Goal: Task Accomplishment & Management: Manage account settings

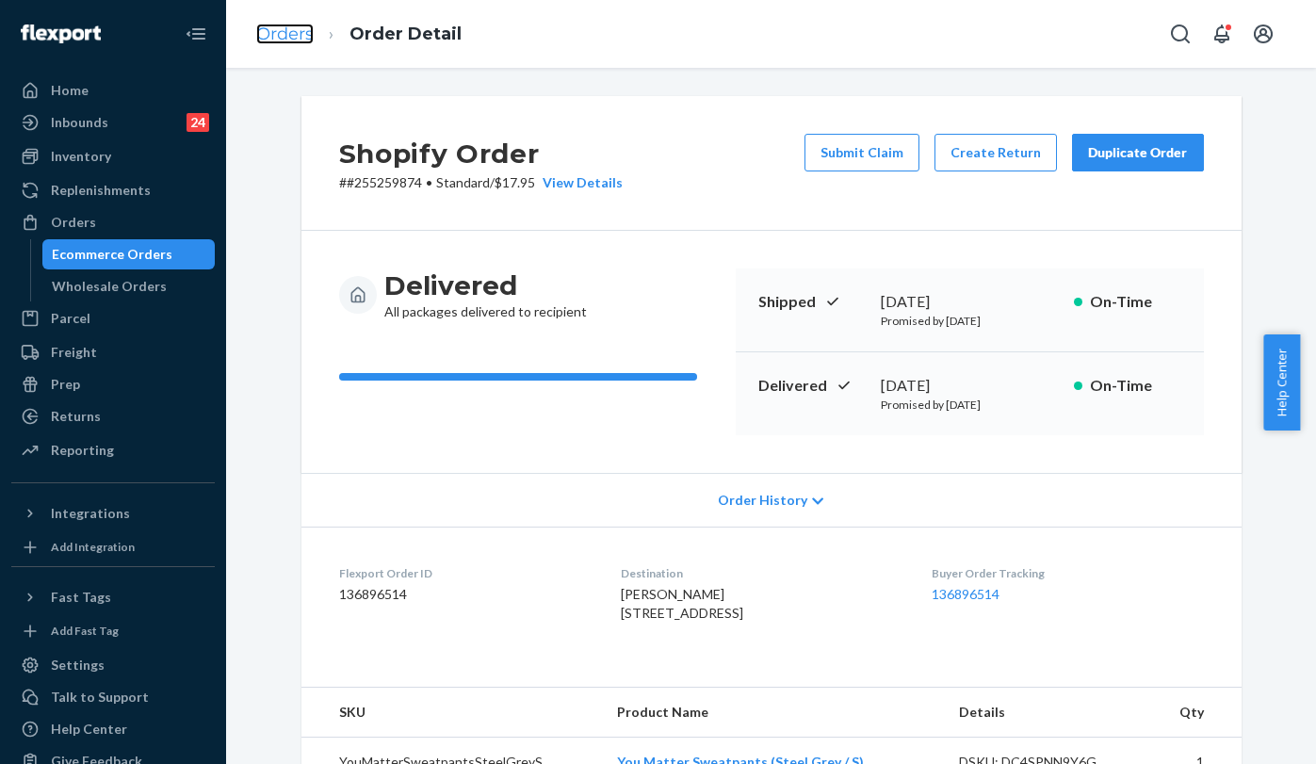
drag, startPoint x: 0, startPoint y: 0, endPoint x: 293, endPoint y: 26, distance: 294.1
click at [293, 26] on link "Orders" at bounding box center [284, 34] width 57 height 21
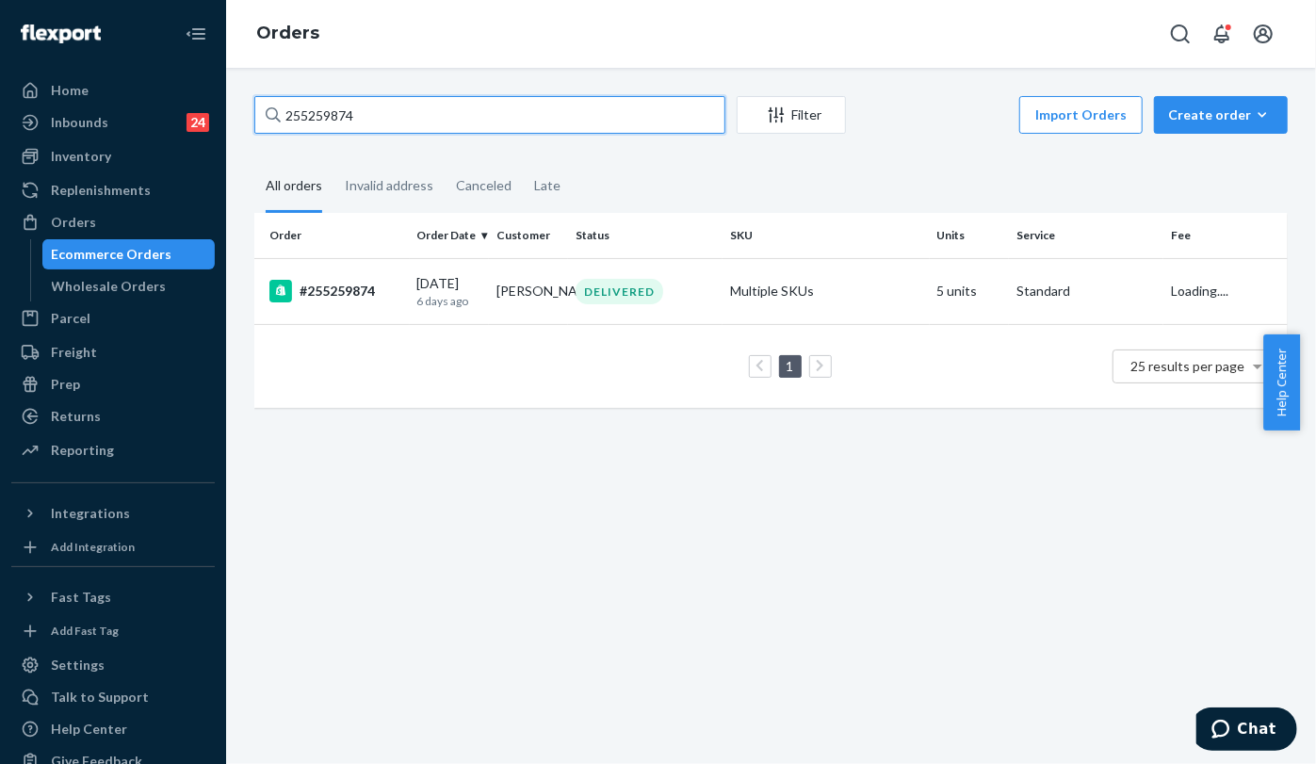
drag, startPoint x: 390, startPoint y: 106, endPoint x: 347, endPoint y: 102, distance: 43.6
click at [269, 102] on div "255259874" at bounding box center [489, 115] width 471 height 38
paste input "21965"
type input "255221965"
click at [357, 293] on div "#255221965" at bounding box center [335, 291] width 133 height 23
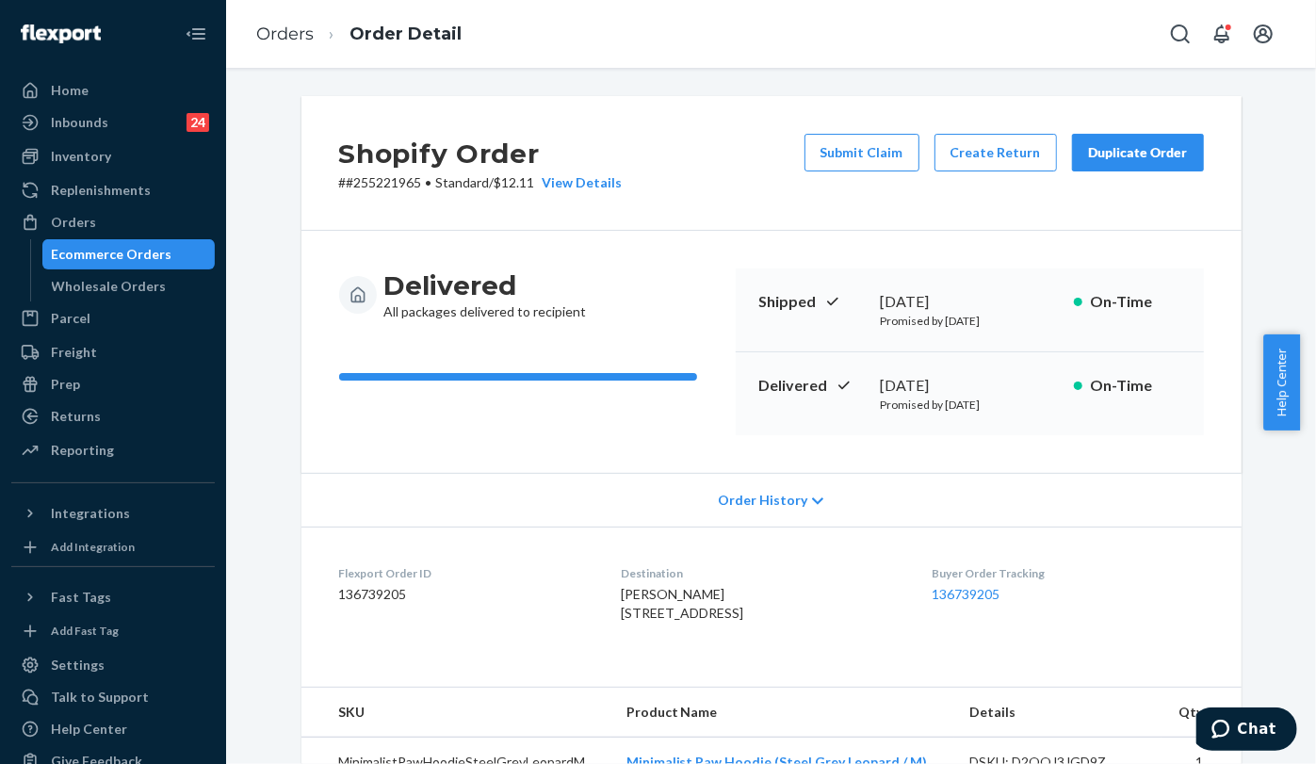
click at [349, 455] on div "Delivered All packages delivered to recipient Shipped [DATE] Promised by [DATE]…" at bounding box center [771, 352] width 940 height 242
click at [370, 592] on dd "136739205" at bounding box center [464, 594] width 251 height 19
copy dd "136739205"
click at [1241, 734] on span "Chat" at bounding box center [1255, 727] width 39 height 17
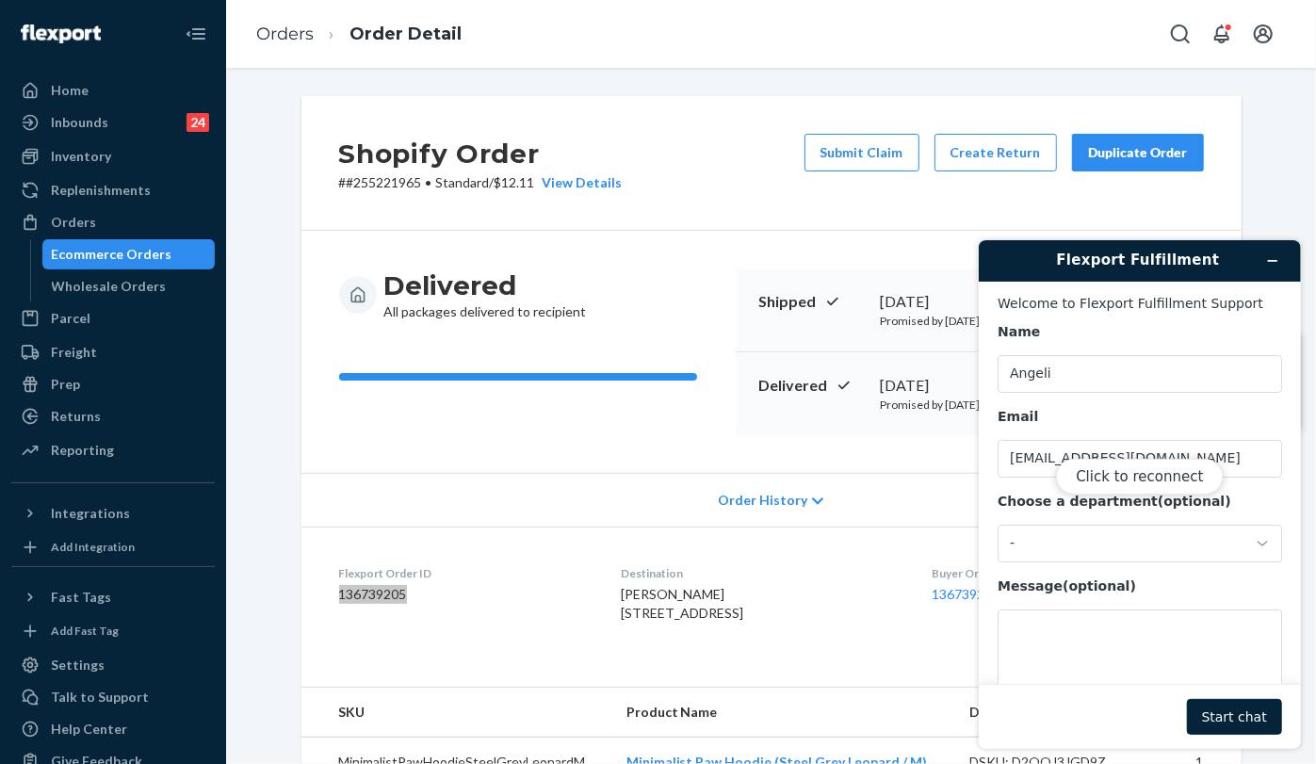
click at [1058, 544] on div "Click to reconnect" at bounding box center [1138, 493] width 322 height 509
click at [1022, 553] on div "Click to reconnect" at bounding box center [1138, 493] width 322 height 509
click at [1110, 478] on button "Click to reconnect" at bounding box center [1138, 476] width 167 height 36
click at [1245, 543] on div "-" at bounding box center [1138, 543] width 284 height 38
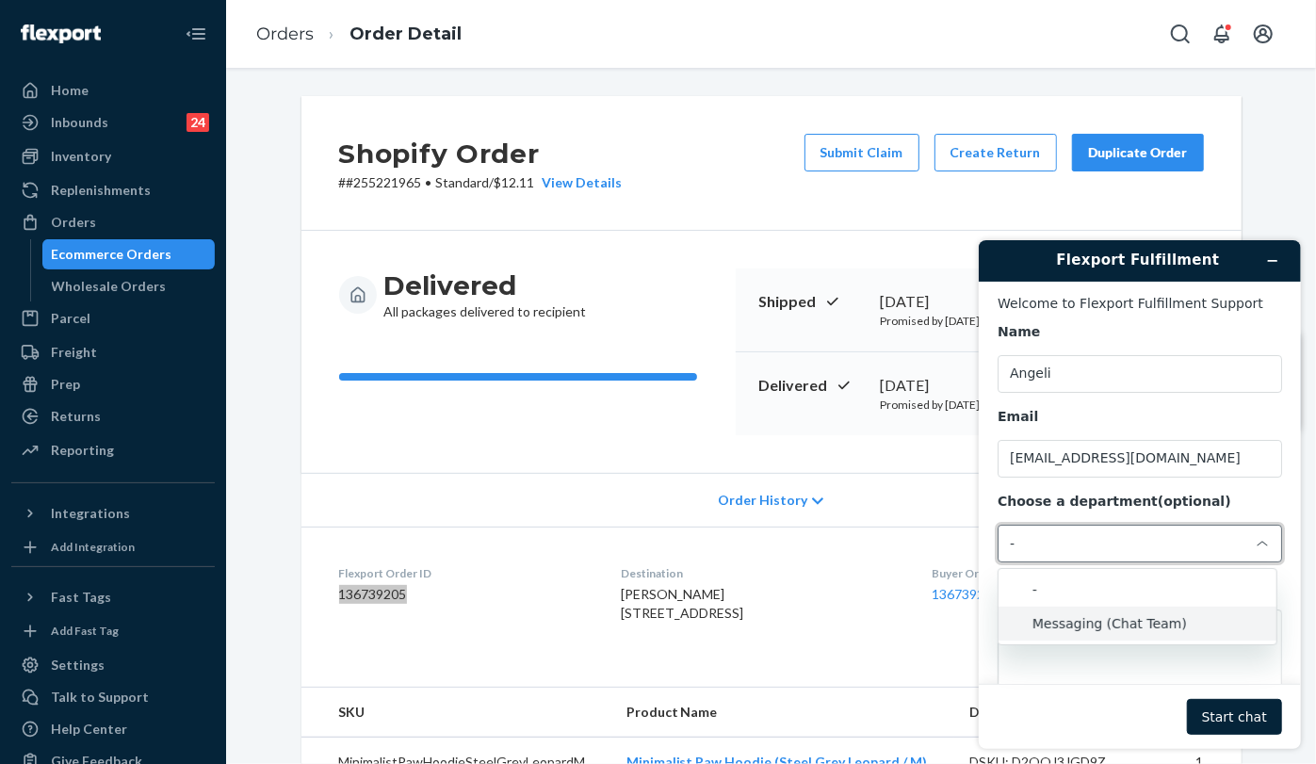
click at [1086, 618] on li "Messaging (Chat Team)" at bounding box center [1136, 623] width 278 height 34
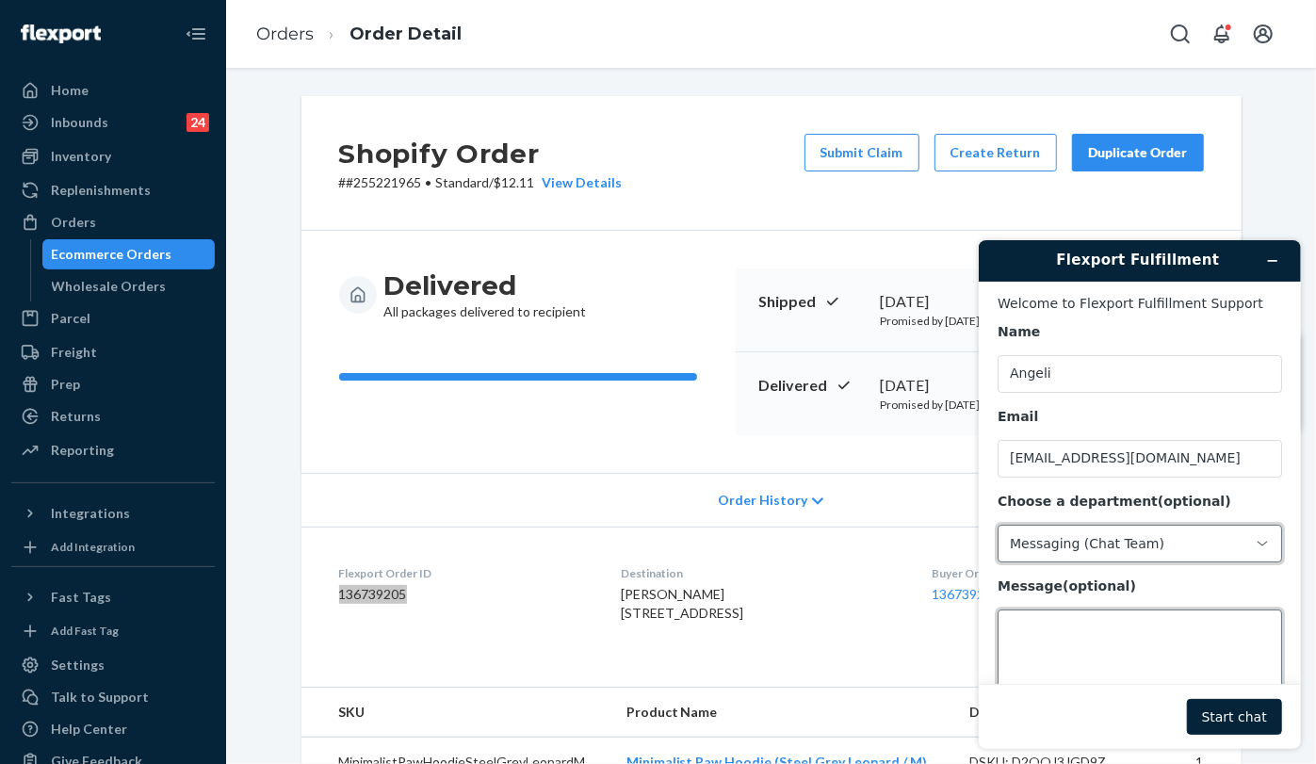
click at [1066, 644] on textarea "Message (optional)" at bounding box center [1138, 660] width 284 height 105
paste textarea "136739205"
type textarea "136739205"
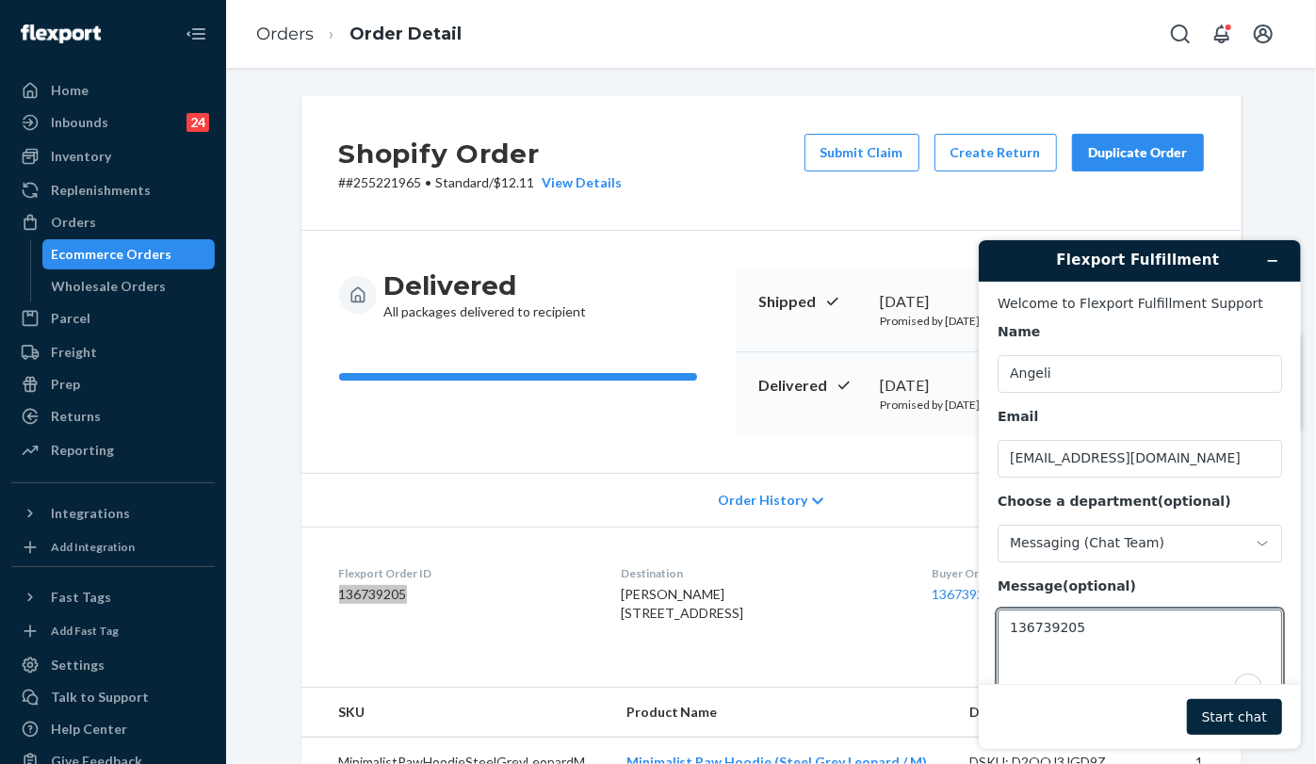
click at [1222, 710] on button "Start chat" at bounding box center [1233, 716] width 95 height 36
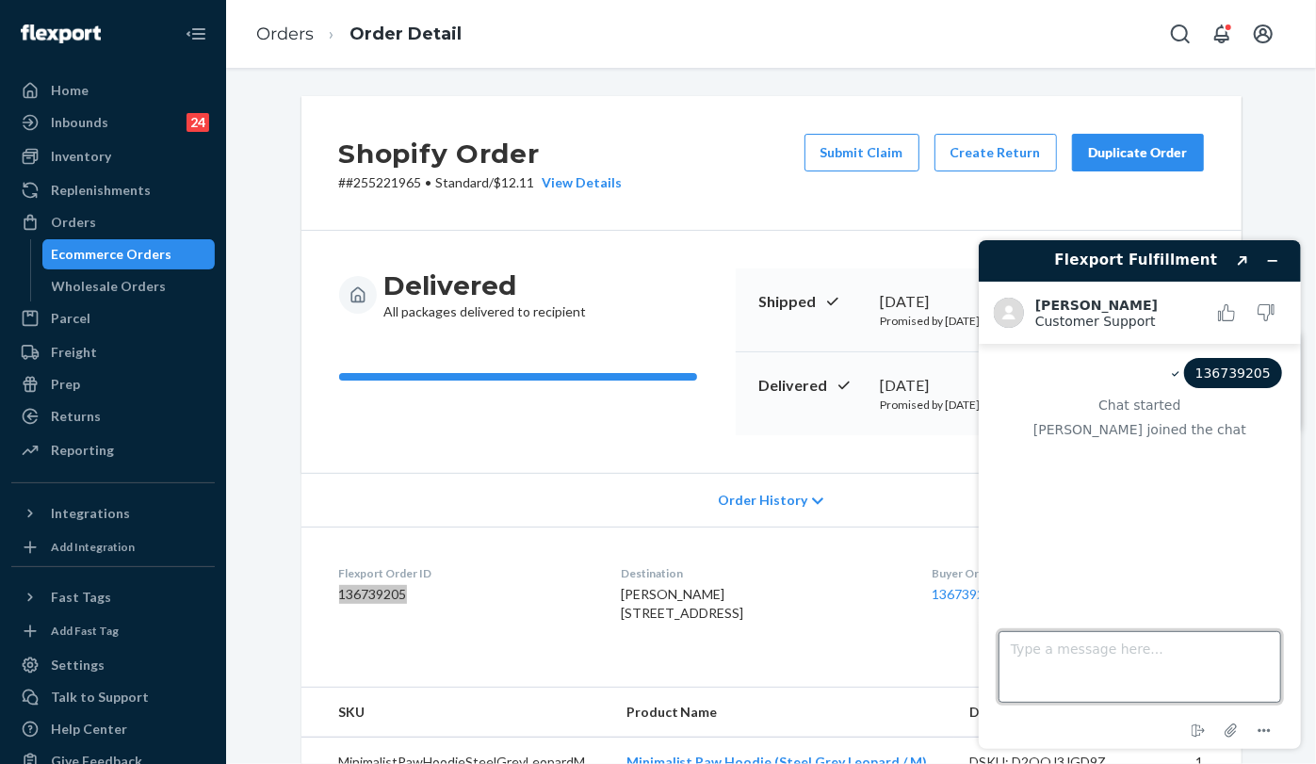
click at [1084, 653] on textarea "Type a message here..." at bounding box center [1138, 666] width 283 height 72
paste textarea "136739205"
type textarea "Hi there! Do you have a POD for this order 136739205"
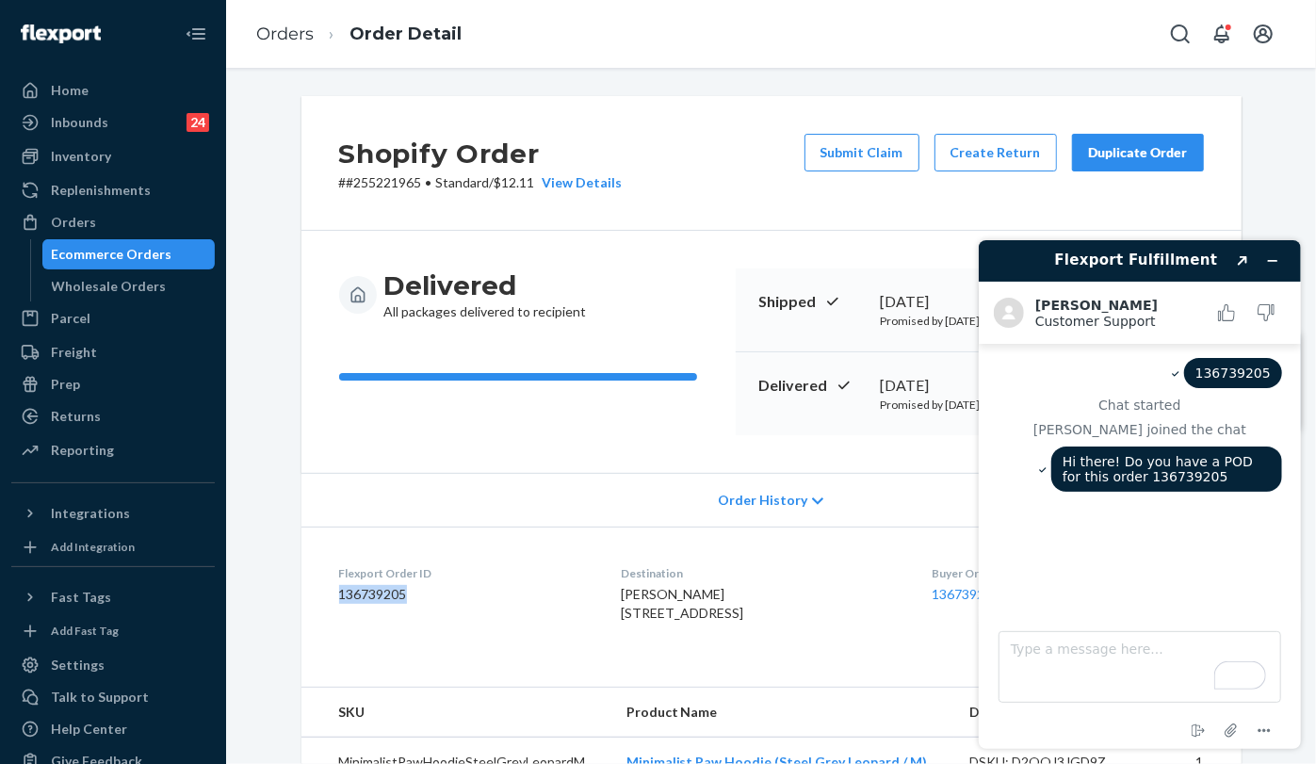
click at [287, 544] on div "Shopify Order # #255221965 • Standard / $12.11 View Details Submit Claim Create…" at bounding box center [771, 740] width 968 height 1288
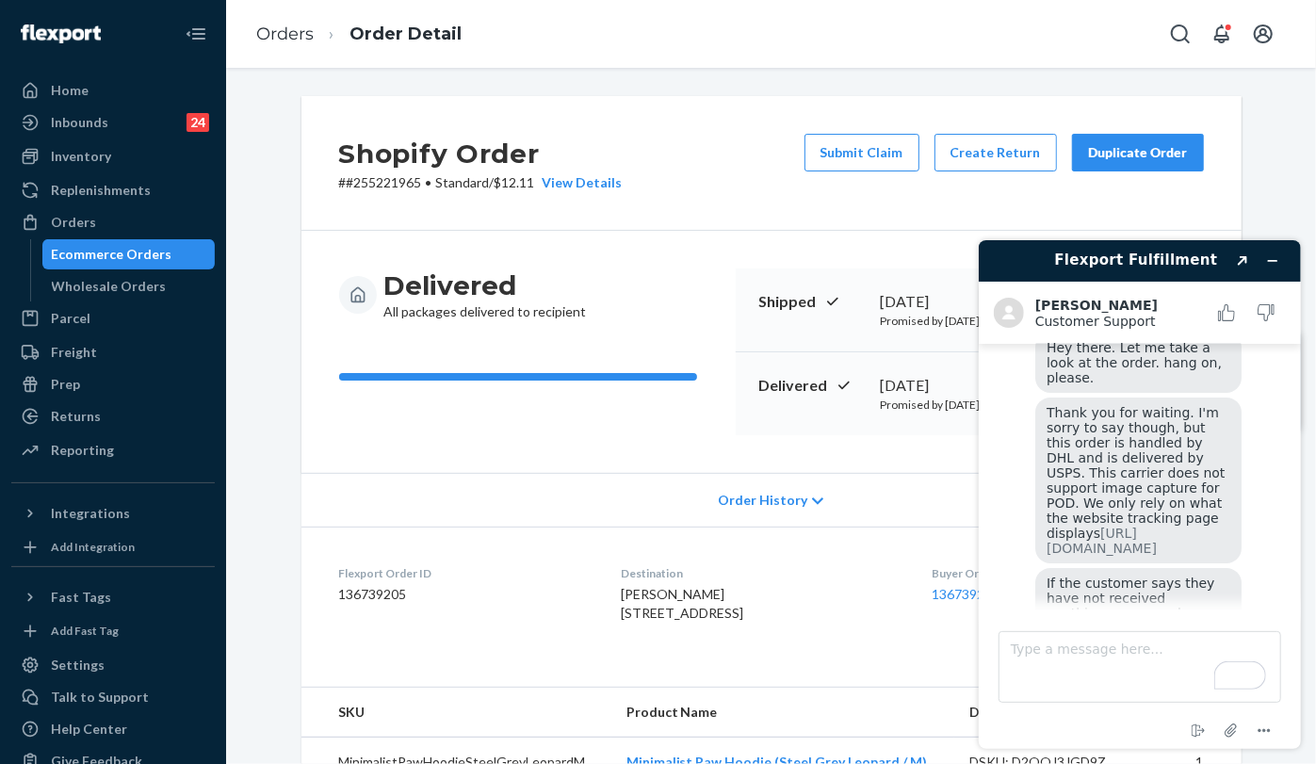
scroll to position [354, 0]
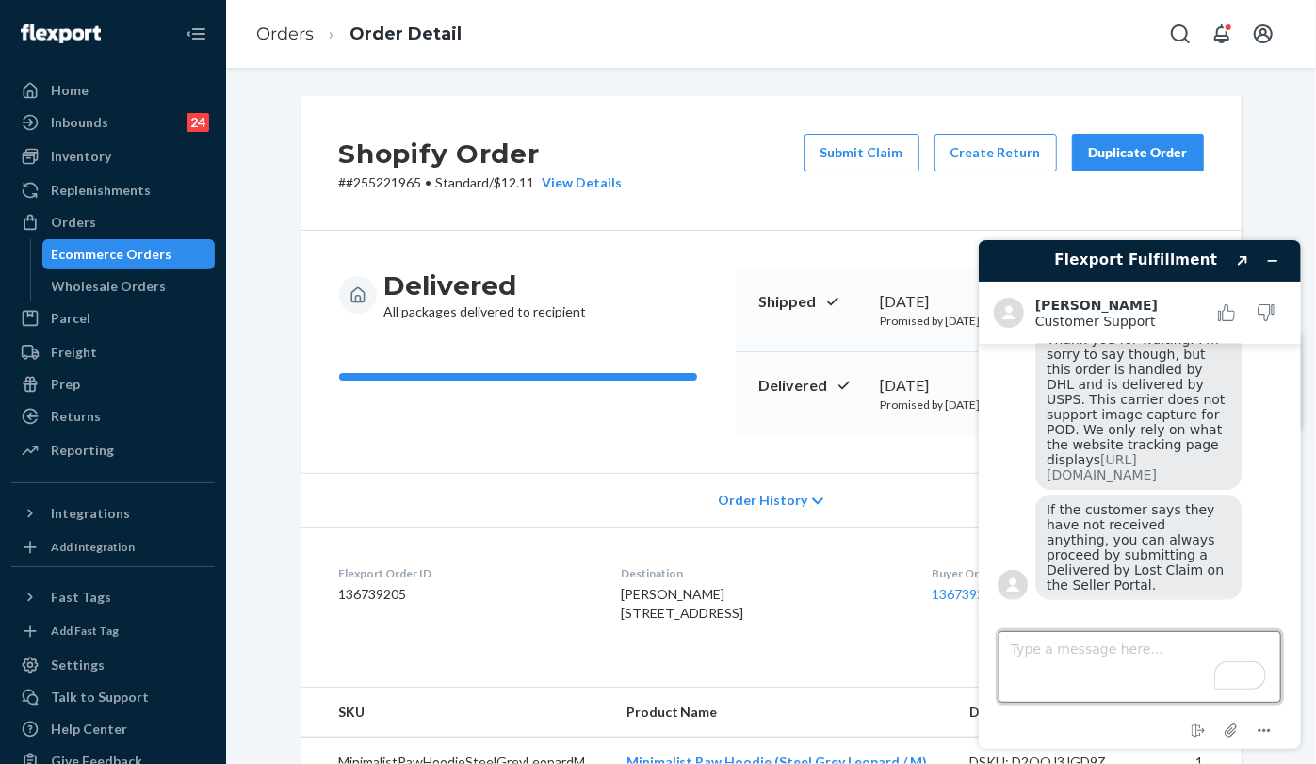
drag, startPoint x: 1051, startPoint y: 656, endPoint x: 1075, endPoint y: 611, distance: 51.4
click at [1051, 656] on textarea "Type a message here..." at bounding box center [1138, 666] width 283 height 72
click at [1048, 648] on textarea "Type a message here..." at bounding box center [1138, 666] width 283 height 72
click at [1094, 459] on link "https://tools.usps.com/go/TrackConfirmAction_input?origTrackNum=926129030443274…" at bounding box center [1100, 466] width 110 height 30
click at [1043, 652] on textarea "Type a message here..." at bounding box center [1138, 666] width 283 height 72
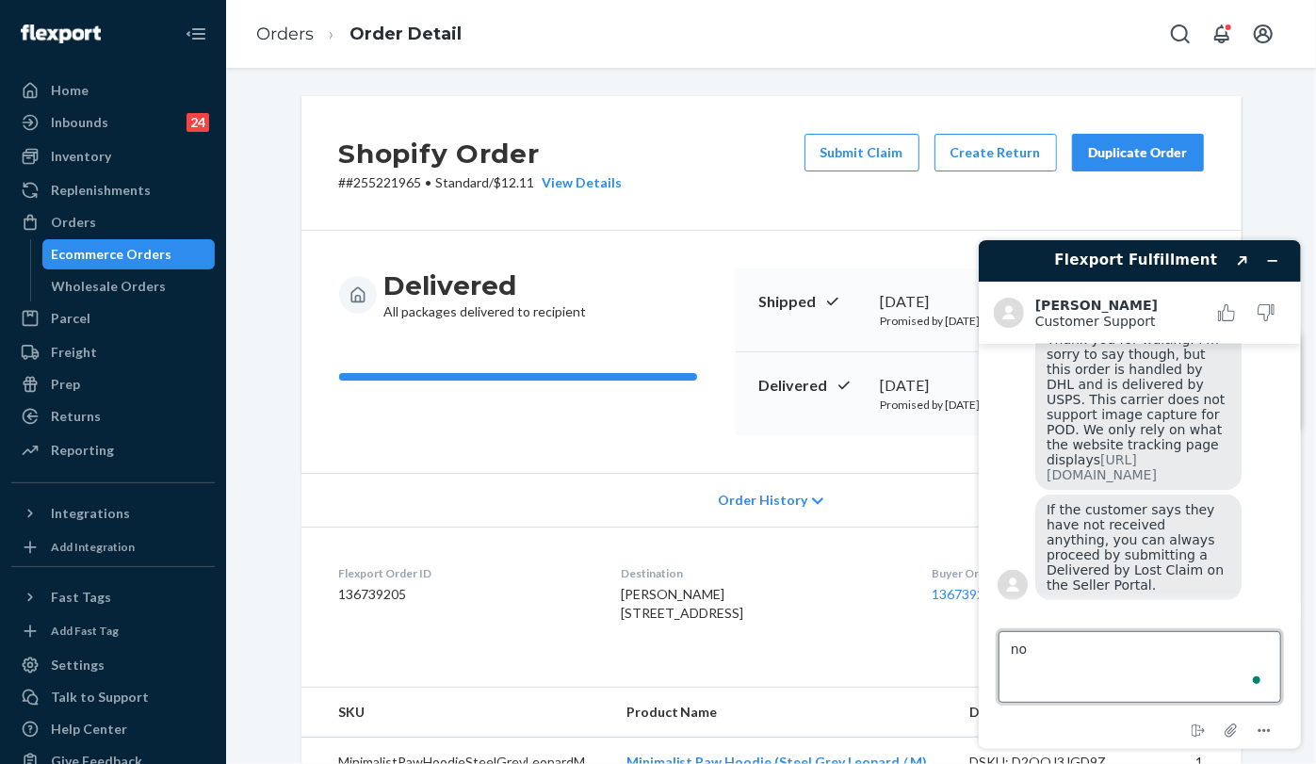
type textarea "n"
type textarea "Noted on this."
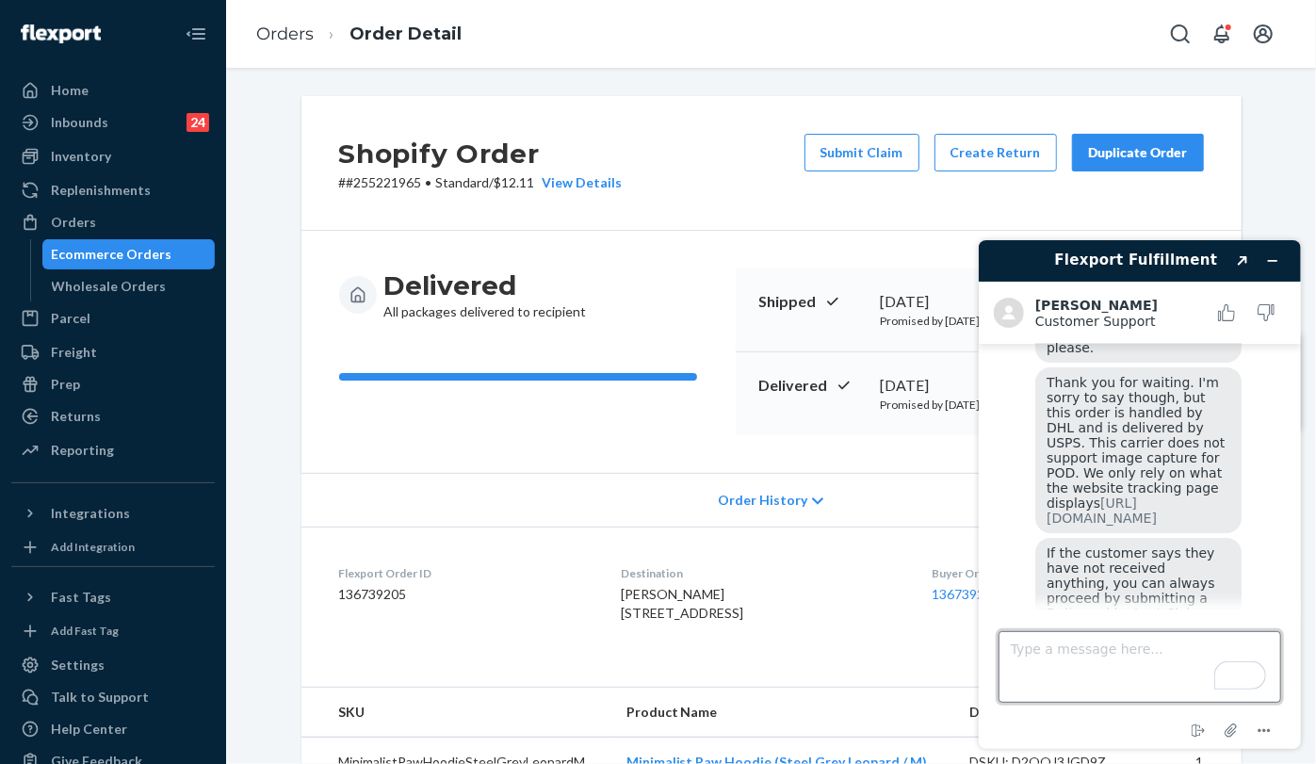
scroll to position [393, 0]
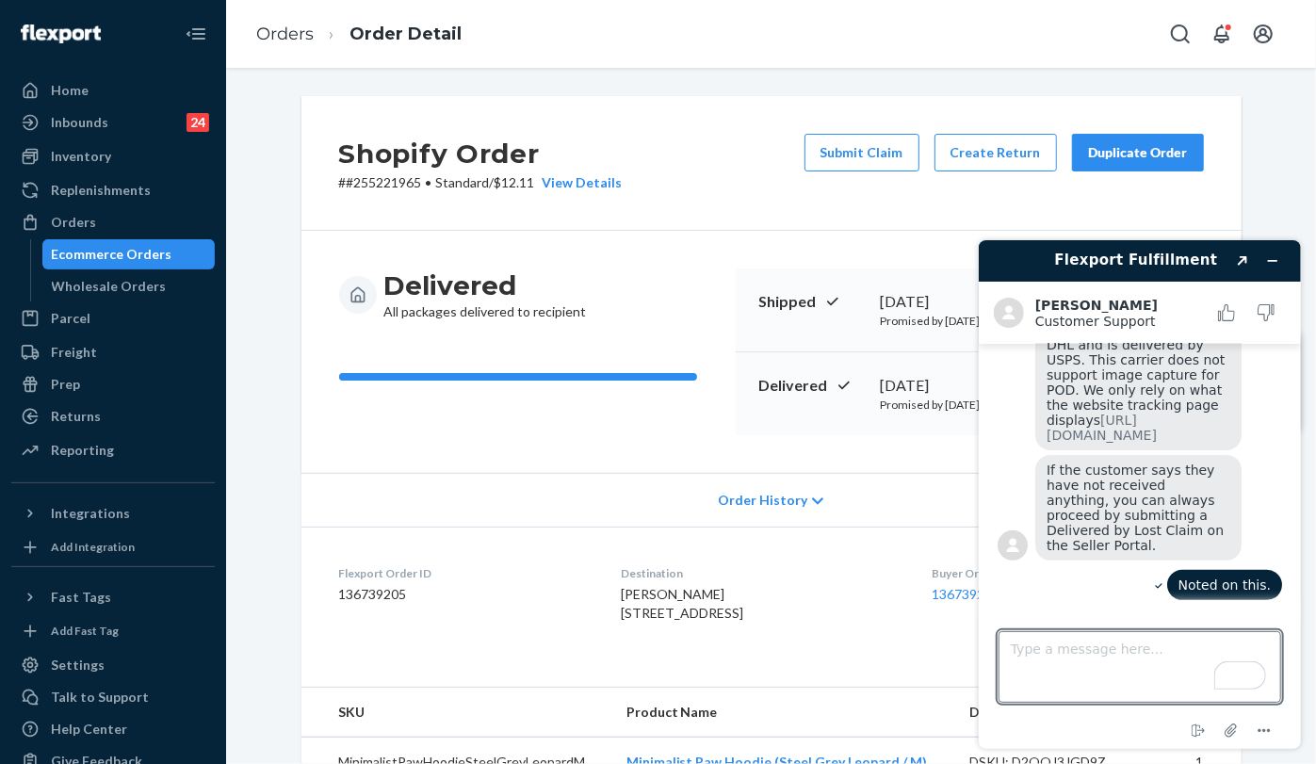
click at [567, 437] on div "Delivered All packages delivered to recipient Shipped September 15, 2025 Promis…" at bounding box center [771, 352] width 940 height 242
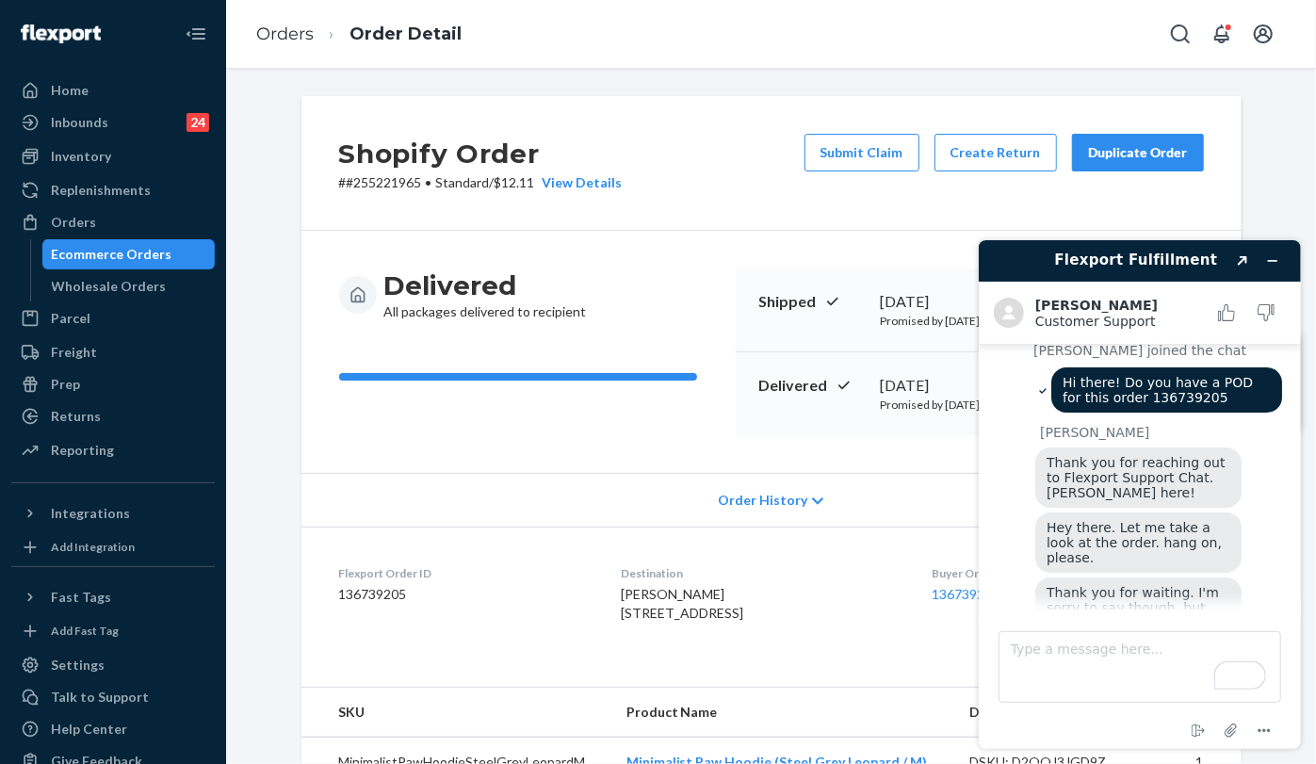
scroll to position [0, 0]
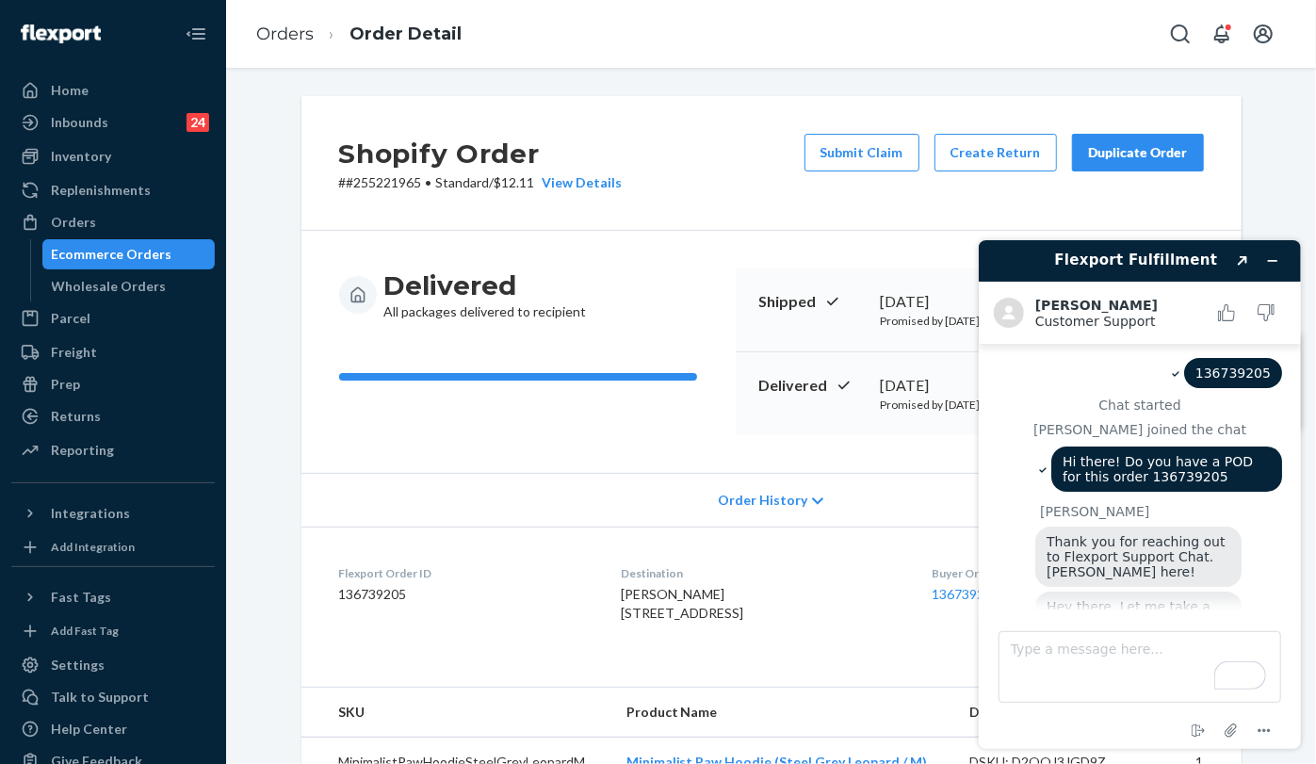
click at [639, 499] on div "Order History" at bounding box center [771, 500] width 940 height 54
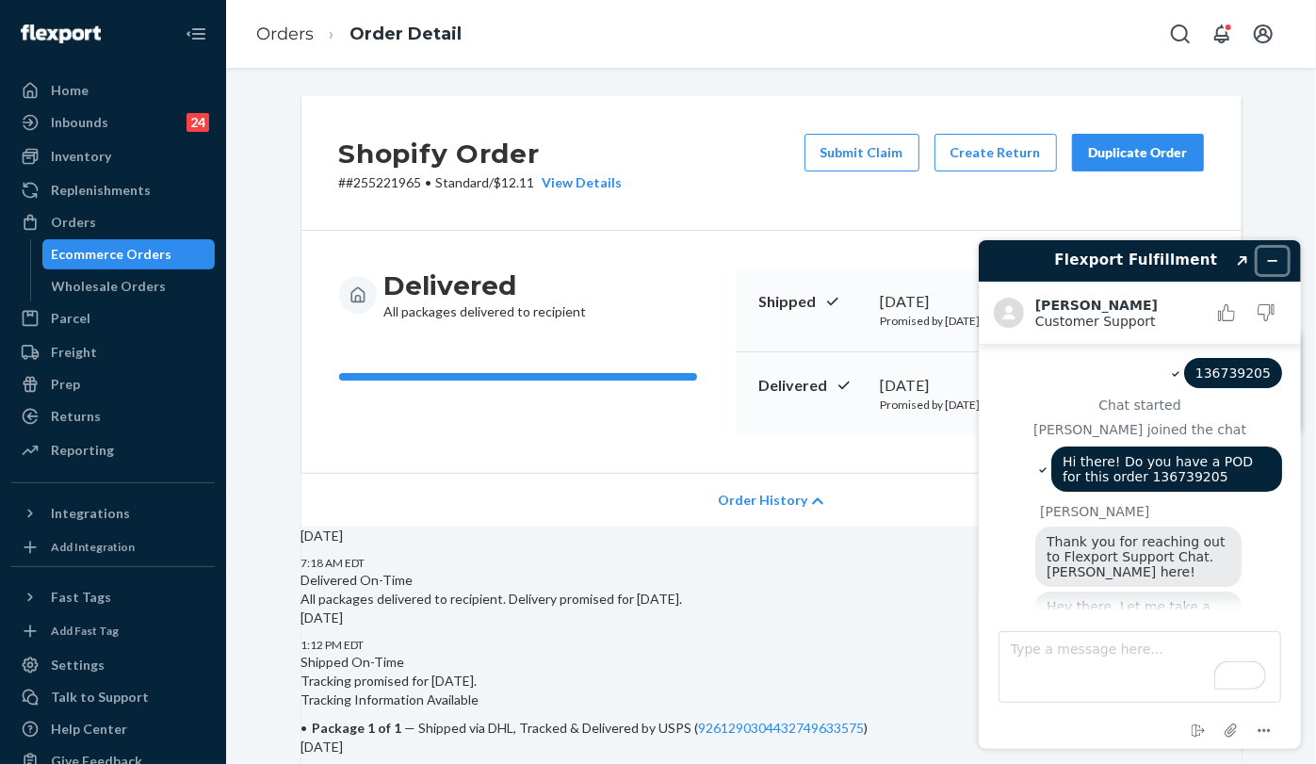
click at [1268, 254] on icon "Minimize widget" at bounding box center [1271, 259] width 13 height 13
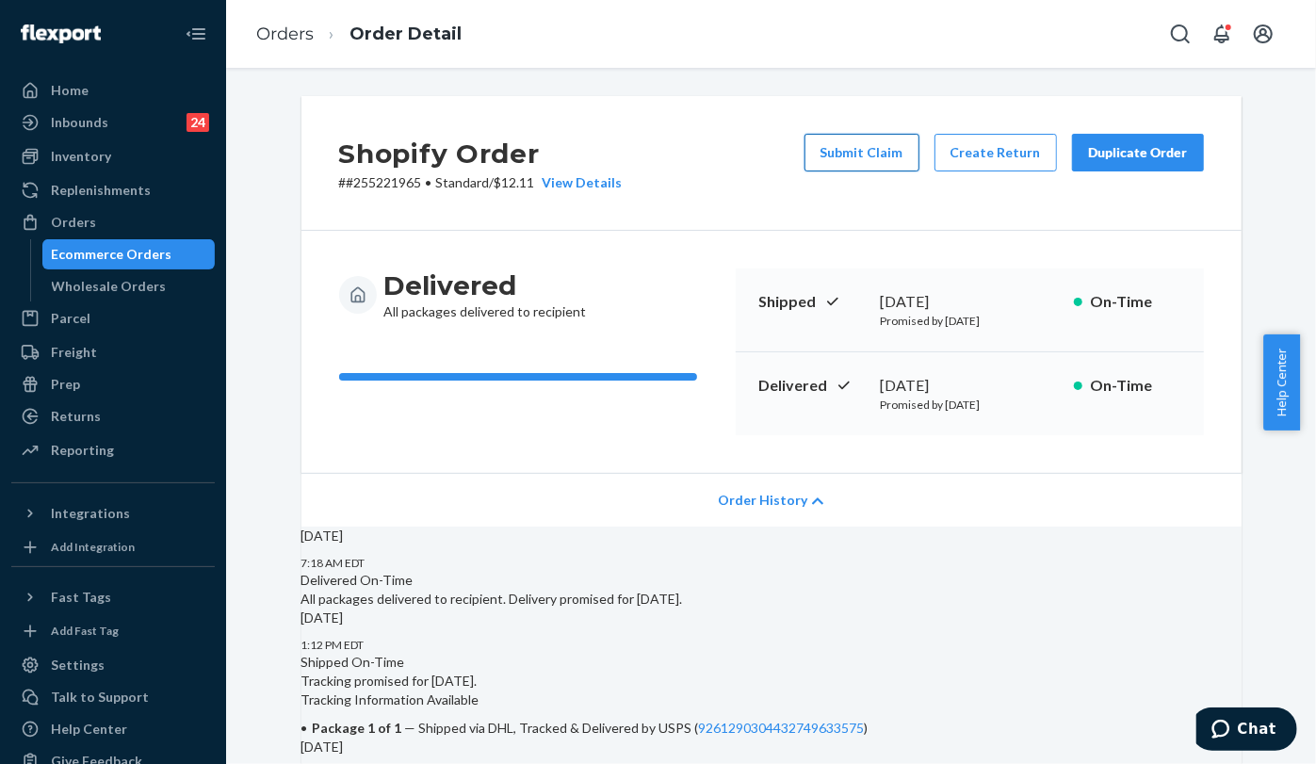
click at [864, 145] on button "Submit Claim" at bounding box center [861, 153] width 115 height 38
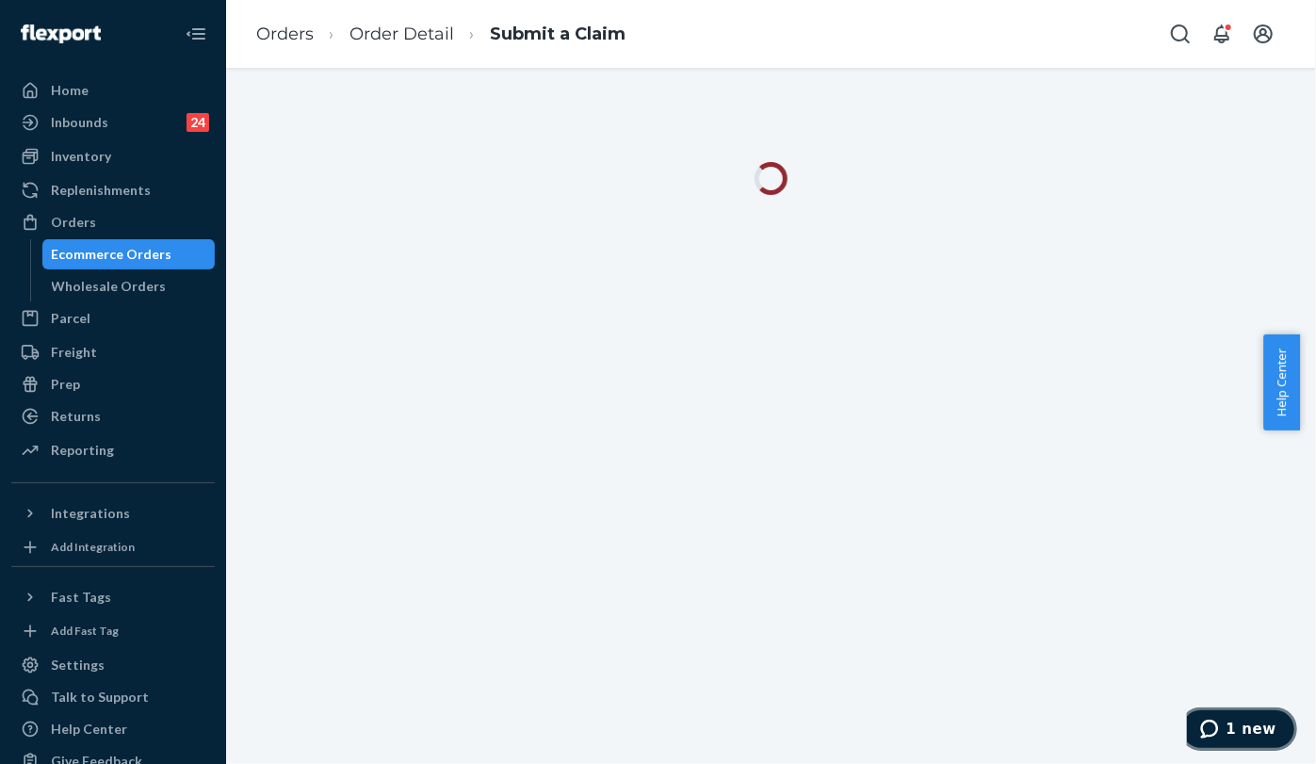
click at [1239, 732] on span "1 new" at bounding box center [1250, 727] width 50 height 17
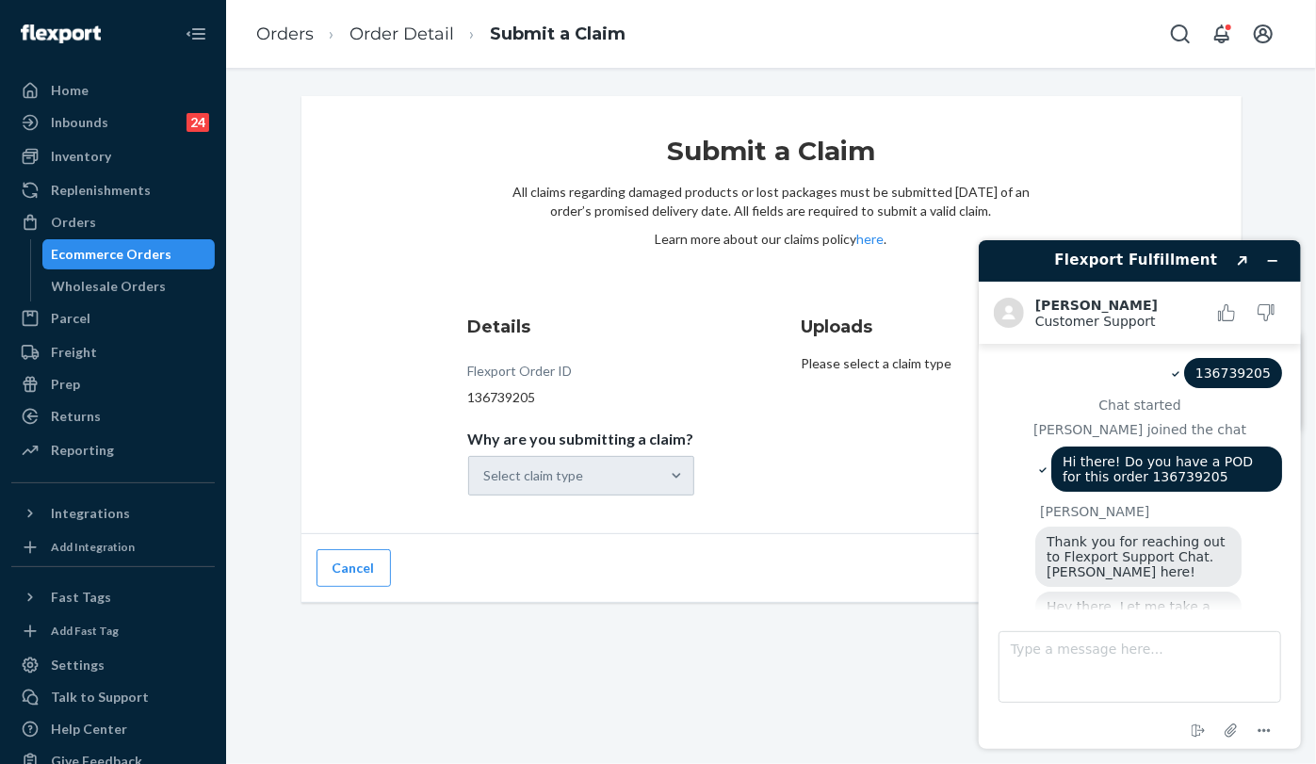
scroll to position [476, 0]
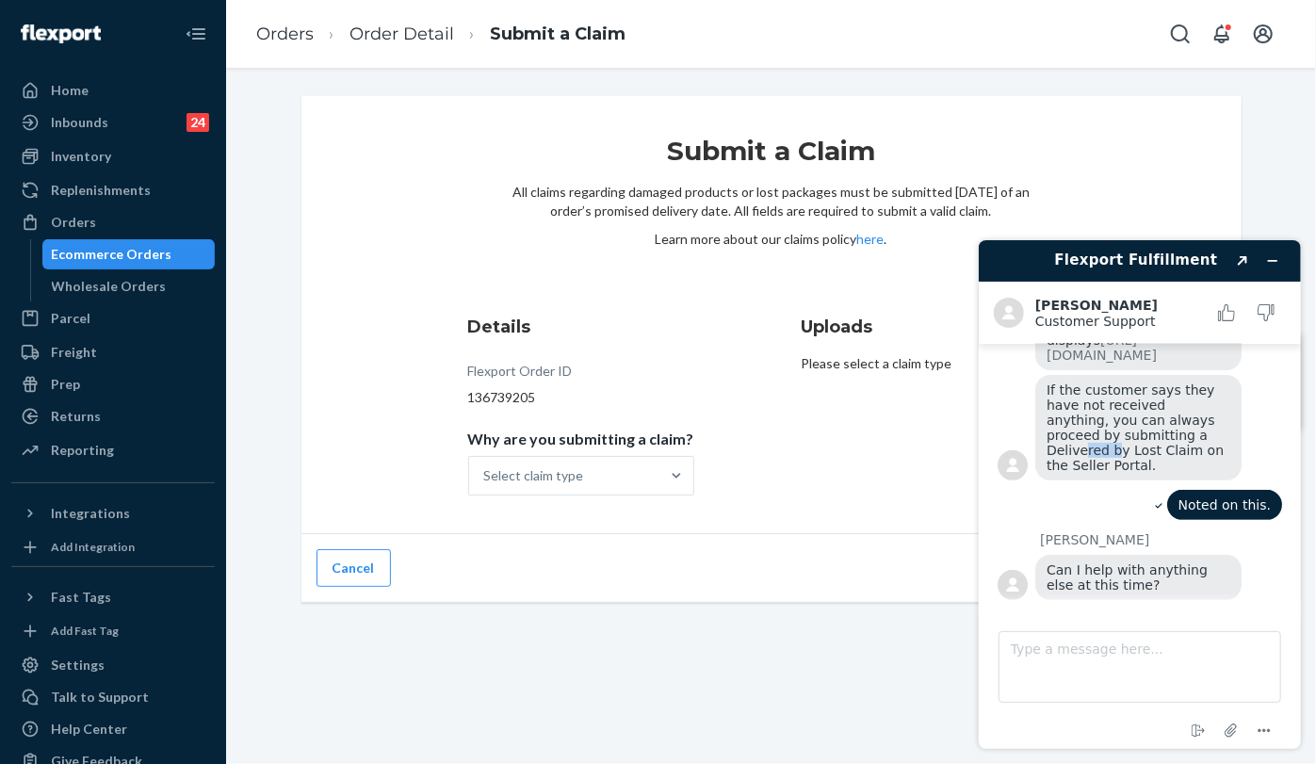
drag, startPoint x: 1089, startPoint y: 447, endPoint x: 1121, endPoint y: 444, distance: 32.1
click at [1121, 444] on span "If the customer says they have not received anything, you can always proceed by…" at bounding box center [1136, 426] width 182 height 90
click at [1086, 494] on div "Noted on this." at bounding box center [1138, 506] width 284 height 35
click at [612, 470] on div "Select claim type" at bounding box center [564, 476] width 190 height 38
click at [486, 470] on input "Why are you submitting a claim? Select claim type" at bounding box center [485, 475] width 2 height 19
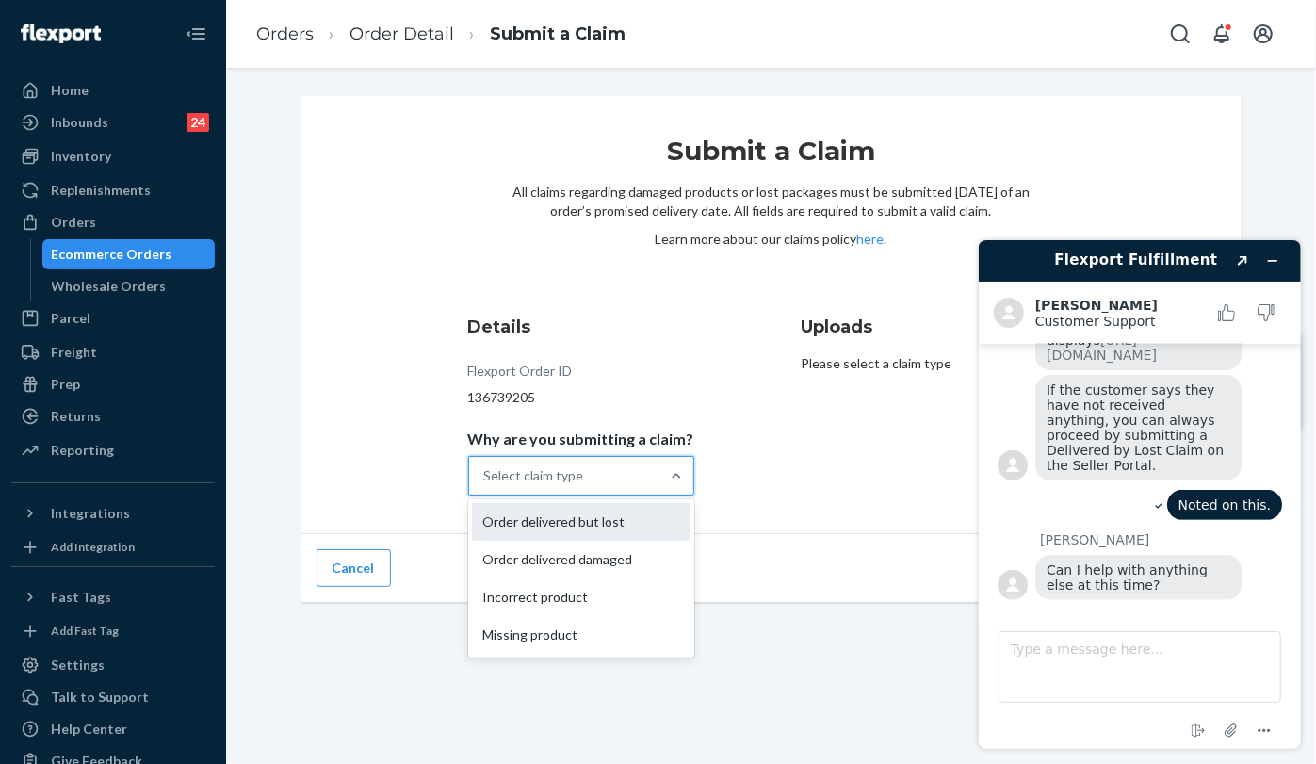
click at [587, 515] on div "Order delivered but lost" at bounding box center [581, 522] width 218 height 38
click at [486, 485] on input "Why are you submitting a claim? option Order delivered but lost focused, 1 of 4…" at bounding box center [485, 475] width 2 height 19
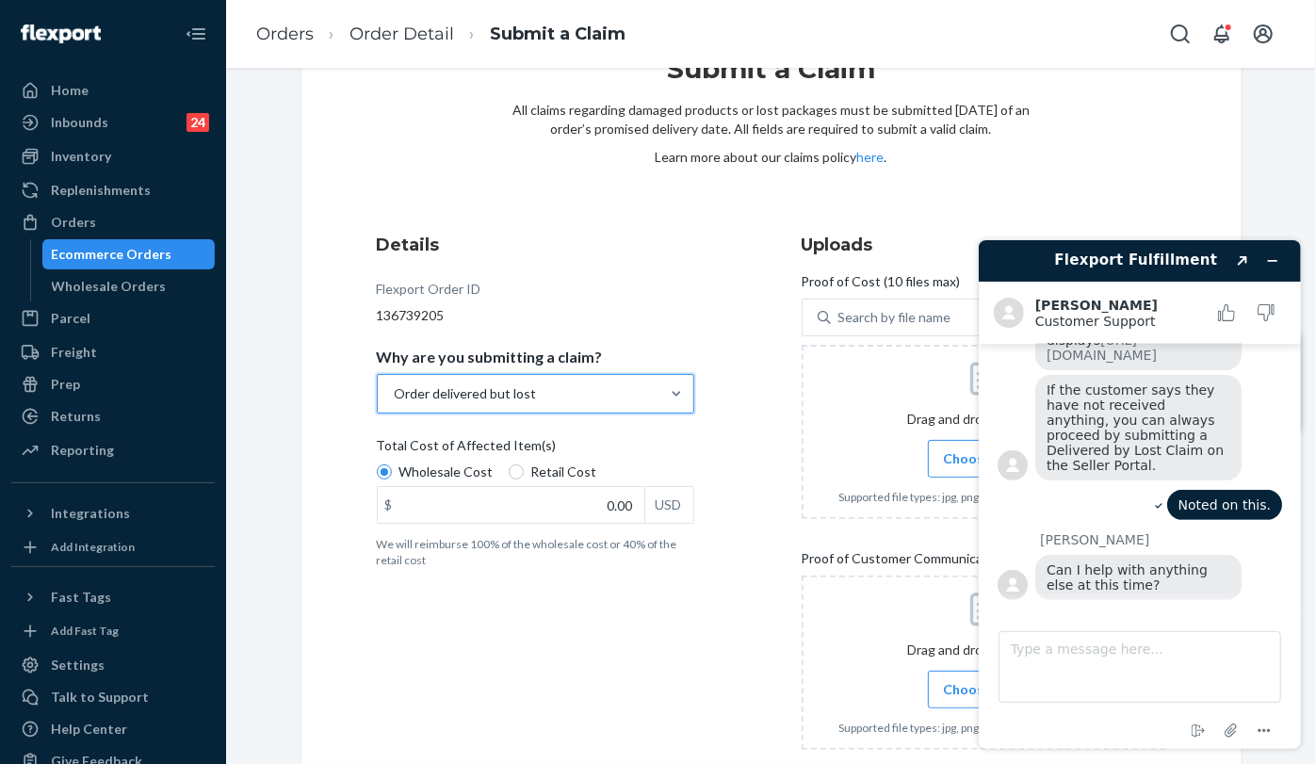
scroll to position [105, 0]
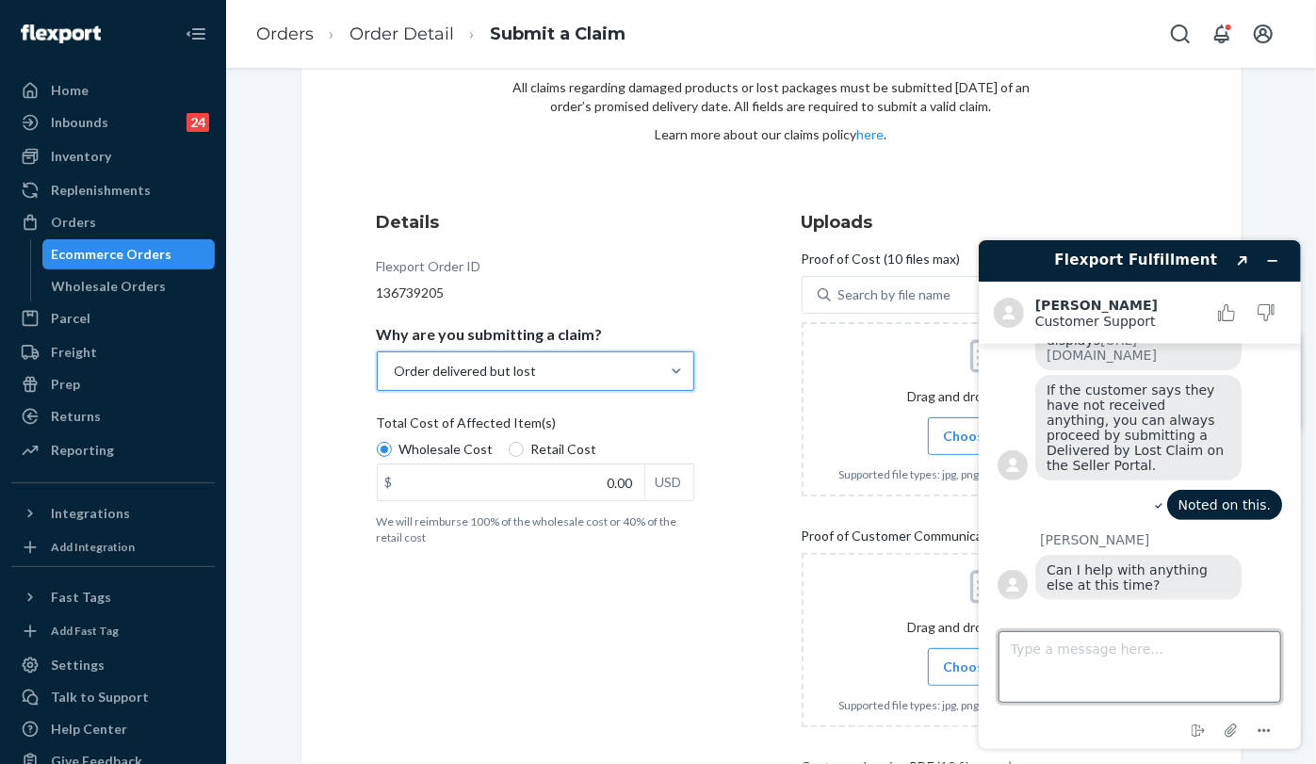
click at [1089, 673] on textarea "Type a message here..." at bounding box center [1138, 666] width 283 height 72
type textarea "all good"
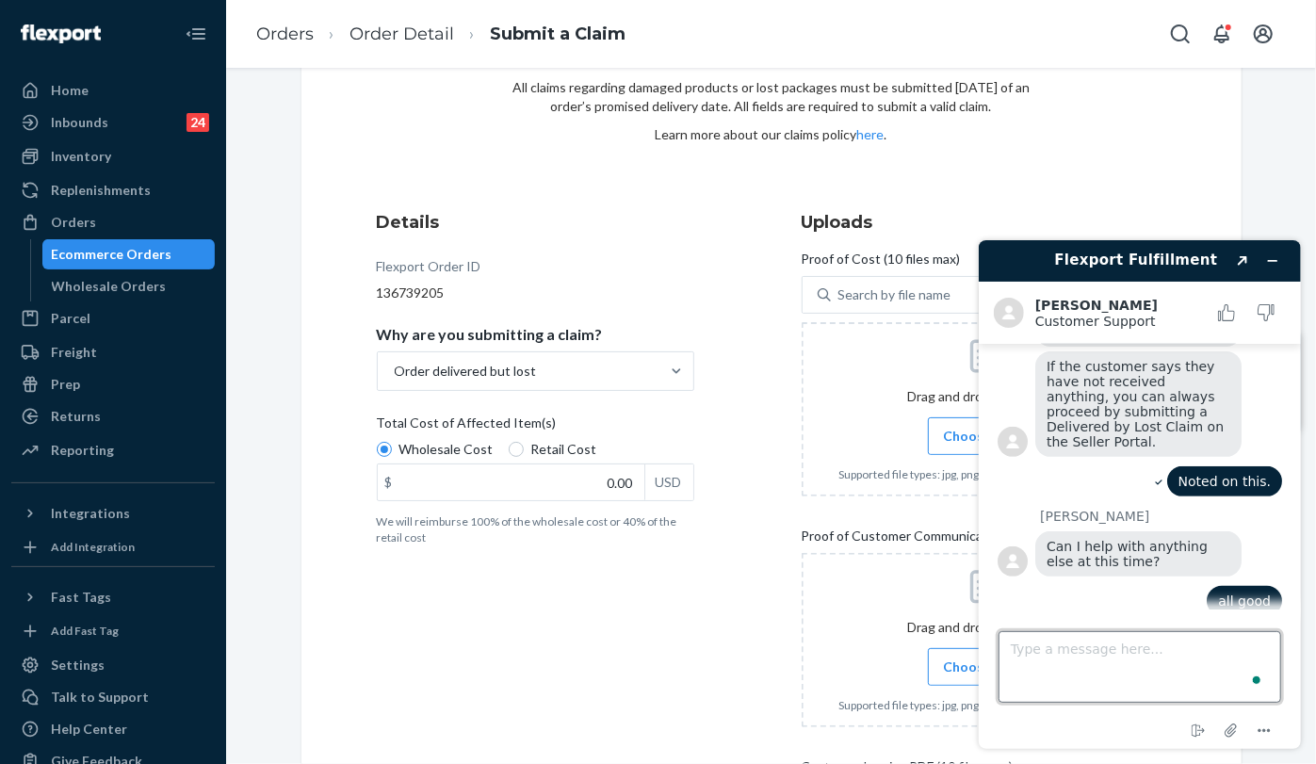
scroll to position [516, 0]
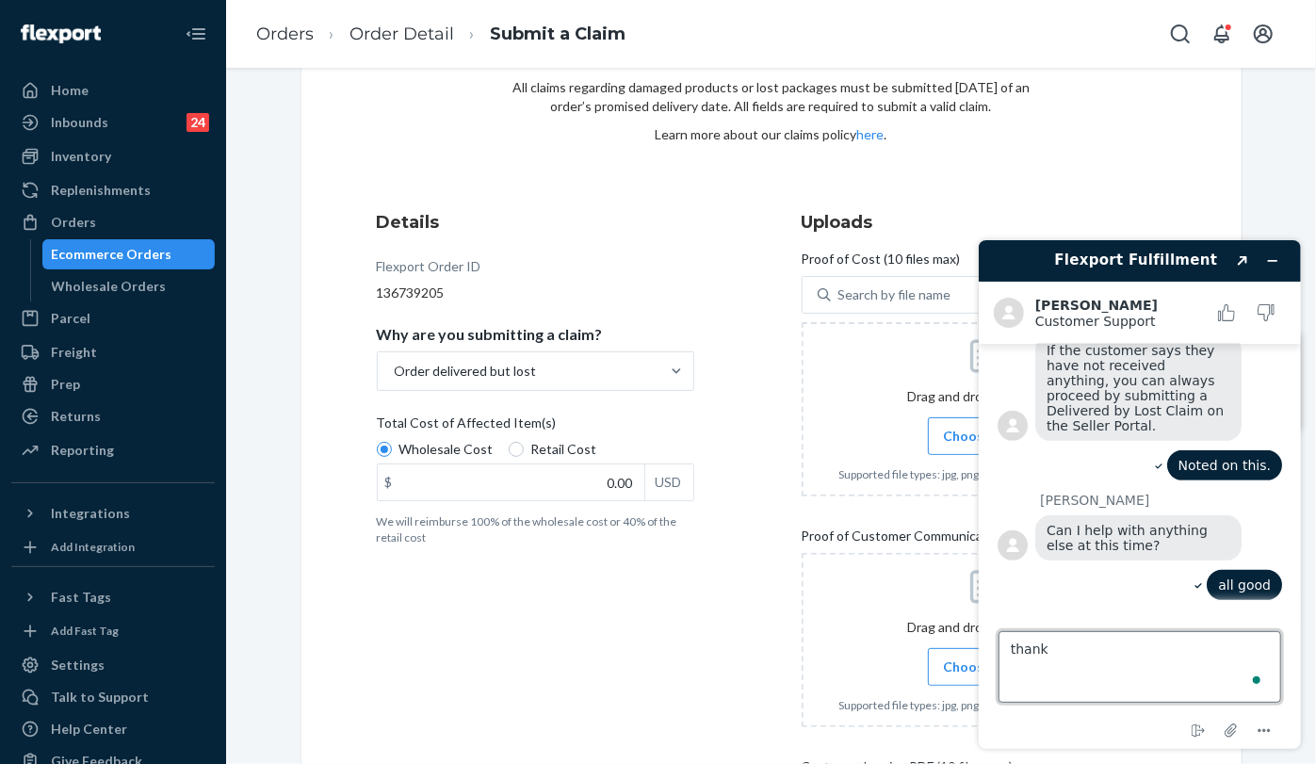
type textarea "thanks"
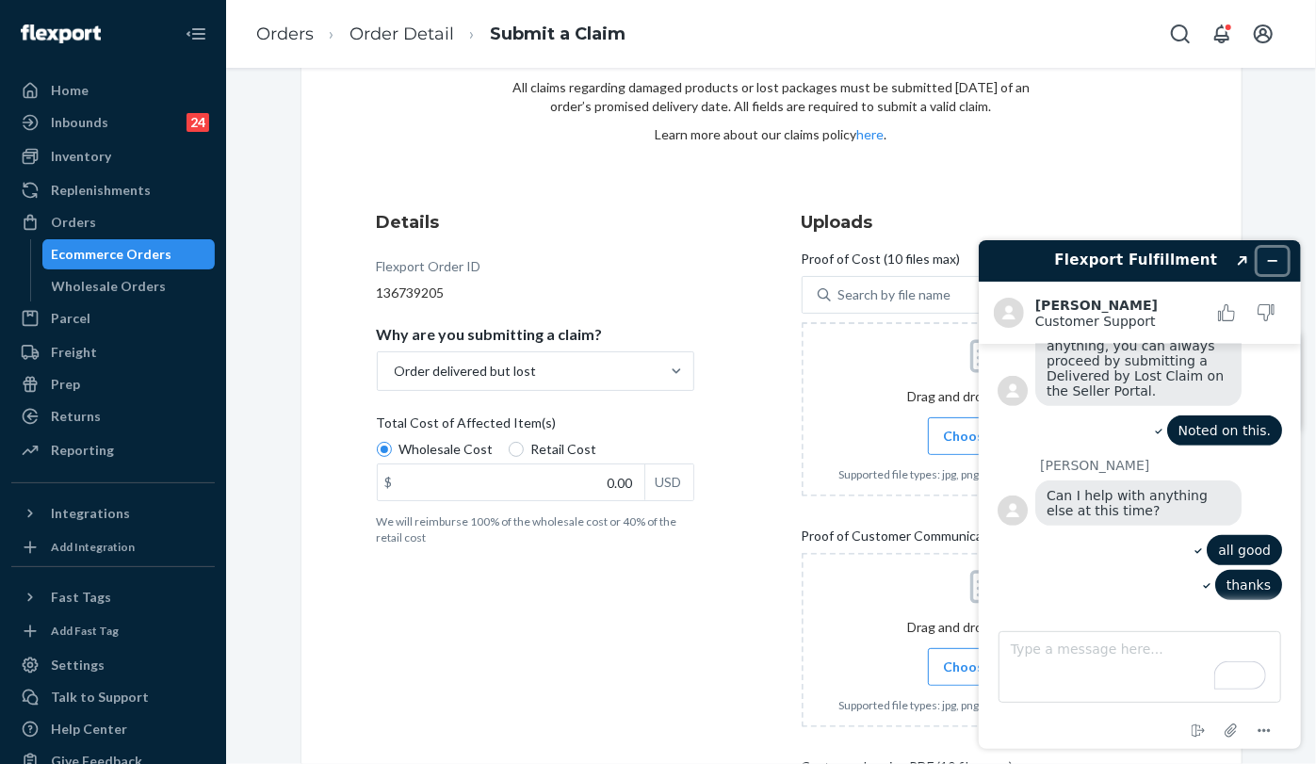
click at [1260, 254] on button "Minimize widget" at bounding box center [1271, 260] width 30 height 26
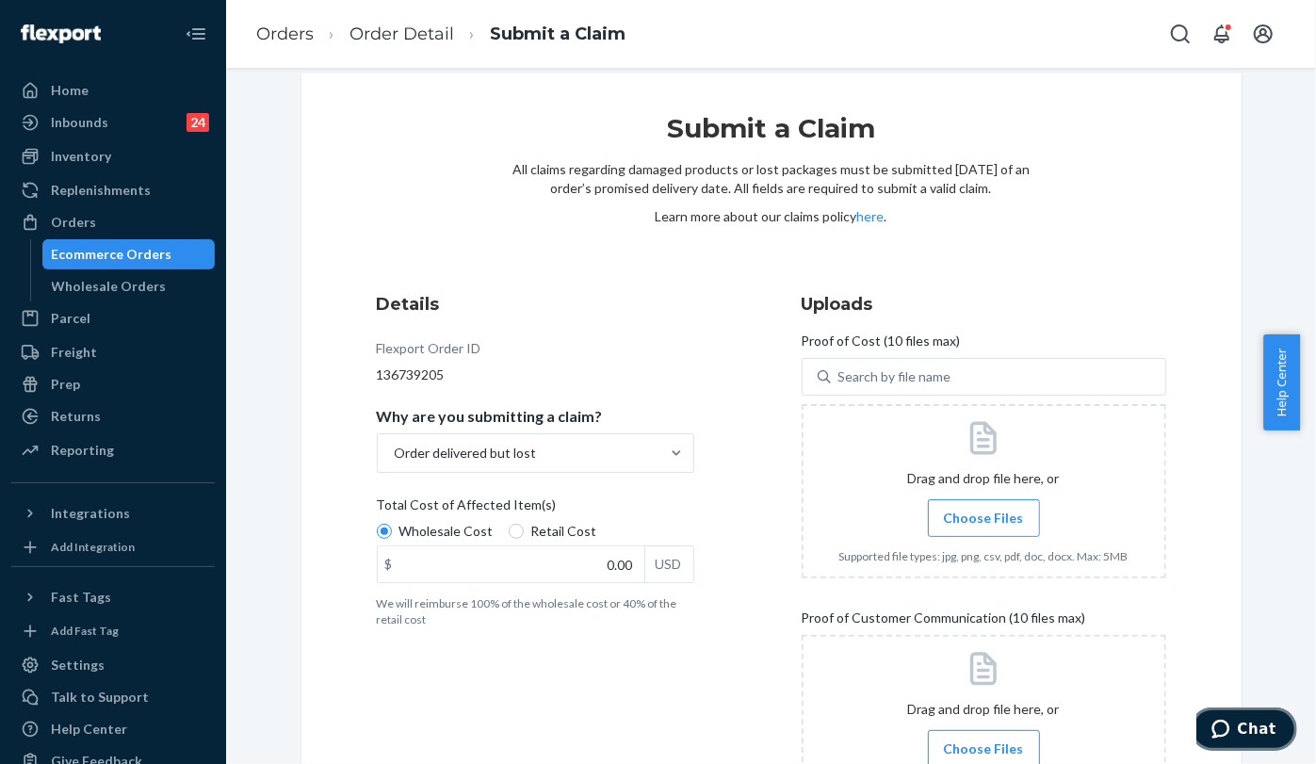
scroll to position [0, 0]
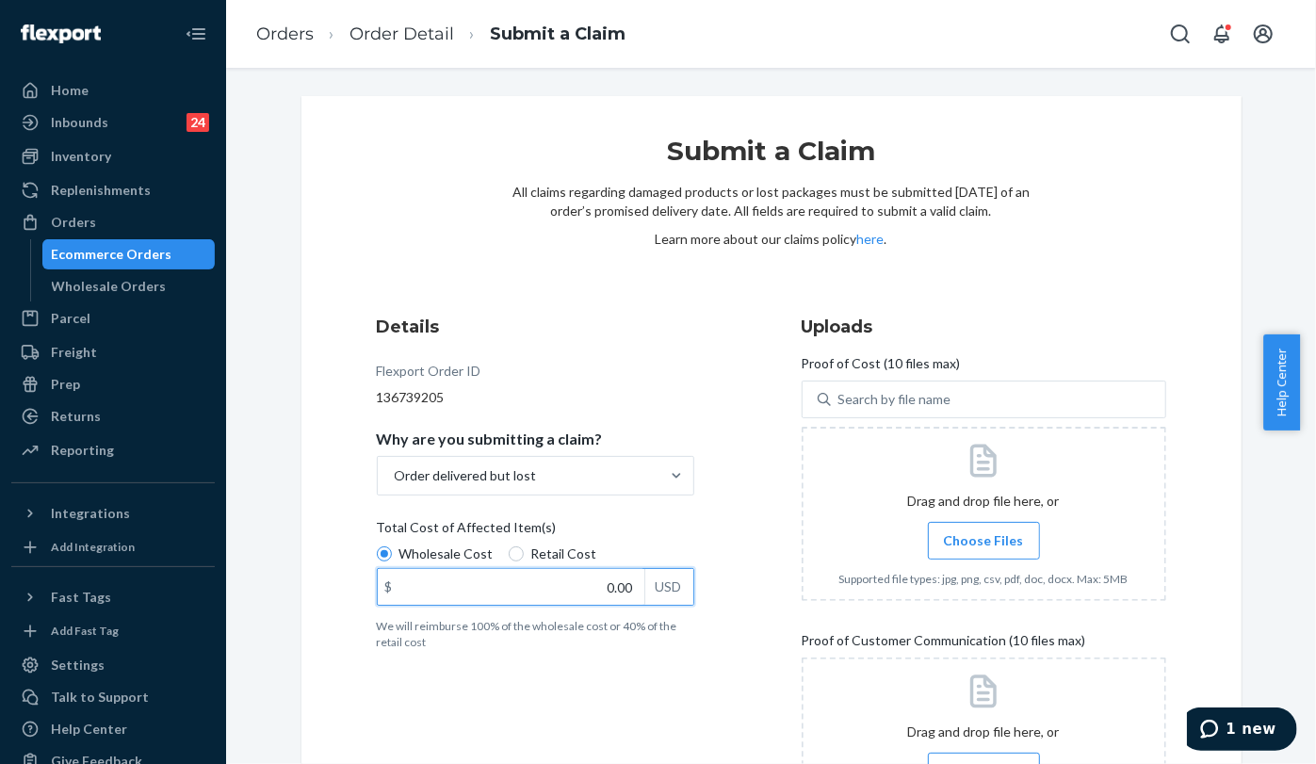
click at [592, 592] on input "0.00" at bounding box center [511, 587] width 267 height 36
type input "104.00"
click at [979, 542] on span "Choose Files" at bounding box center [984, 540] width 80 height 19
click at [983, 542] on input "Choose Files" at bounding box center [983, 540] width 1 height 21
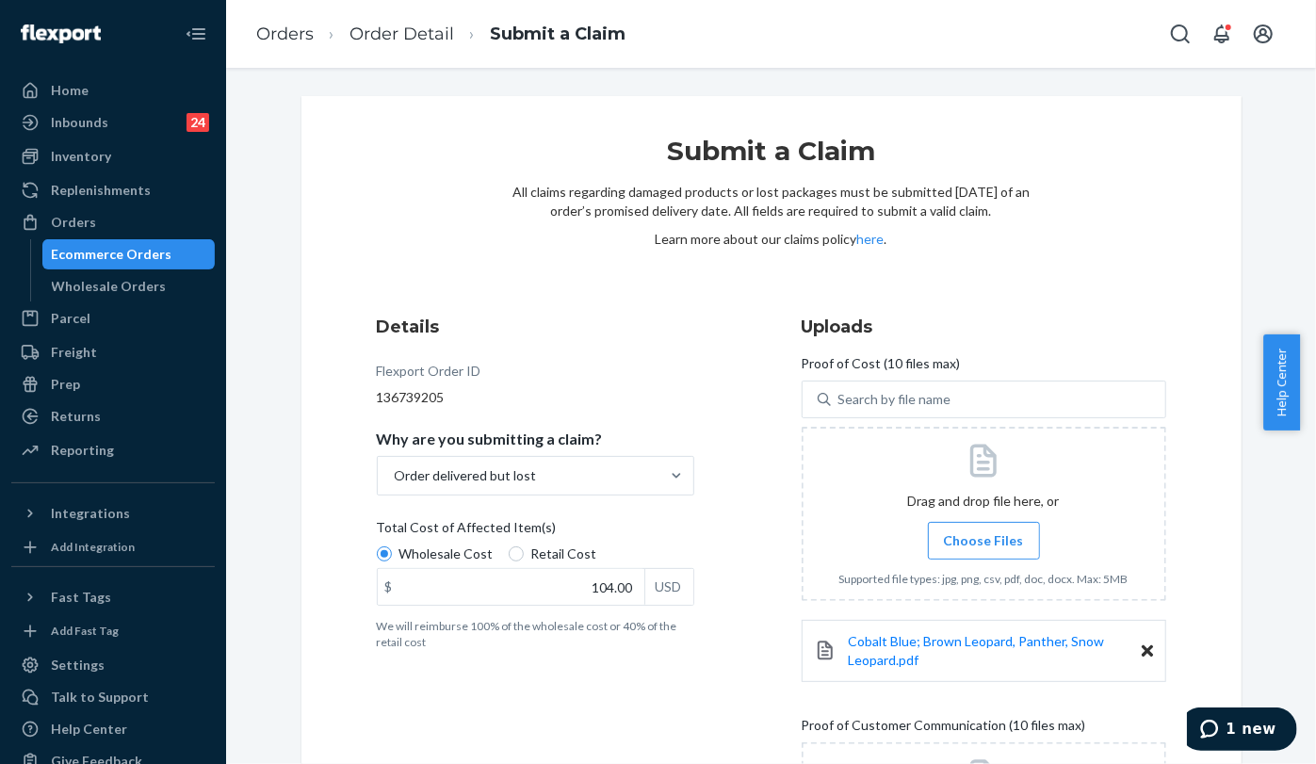
click at [966, 541] on span "Choose Files" at bounding box center [984, 540] width 80 height 19
click at [983, 541] on input "Choose Files" at bounding box center [983, 540] width 1 height 21
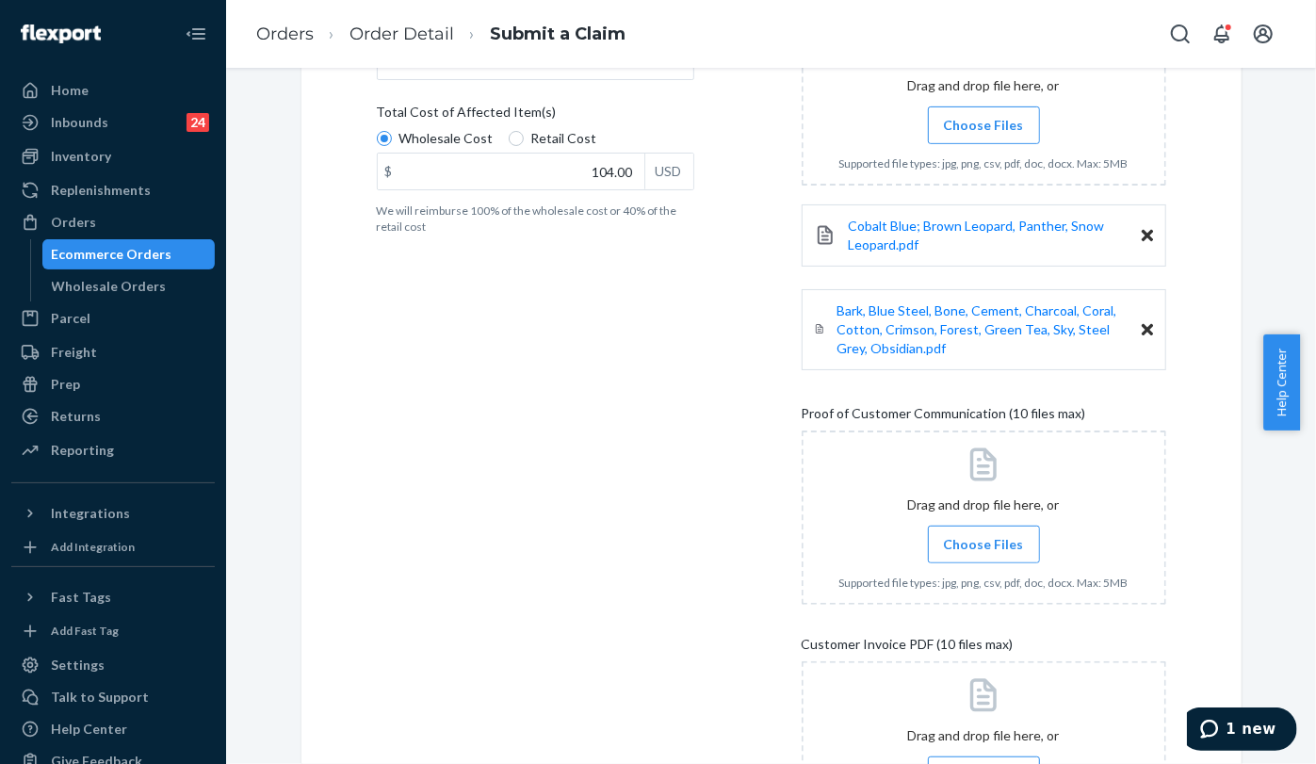
scroll to position [418, 0]
click at [959, 557] on label "Choose Files" at bounding box center [984, 542] width 112 height 38
click at [983, 552] on input "Choose Files" at bounding box center [983, 541] width 1 height 21
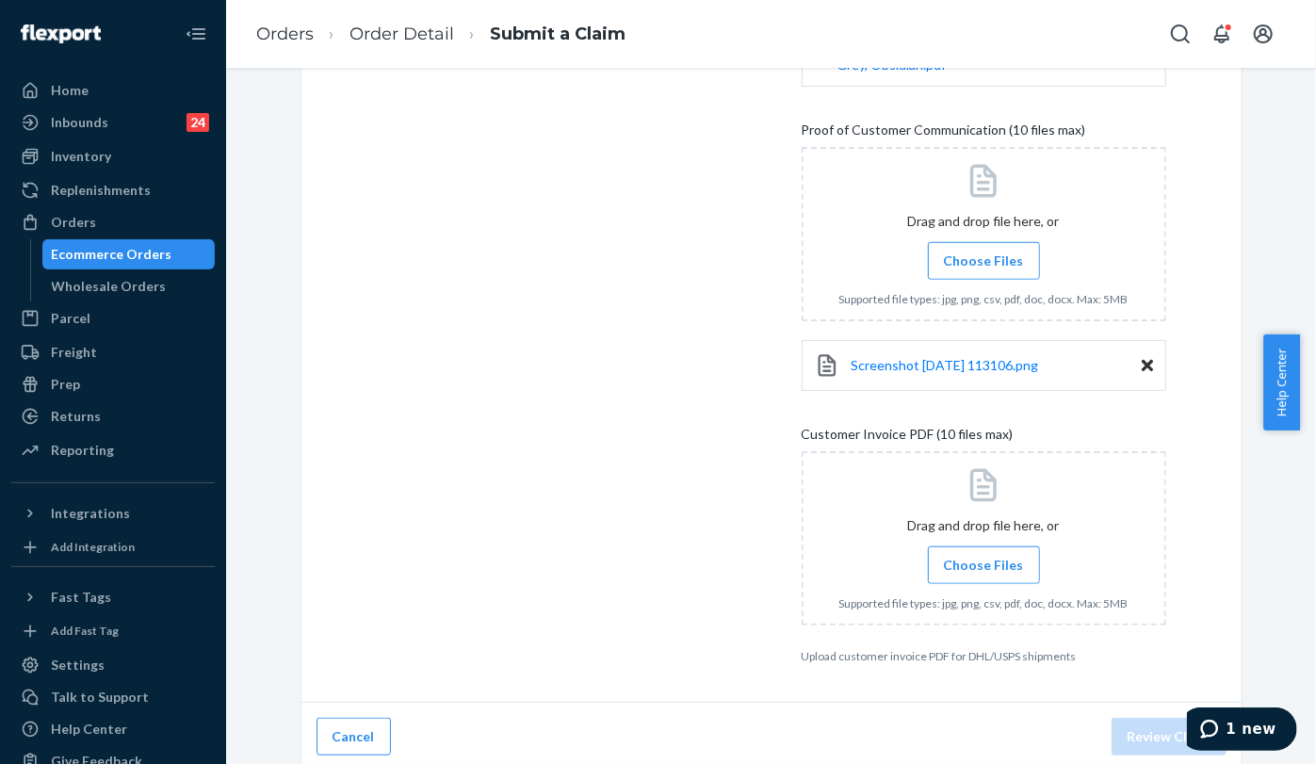
scroll to position [705, 0]
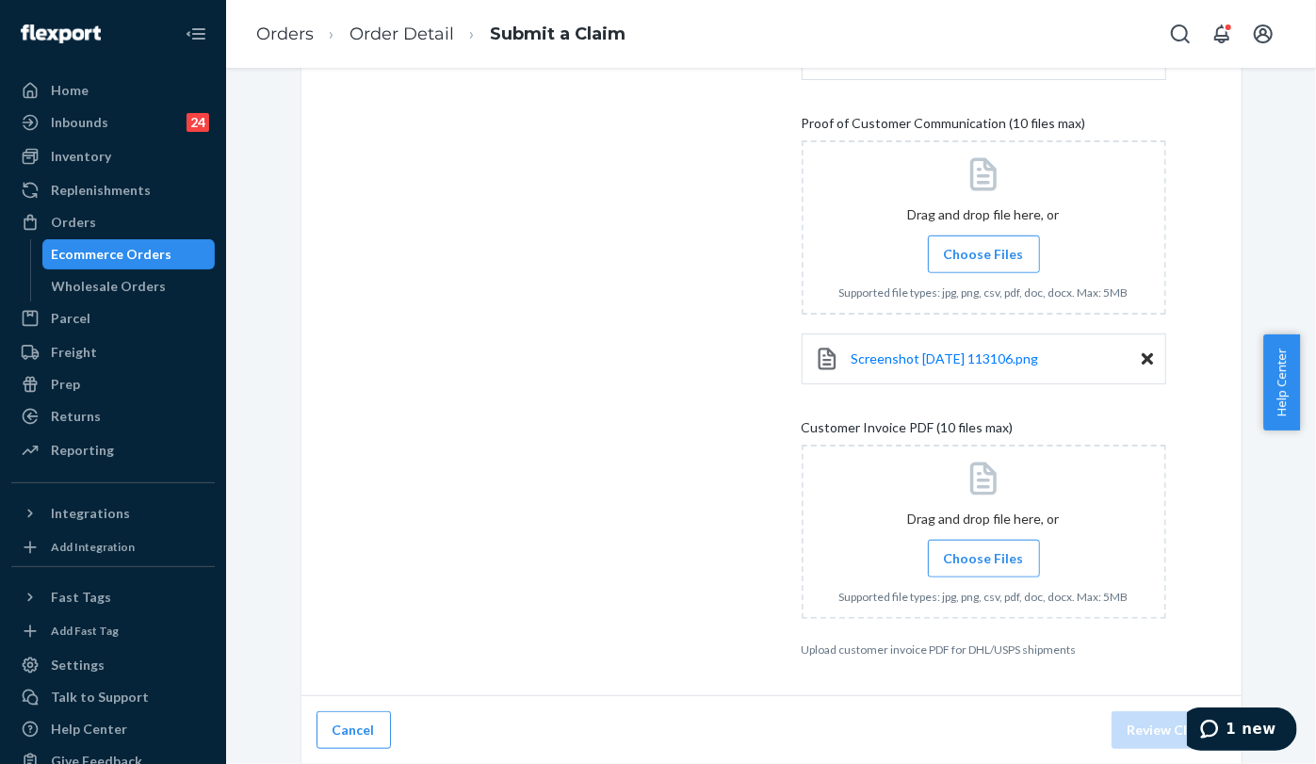
click at [965, 557] on span "Choose Files" at bounding box center [984, 558] width 80 height 19
click at [983, 557] on input "Choose Files" at bounding box center [983, 558] width 1 height 21
click at [996, 544] on label "Choose Files" at bounding box center [984, 559] width 112 height 38
click at [952, 554] on span "Choose Files" at bounding box center [984, 558] width 80 height 19
click at [983, 554] on input "Choose Files" at bounding box center [983, 558] width 1 height 21
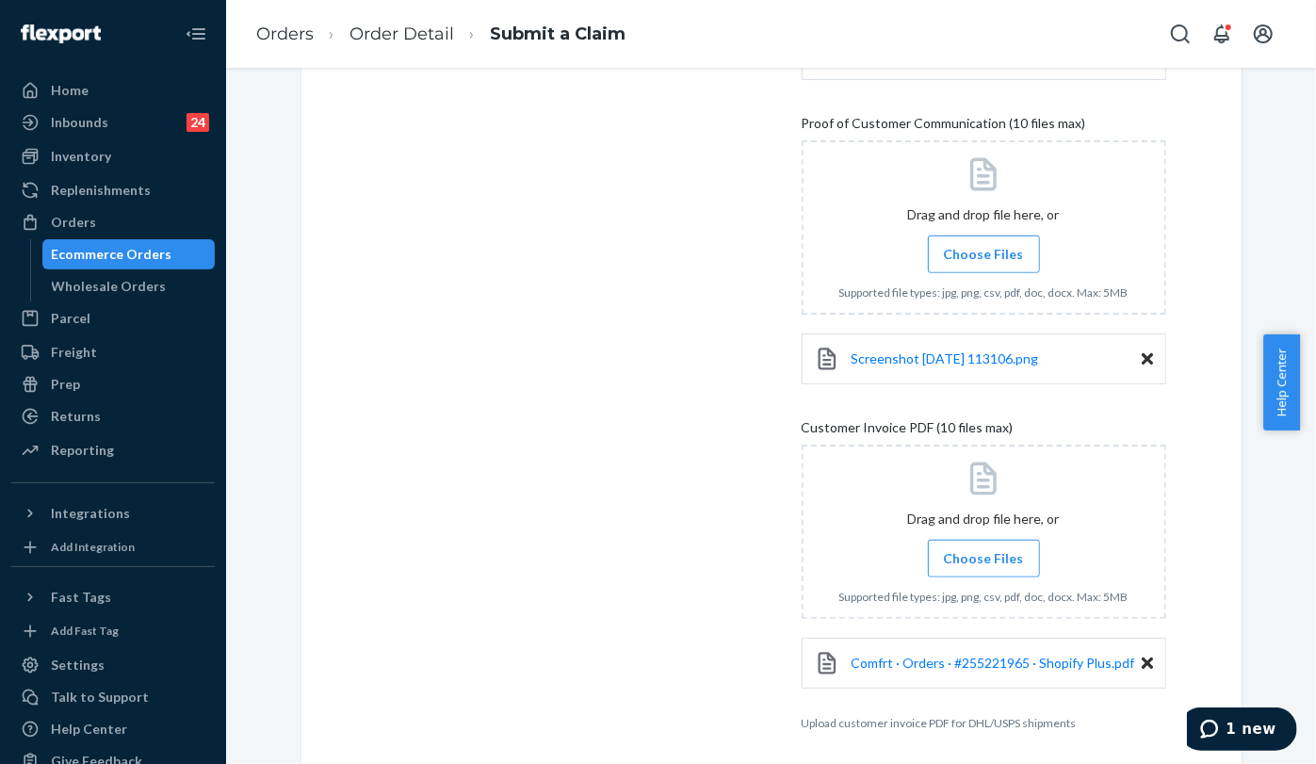
scroll to position [779, 0]
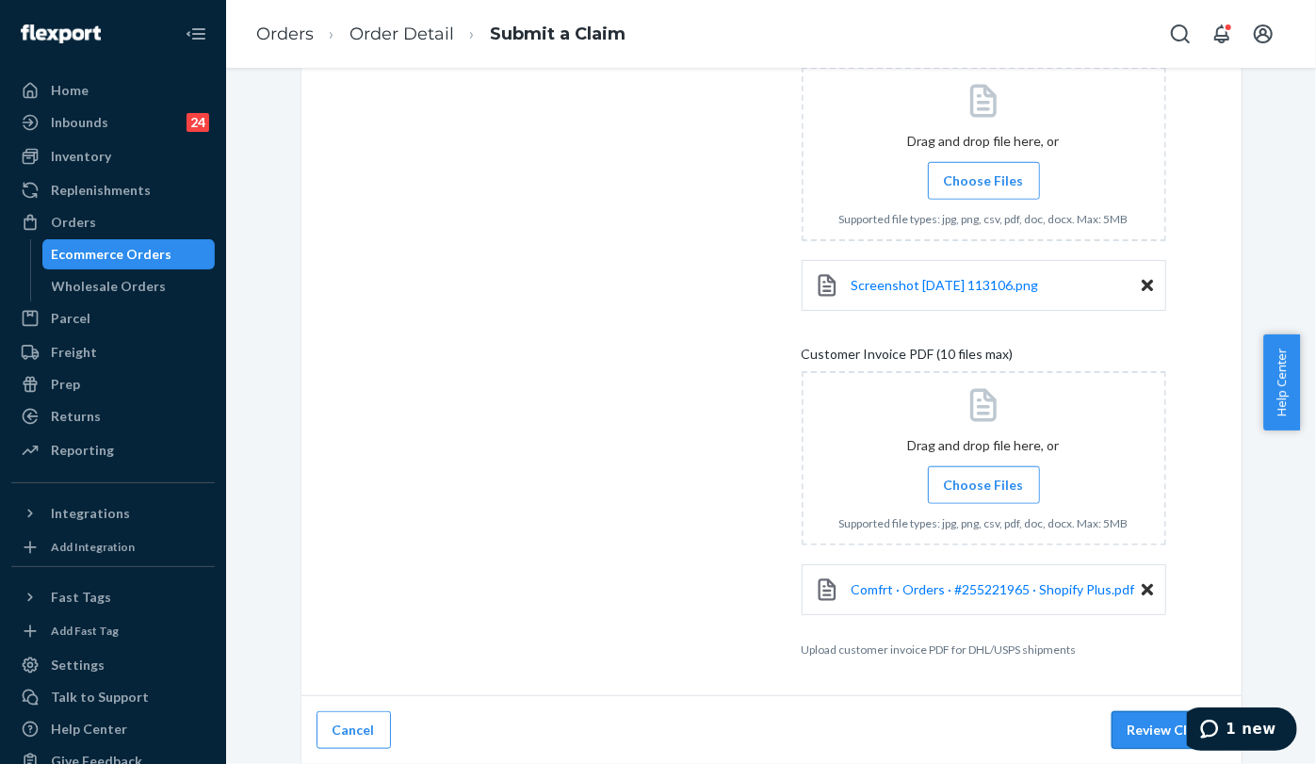
click at [1141, 726] on button "Review Claim" at bounding box center [1168, 730] width 115 height 38
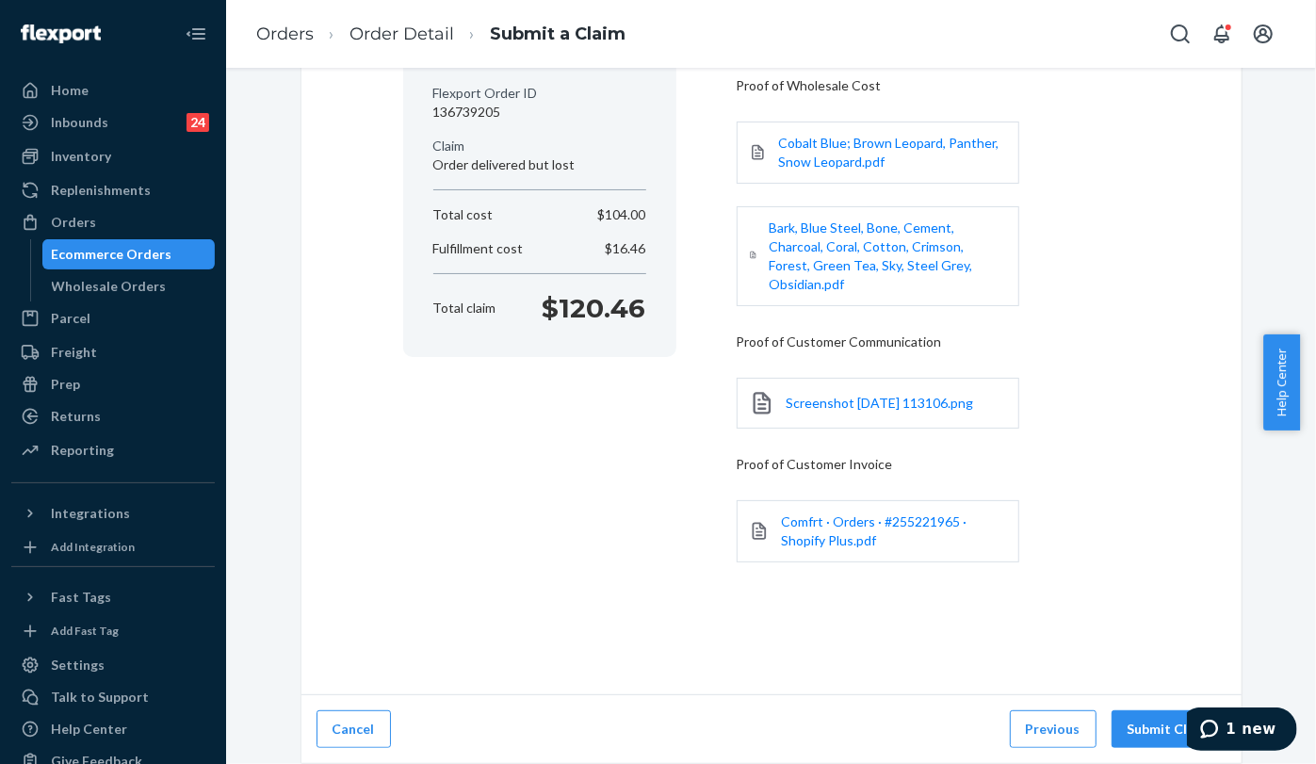
scroll to position [190, 0]
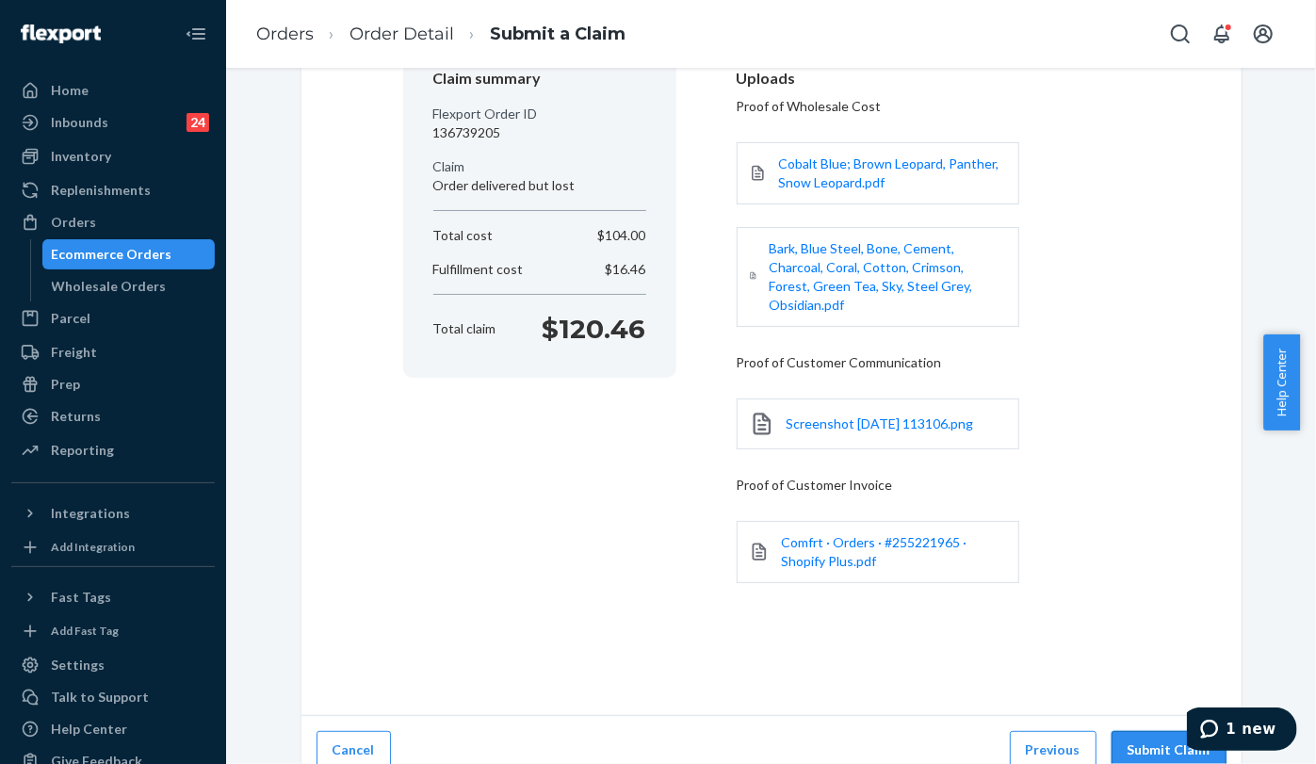
click at [1150, 731] on button "Submit Claim" at bounding box center [1168, 750] width 115 height 38
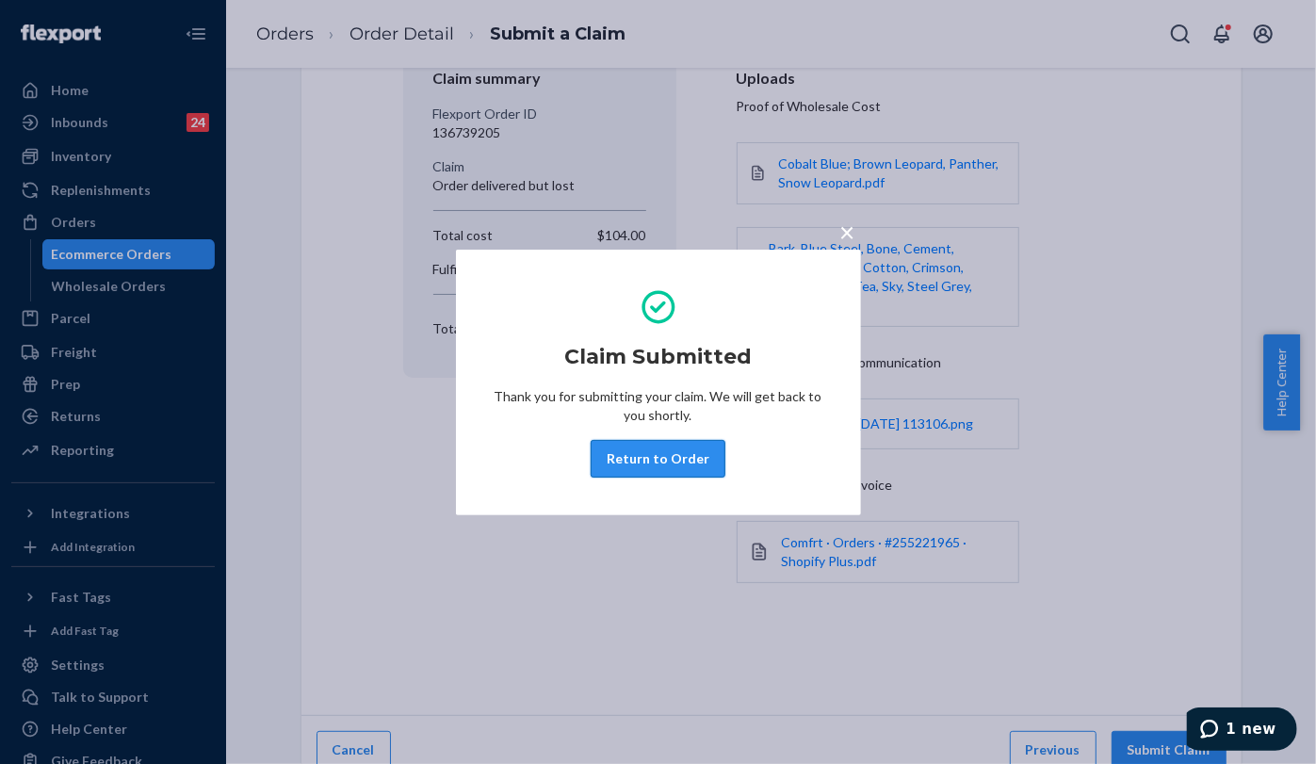
click at [677, 468] on button "Return to Order" at bounding box center [657, 459] width 135 height 38
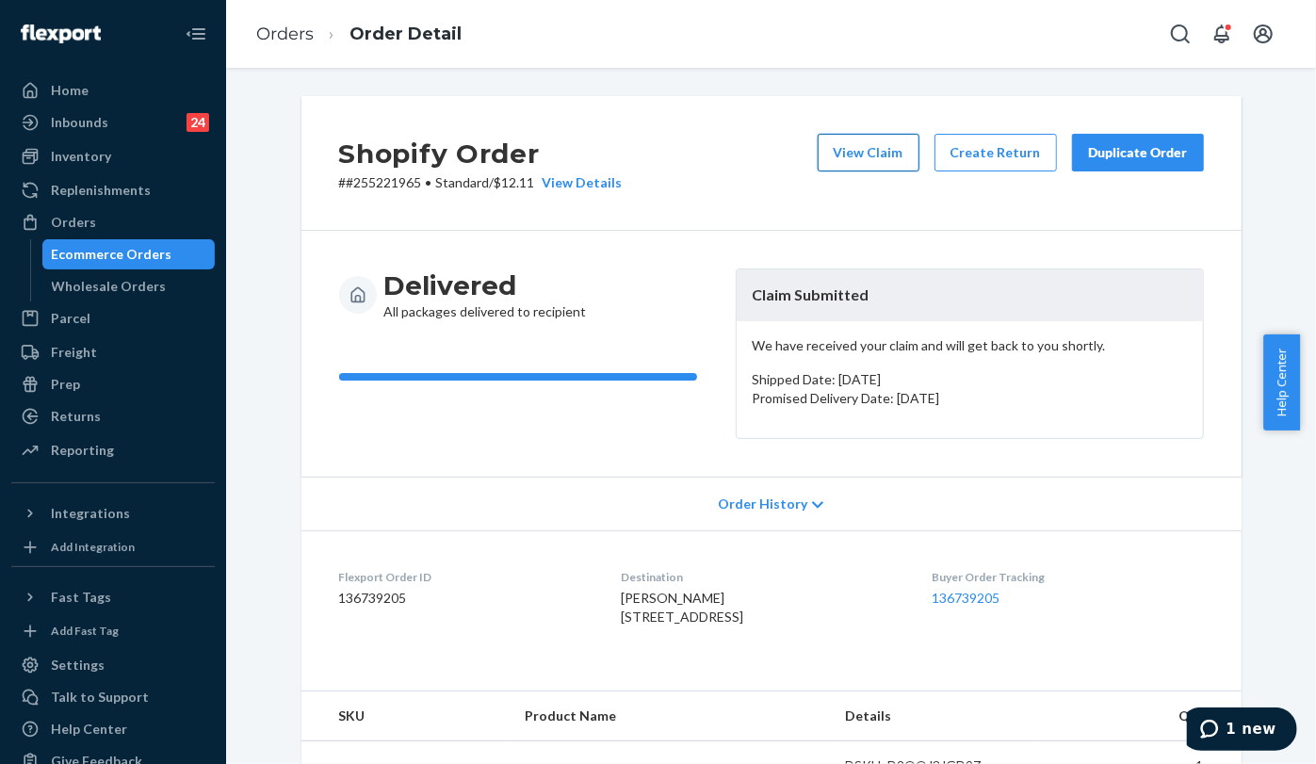
click at [857, 155] on button "View Claim" at bounding box center [868, 153] width 102 height 38
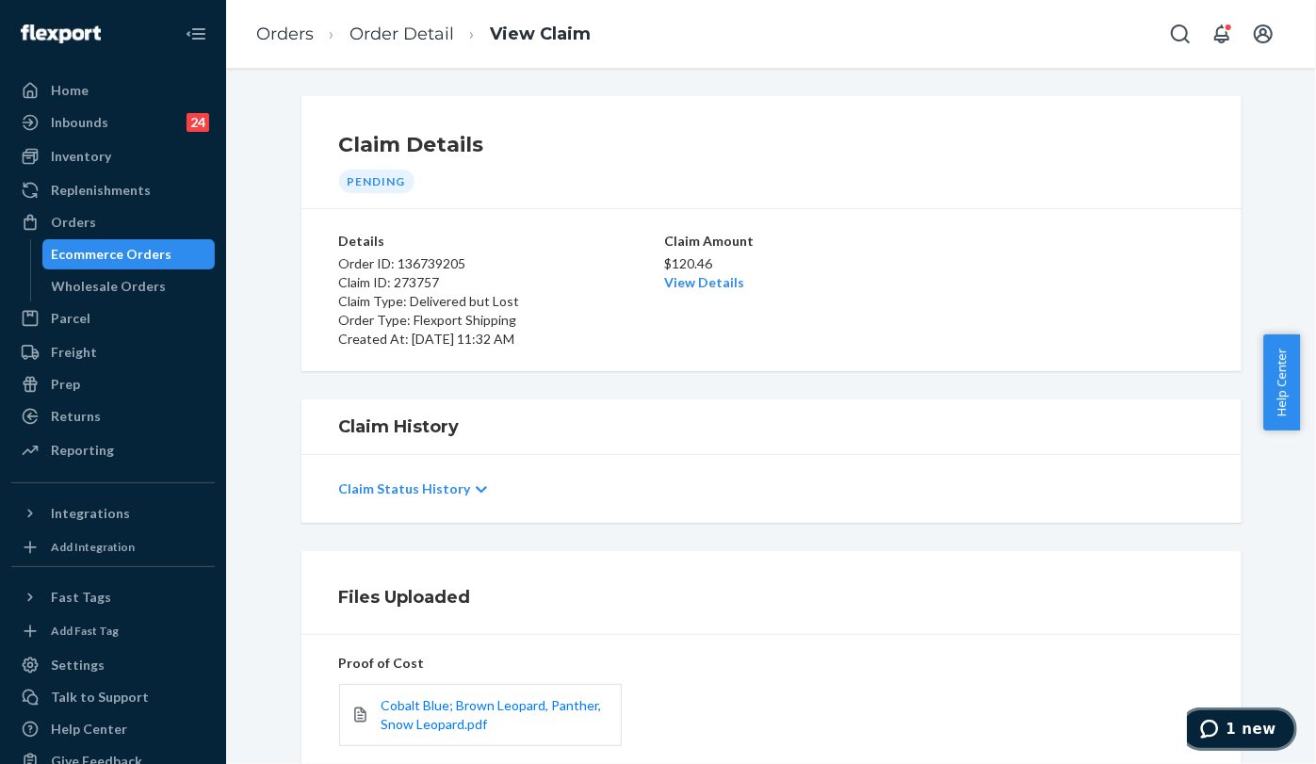
click at [1231, 714] on button "1 new" at bounding box center [1237, 727] width 118 height 43
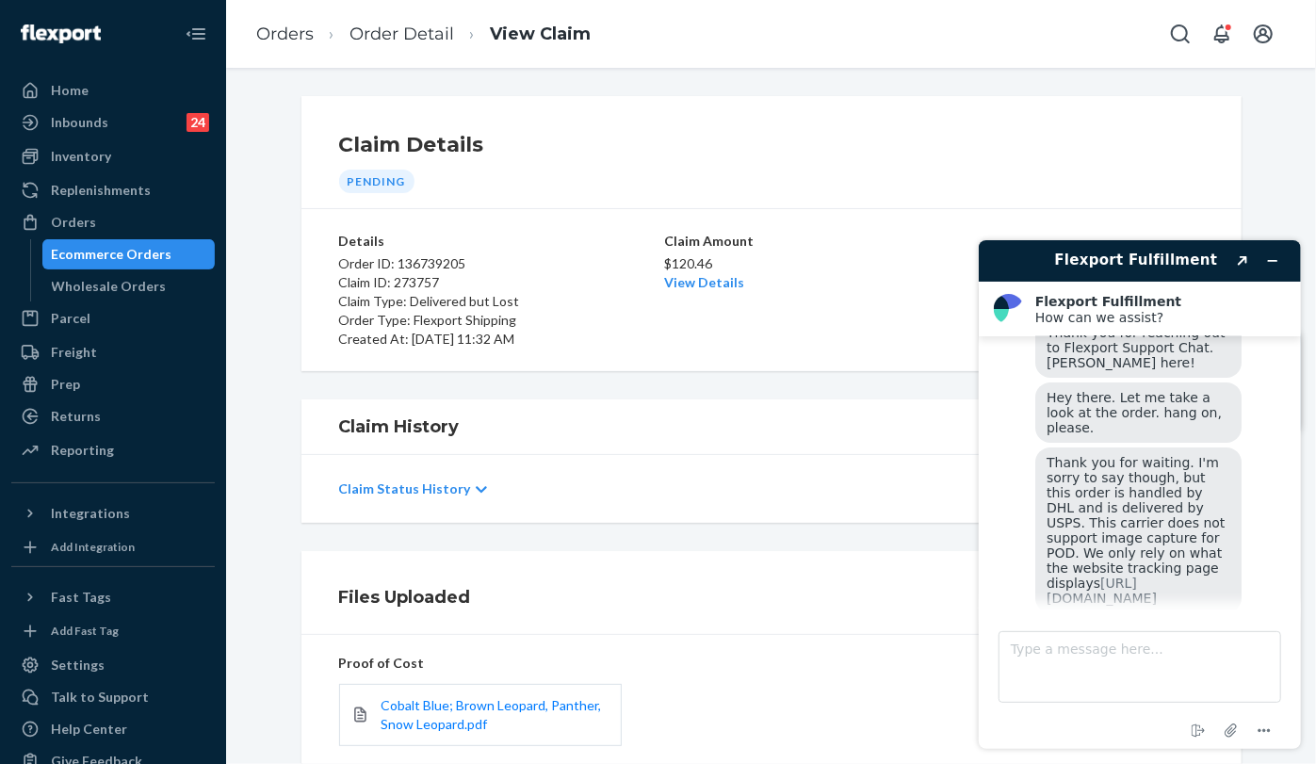
scroll to position [306, 0]
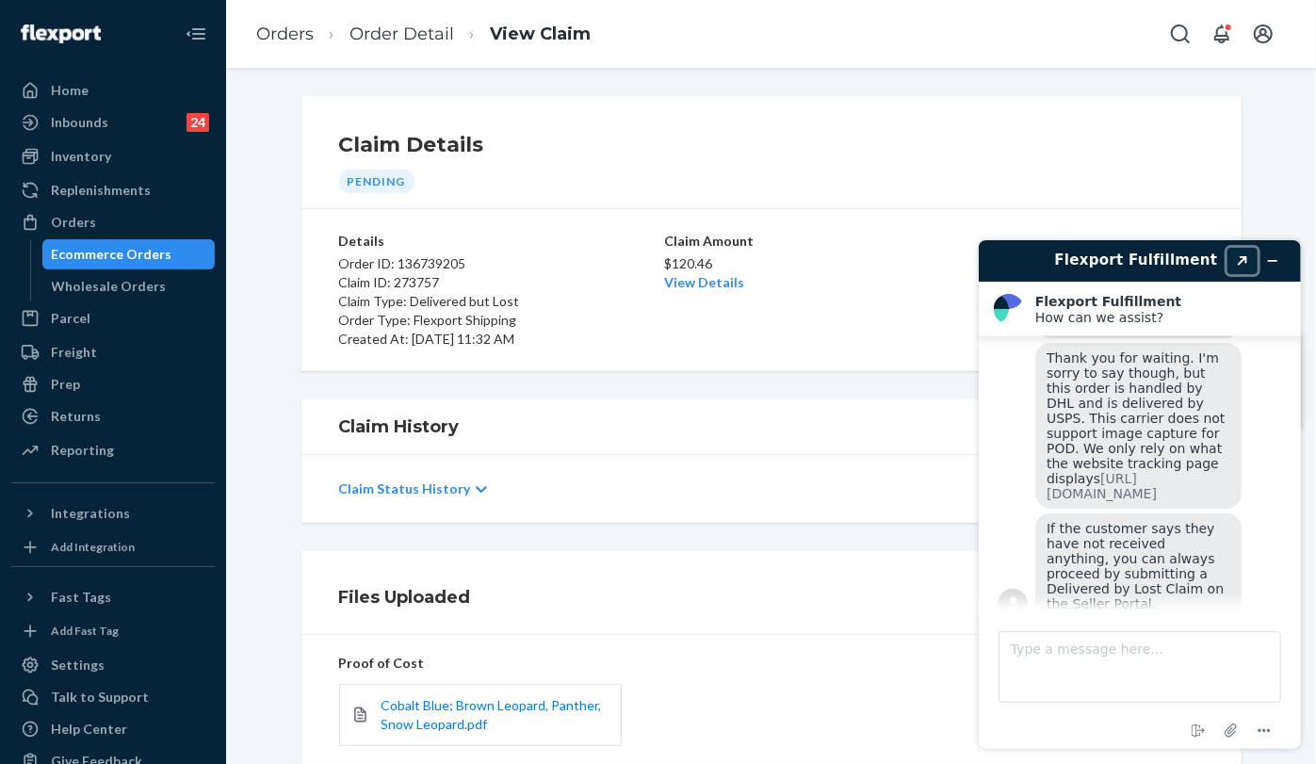
click at [1240, 251] on button "Created with Sketch." at bounding box center [1241, 260] width 30 height 26
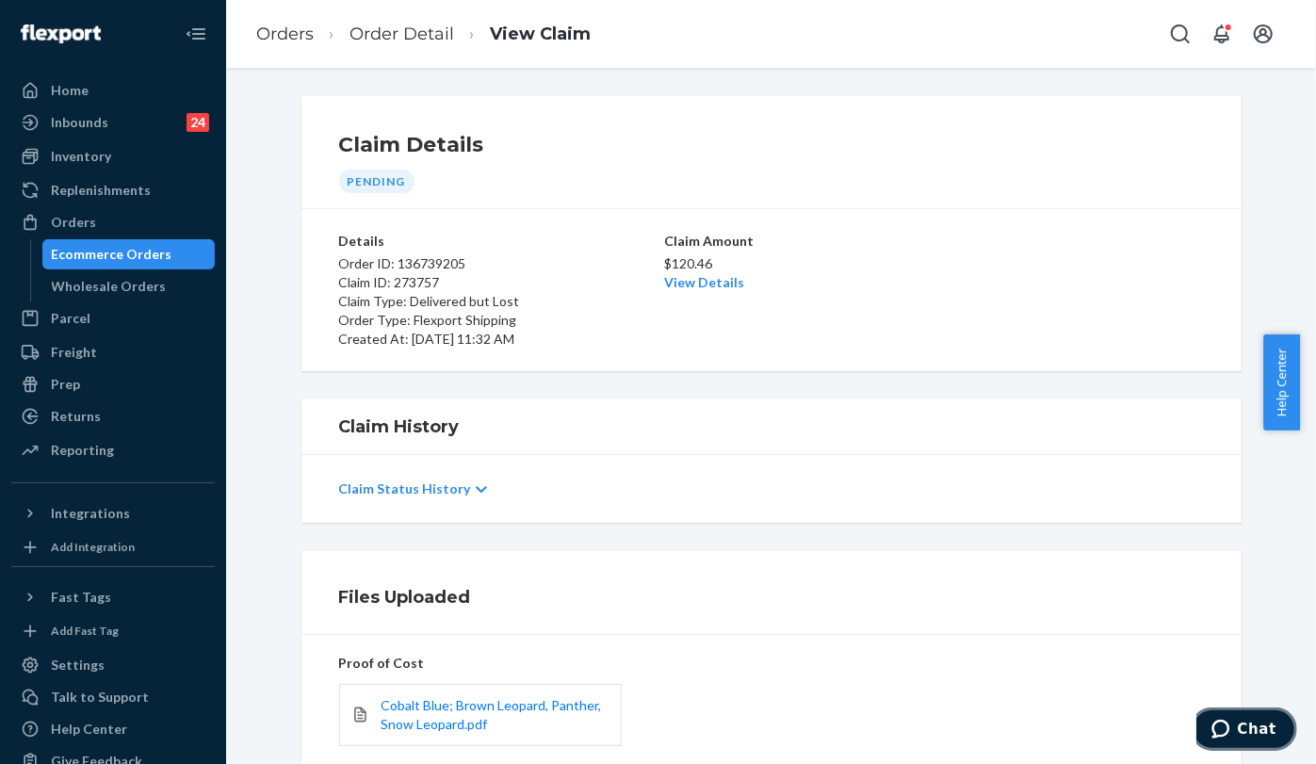
click at [1240, 741] on button "Chat" at bounding box center [1242, 727] width 106 height 43
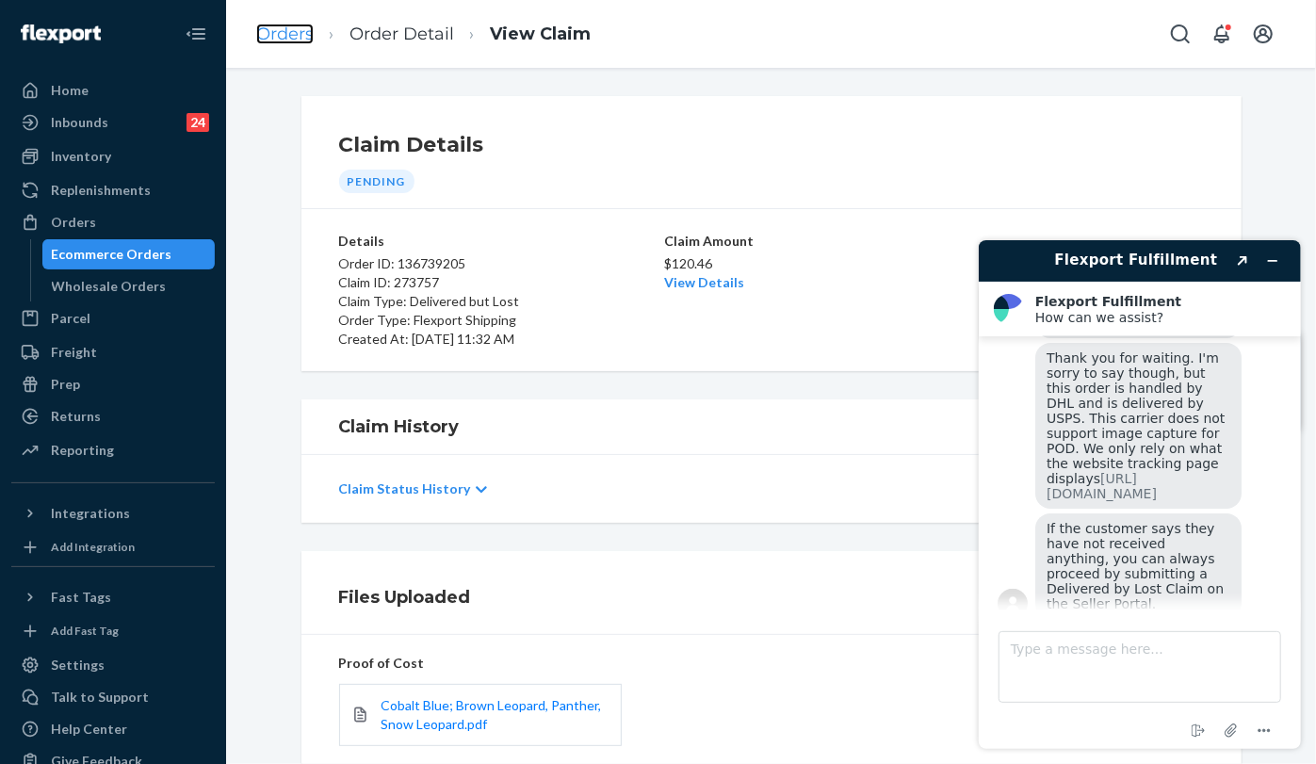
click at [303, 30] on link "Orders" at bounding box center [284, 34] width 57 height 21
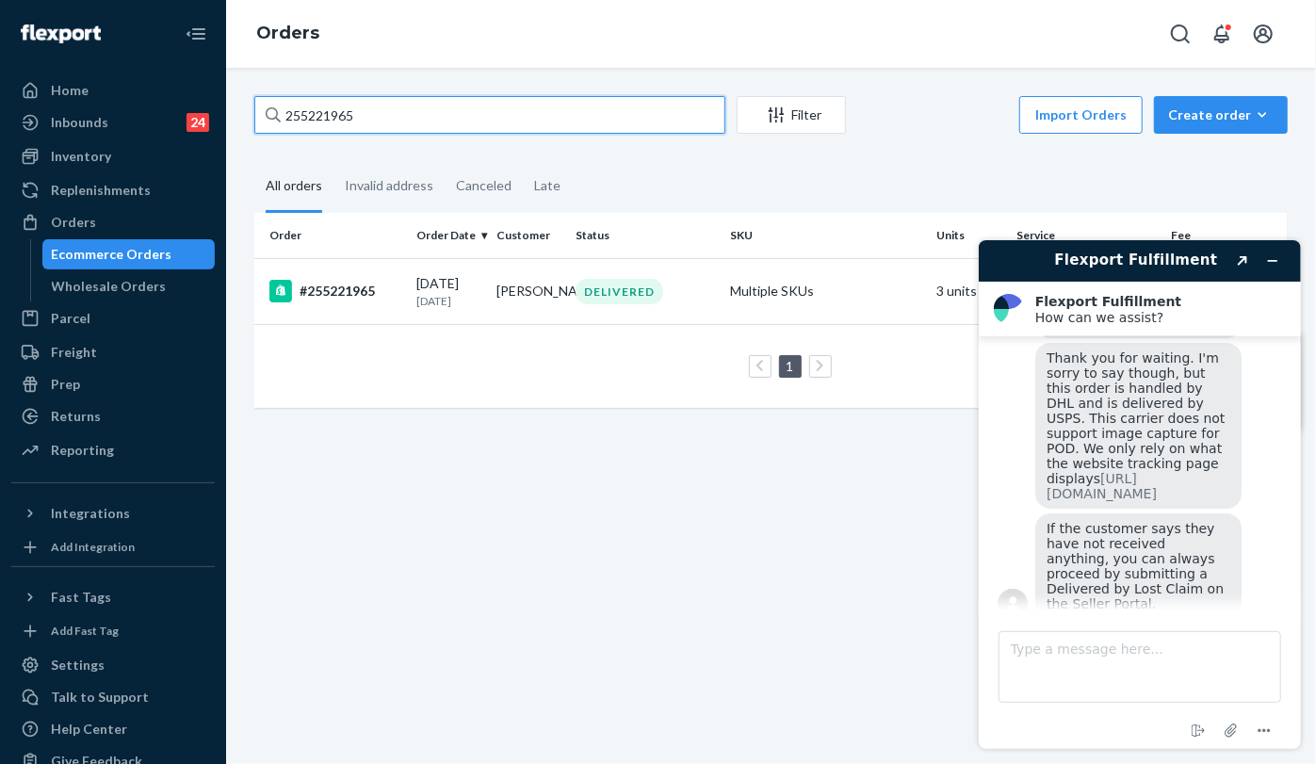
click at [272, 115] on div "255221965" at bounding box center [489, 115] width 471 height 38
paste input "331318"
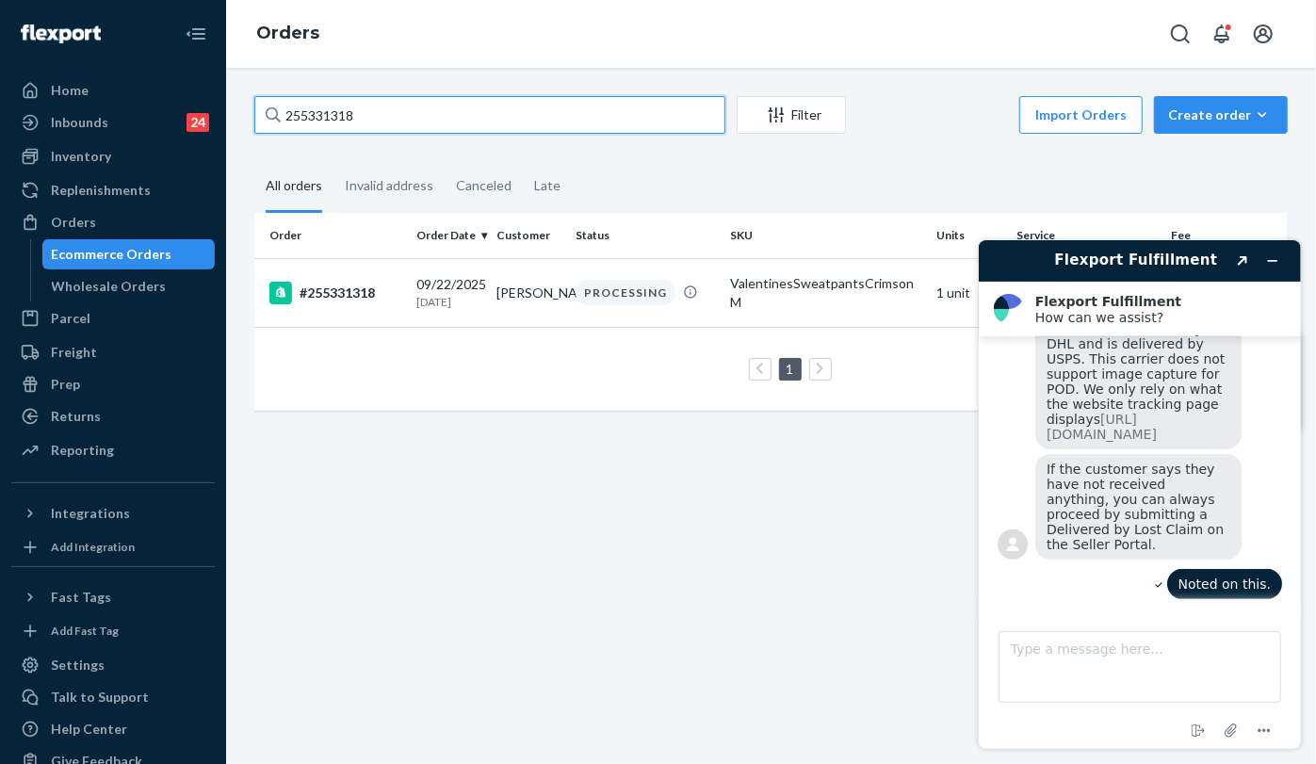
scroll to position [411, 0]
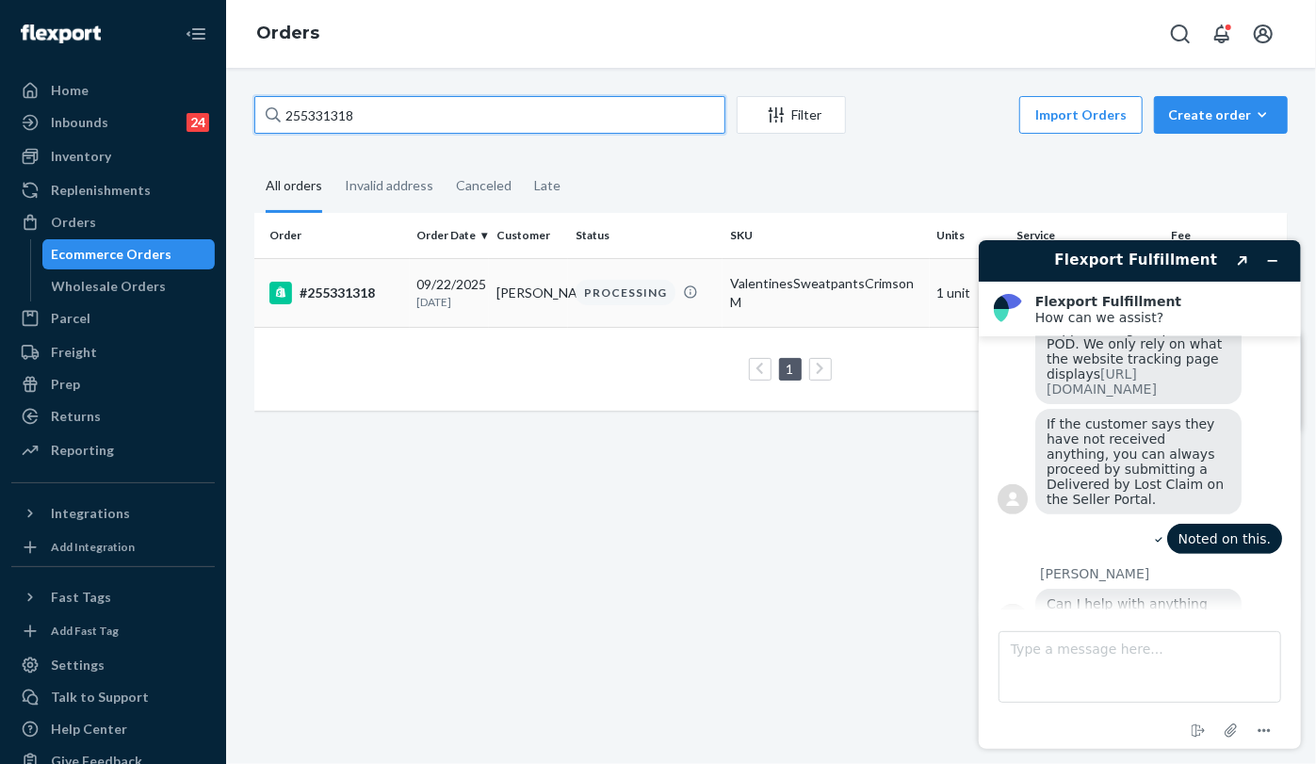
type input "255331318"
click at [349, 291] on div "#255331318" at bounding box center [335, 293] width 133 height 23
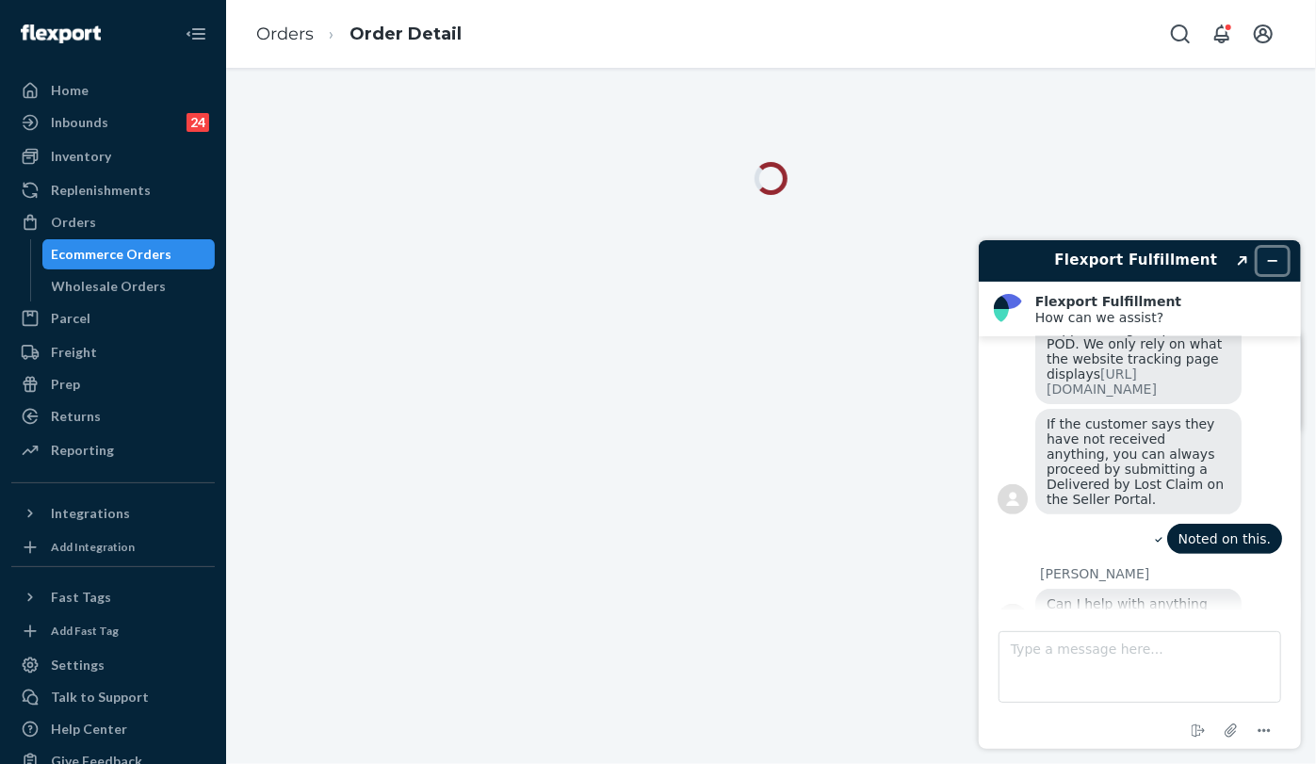
click at [1259, 258] on button "Minimize widget" at bounding box center [1271, 260] width 30 height 26
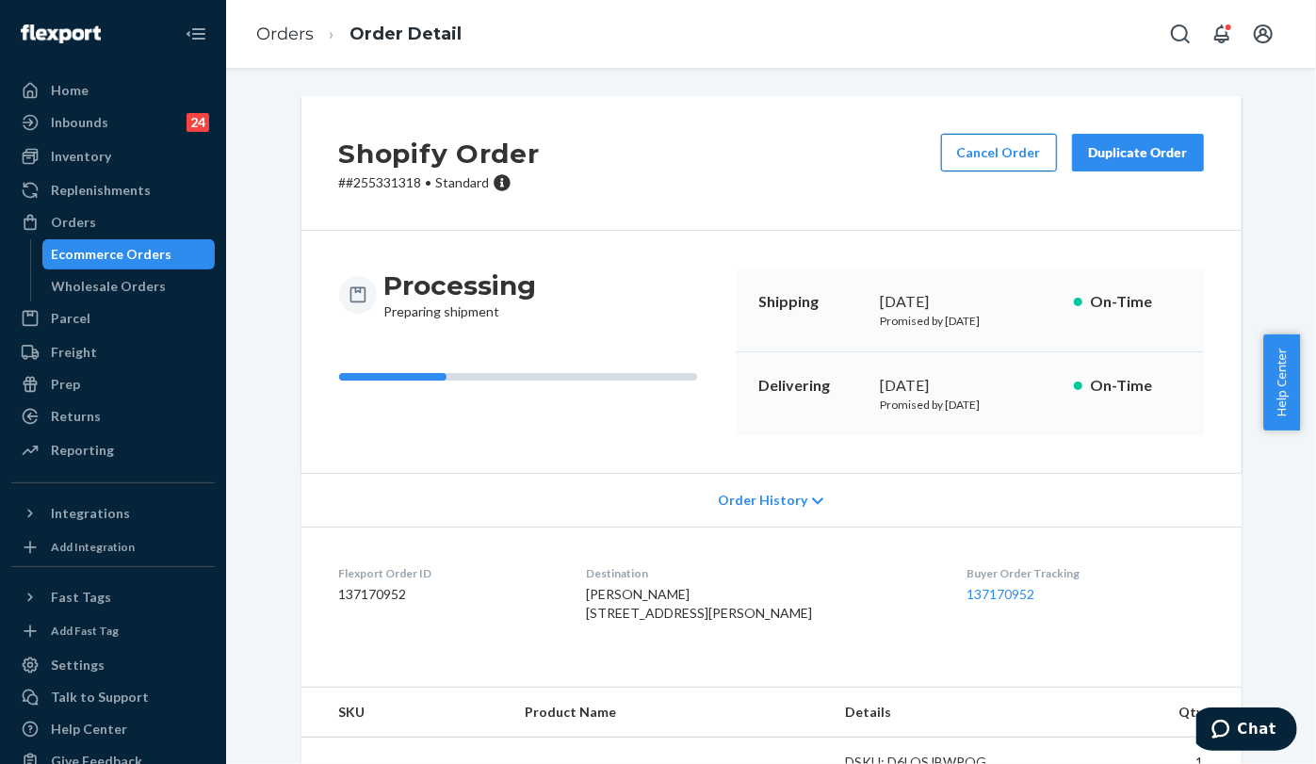
click at [1004, 153] on button "Cancel Order" at bounding box center [999, 153] width 116 height 38
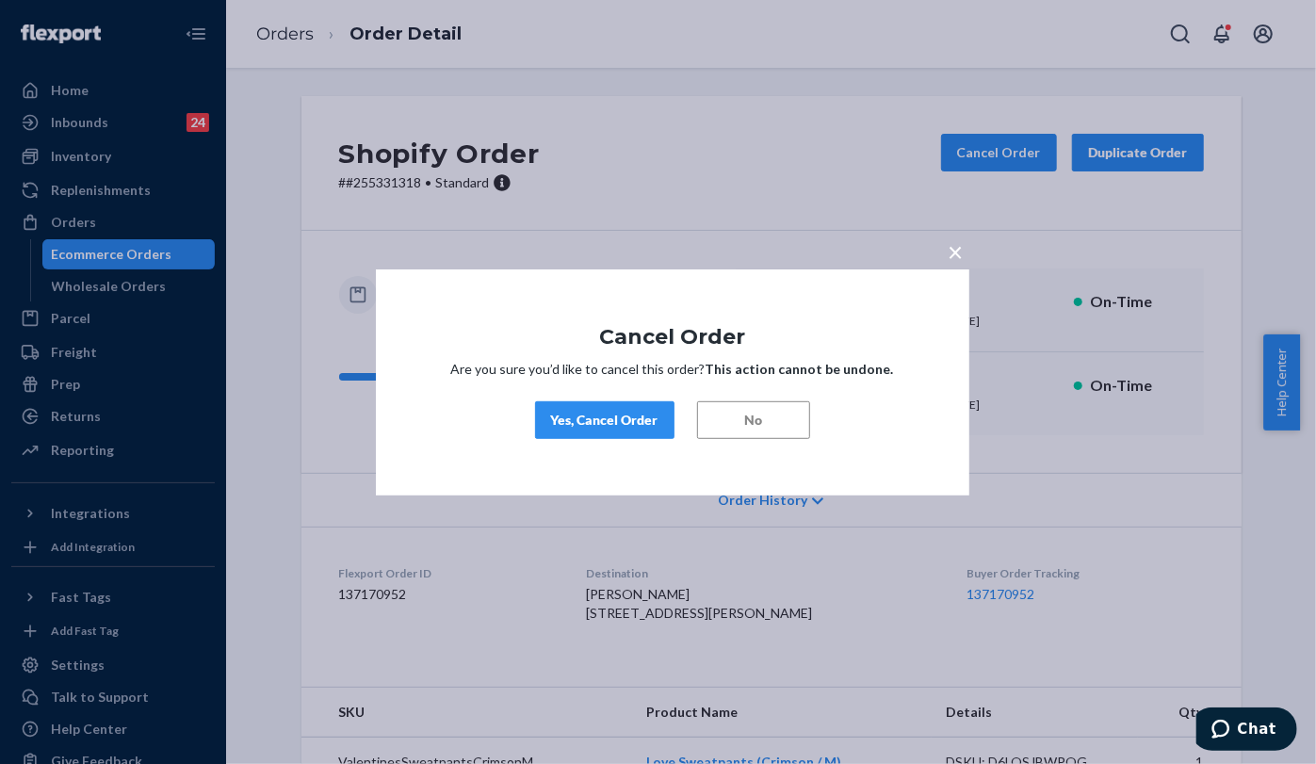
click at [594, 411] on div "Yes, Cancel Order" at bounding box center [604, 420] width 107 height 19
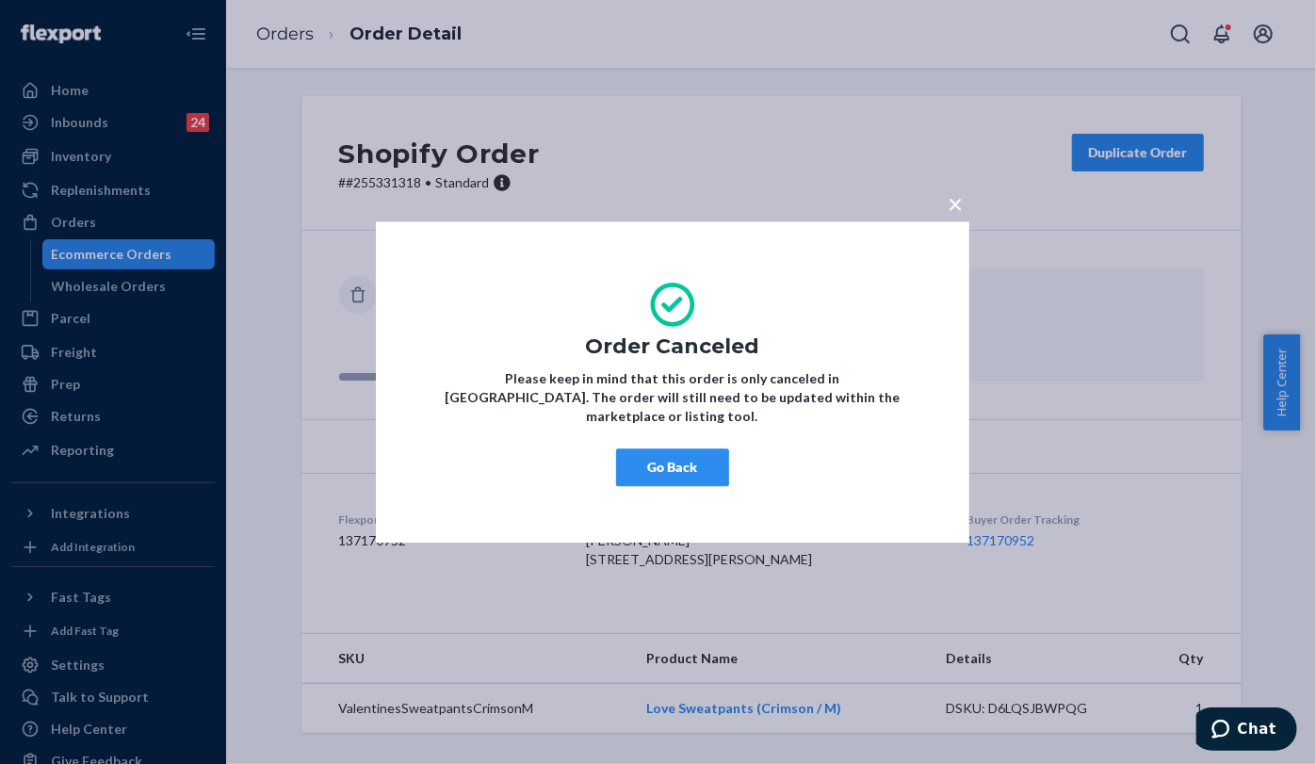
click at [686, 448] on button "Go Back" at bounding box center [672, 467] width 113 height 38
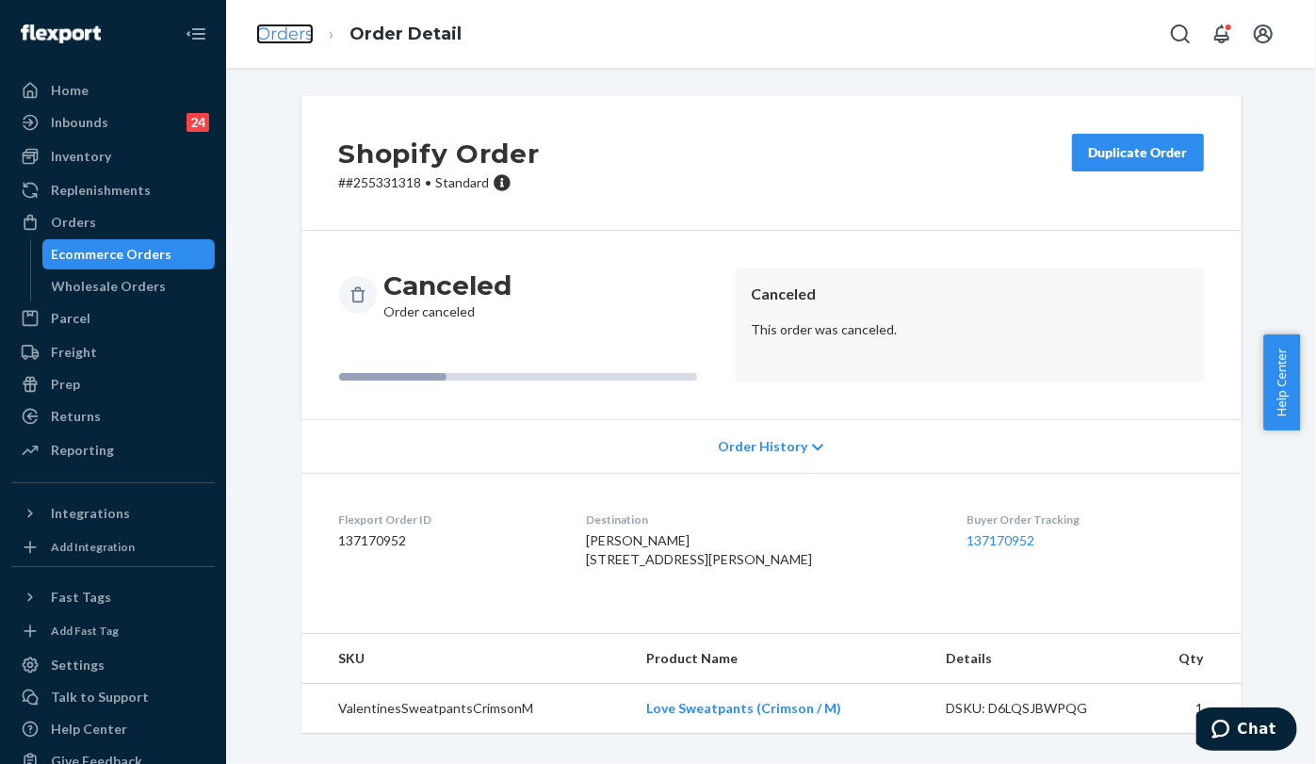
click at [272, 32] on link "Orders" at bounding box center [284, 34] width 57 height 21
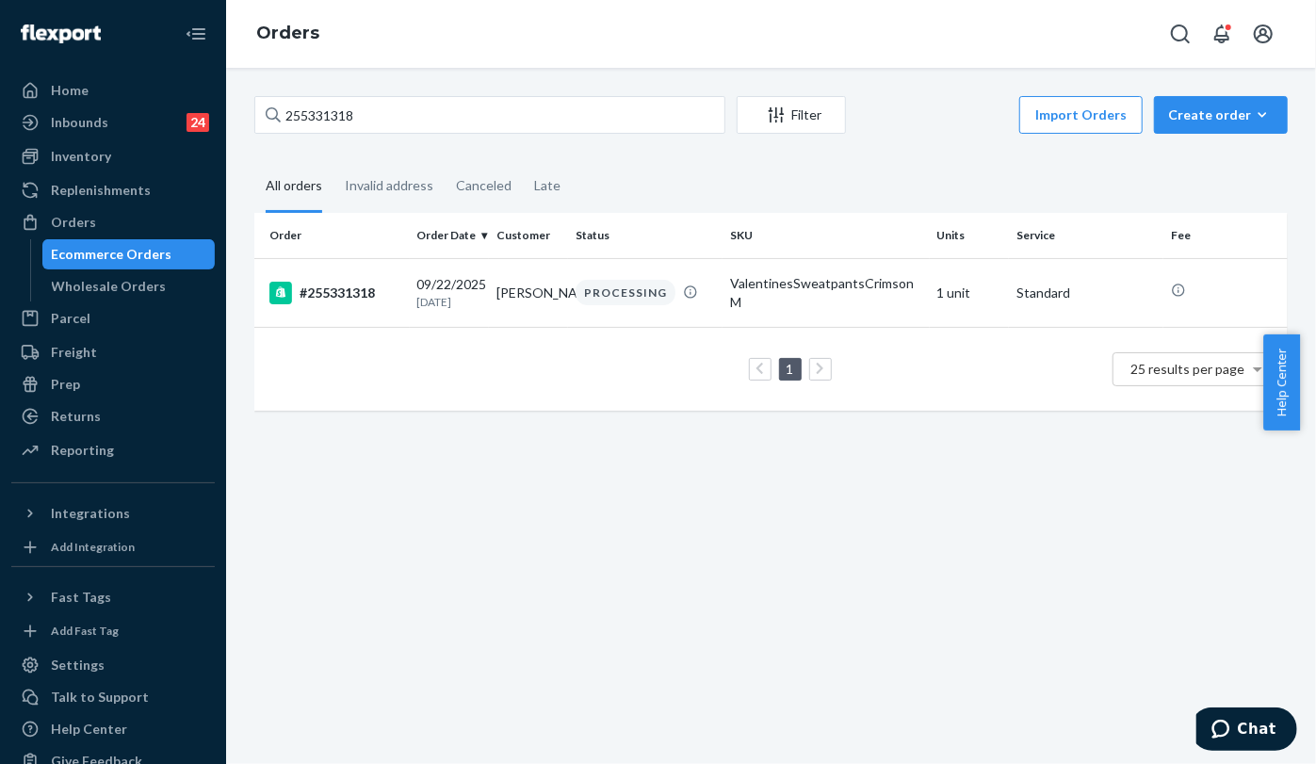
click at [247, 75] on div "255331318 Filter Import Orders Create order Ecommerce order Removal order All o…" at bounding box center [771, 416] width 1090 height 696
click at [399, 104] on input "255331318" at bounding box center [489, 115] width 471 height 38
paste input "946"
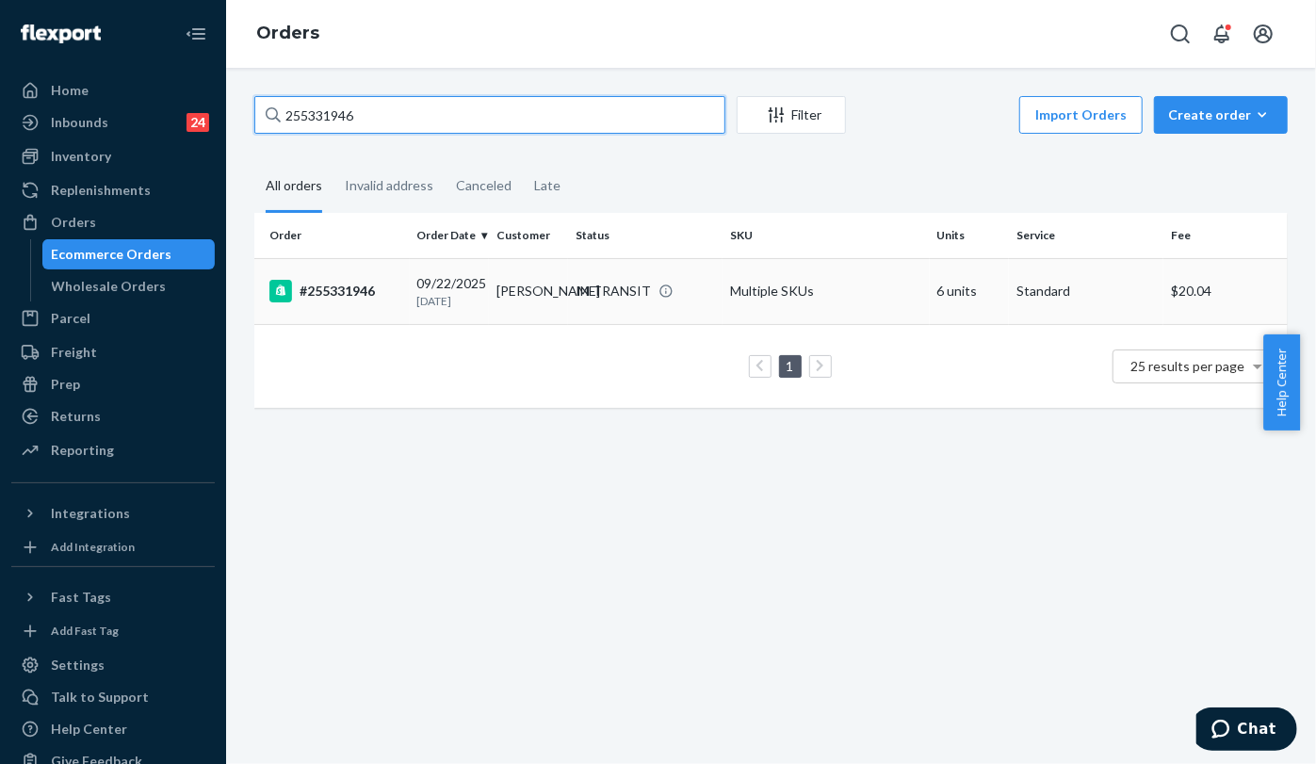
type input "255331946"
click at [363, 298] on div "#255331946" at bounding box center [335, 291] width 133 height 23
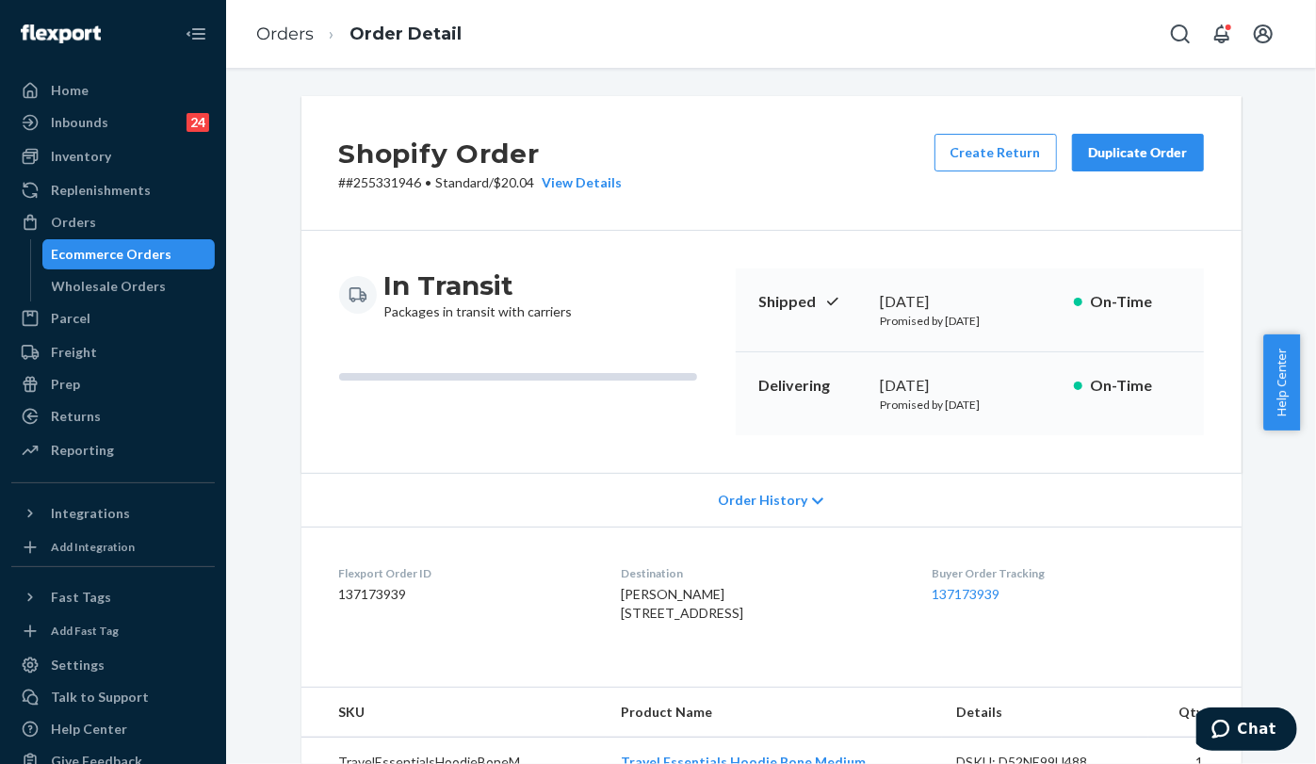
click at [374, 181] on p "# #255331946 • Standard / $20.04 View Details" at bounding box center [480, 182] width 283 height 19
click at [364, 183] on p "# #255331946 • Standard / $20.04 View Details" at bounding box center [480, 182] width 283 height 19
click at [1249, 742] on button "Chat" at bounding box center [1242, 727] width 106 height 43
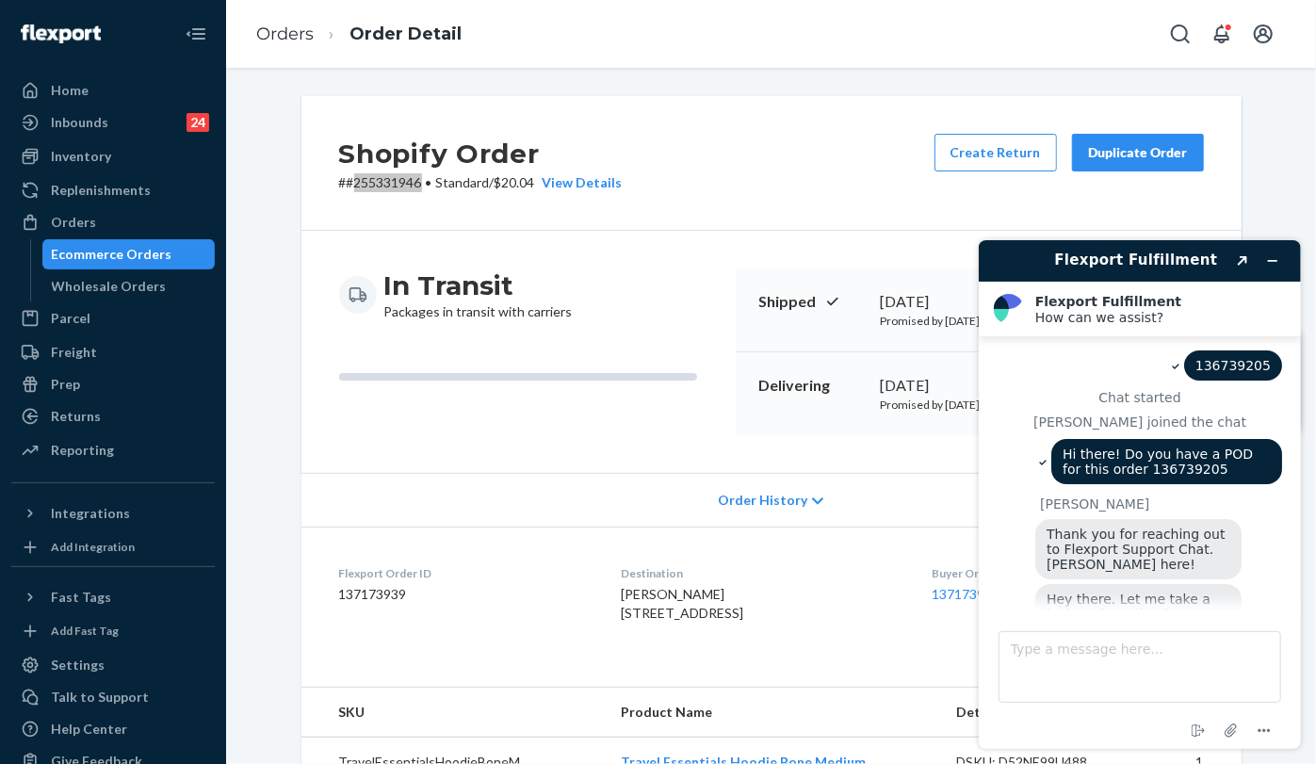
scroll to position [724, 0]
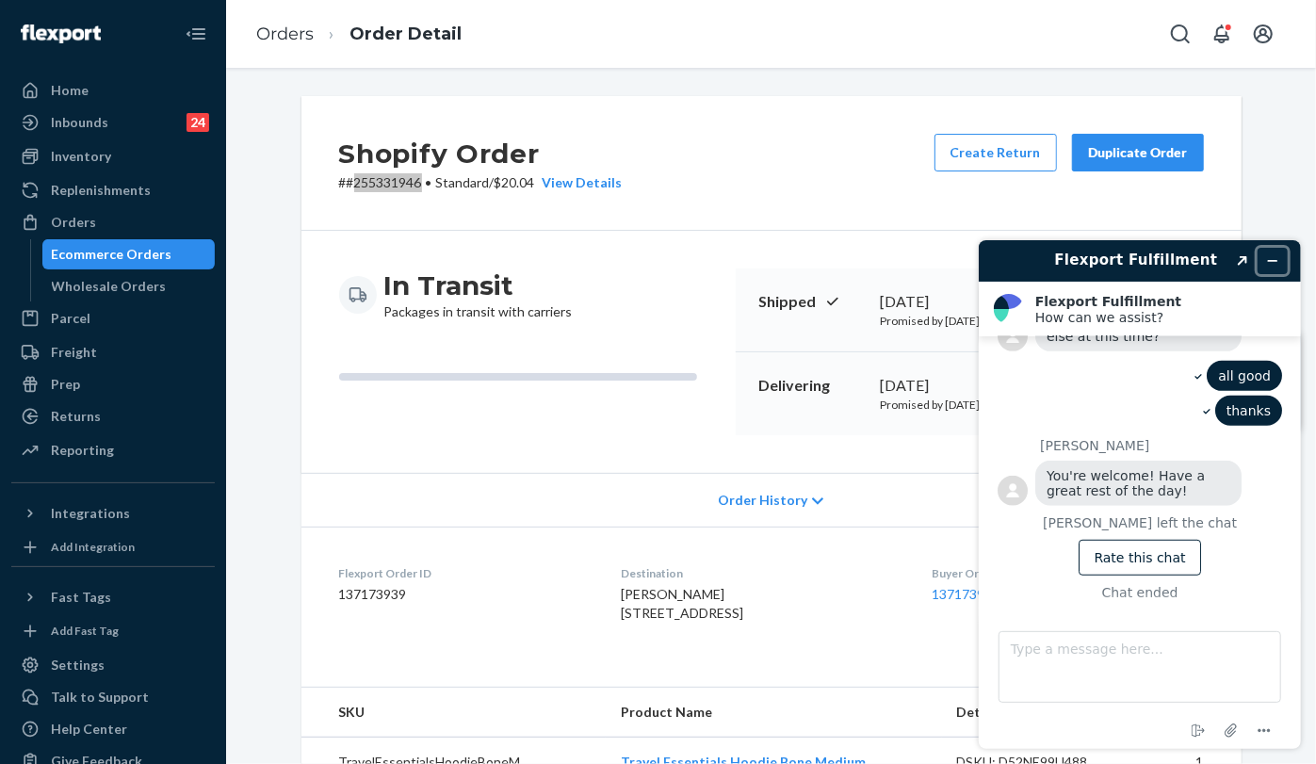
click at [1272, 267] on button "Minimize widget" at bounding box center [1271, 260] width 30 height 26
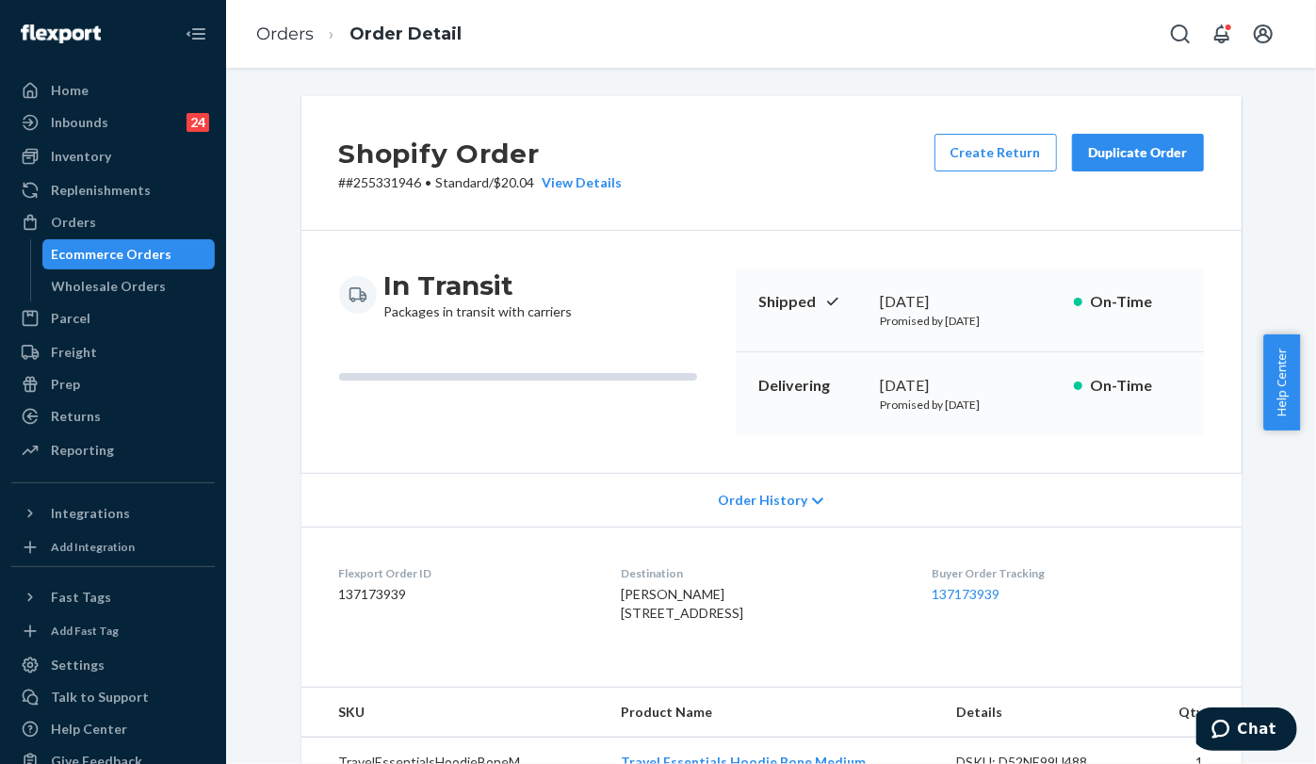
click at [377, 578] on dt "Flexport Order ID" at bounding box center [464, 573] width 251 height 16
click at [372, 581] on div "Flexport Order ID 137173939" at bounding box center [464, 597] width 251 height 65
copy dd "137173939"
click at [279, 31] on link "Orders" at bounding box center [284, 34] width 57 height 21
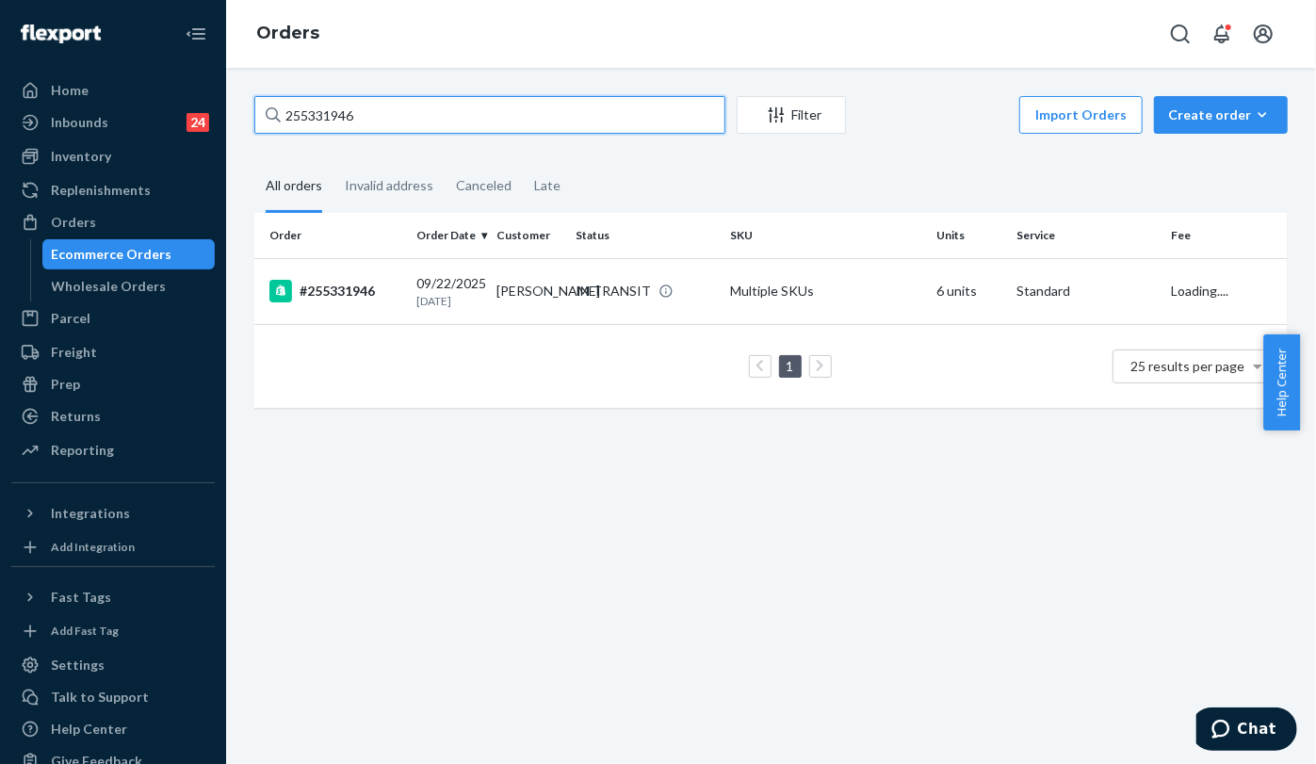
drag, startPoint x: 401, startPoint y: 108, endPoint x: 363, endPoint y: 100, distance: 38.6
click at [273, 97] on div "255331946" at bounding box center [489, 115] width 471 height 38
paste input "180953"
type input "255180953"
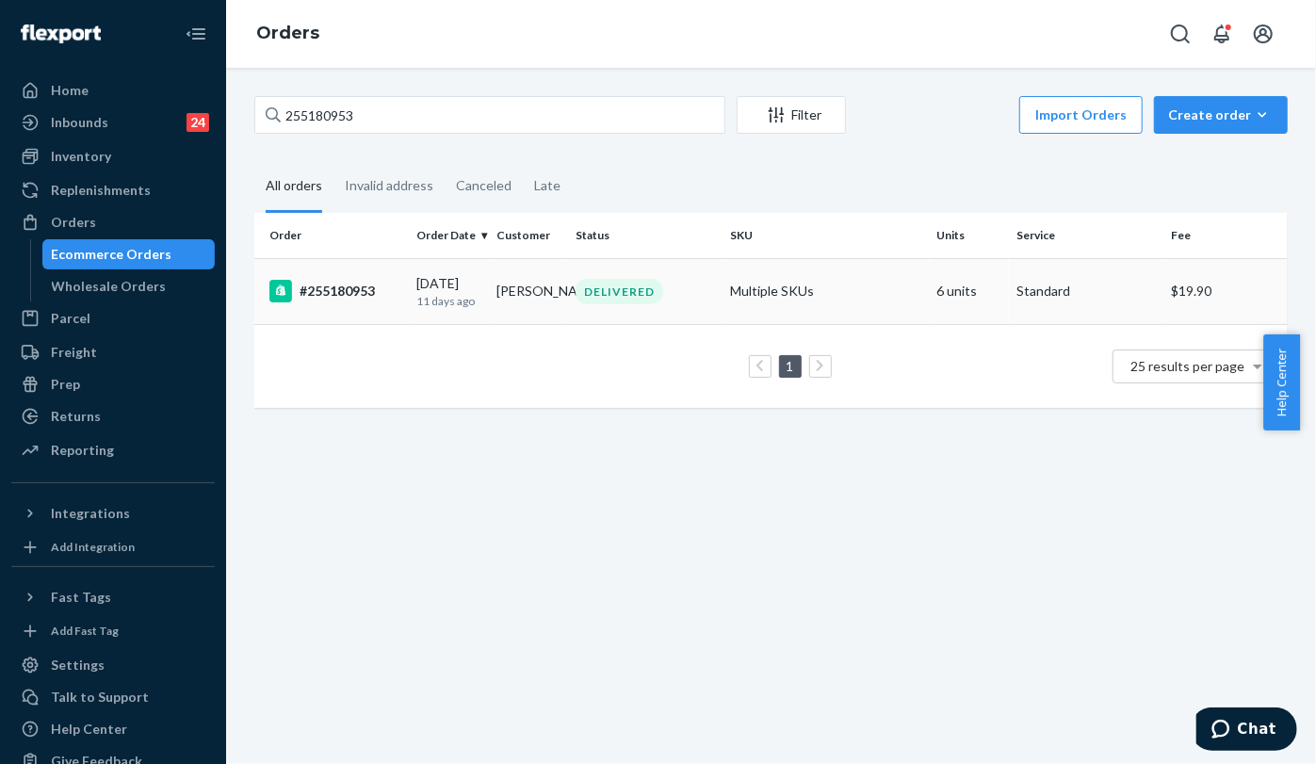
click at [304, 278] on td "#255180953" at bounding box center [331, 291] width 155 height 66
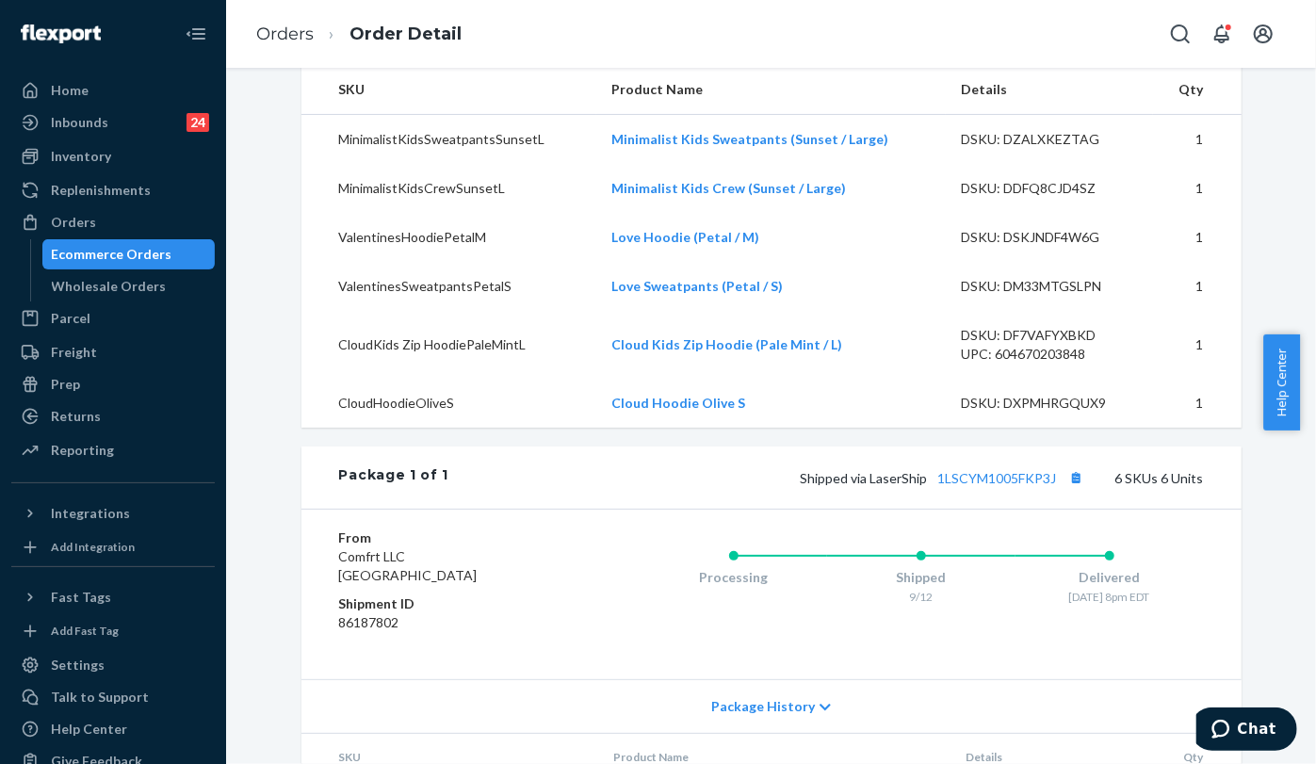
scroll to position [627, 0]
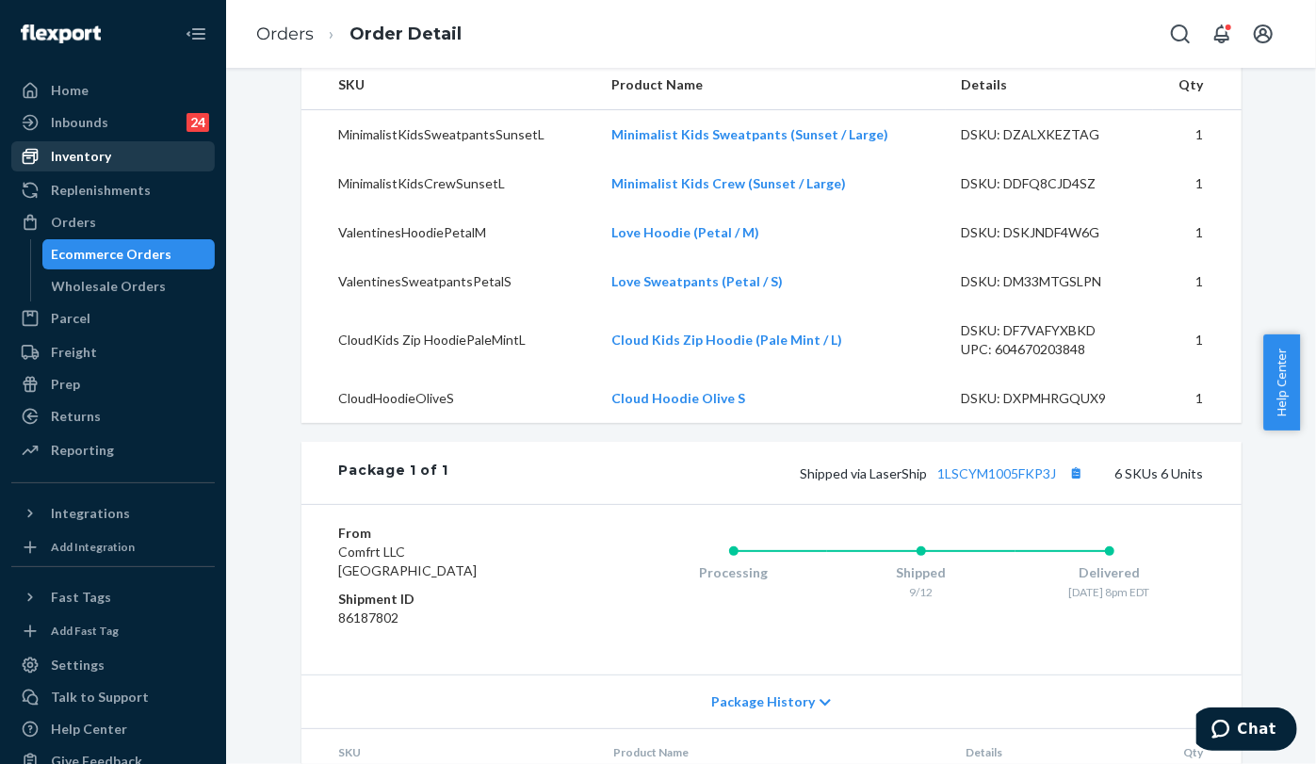
click at [57, 147] on div "Inventory" at bounding box center [81, 156] width 60 height 19
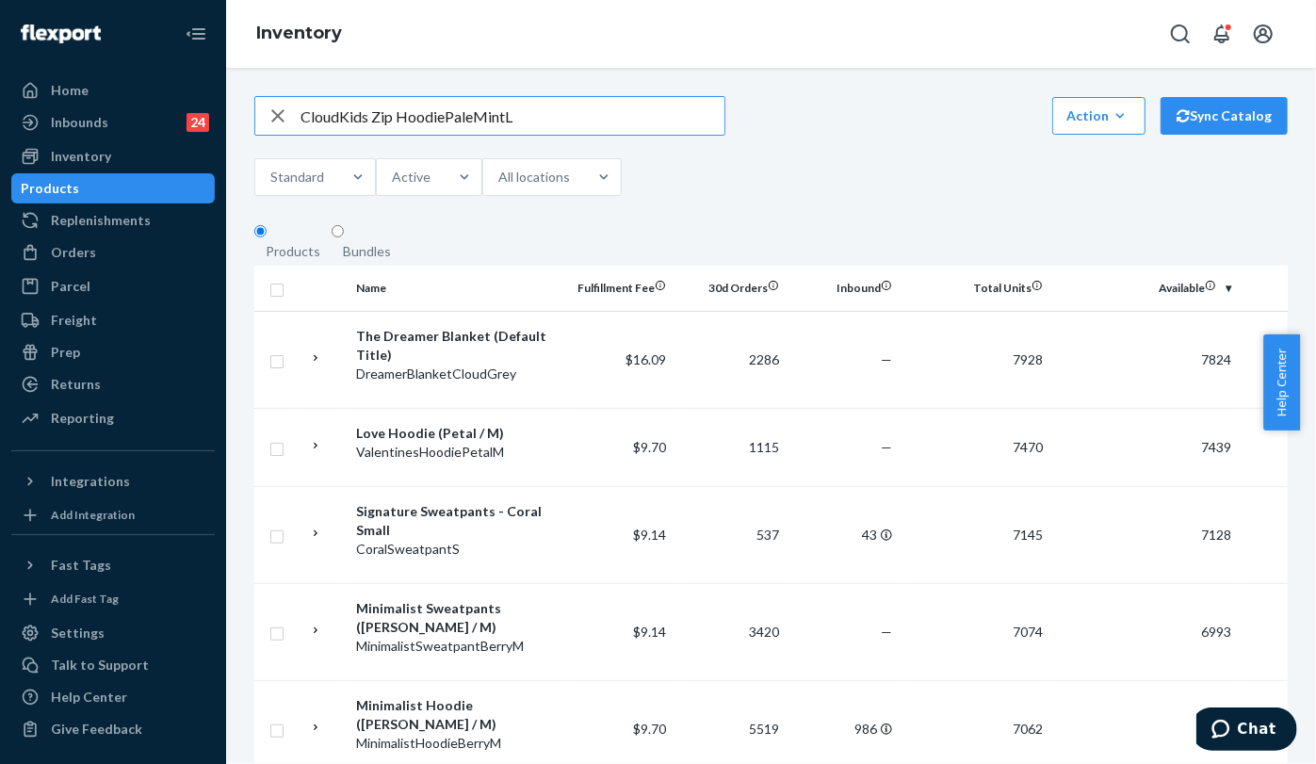
type input "CloudKids Zip HoodiePaleMintL"
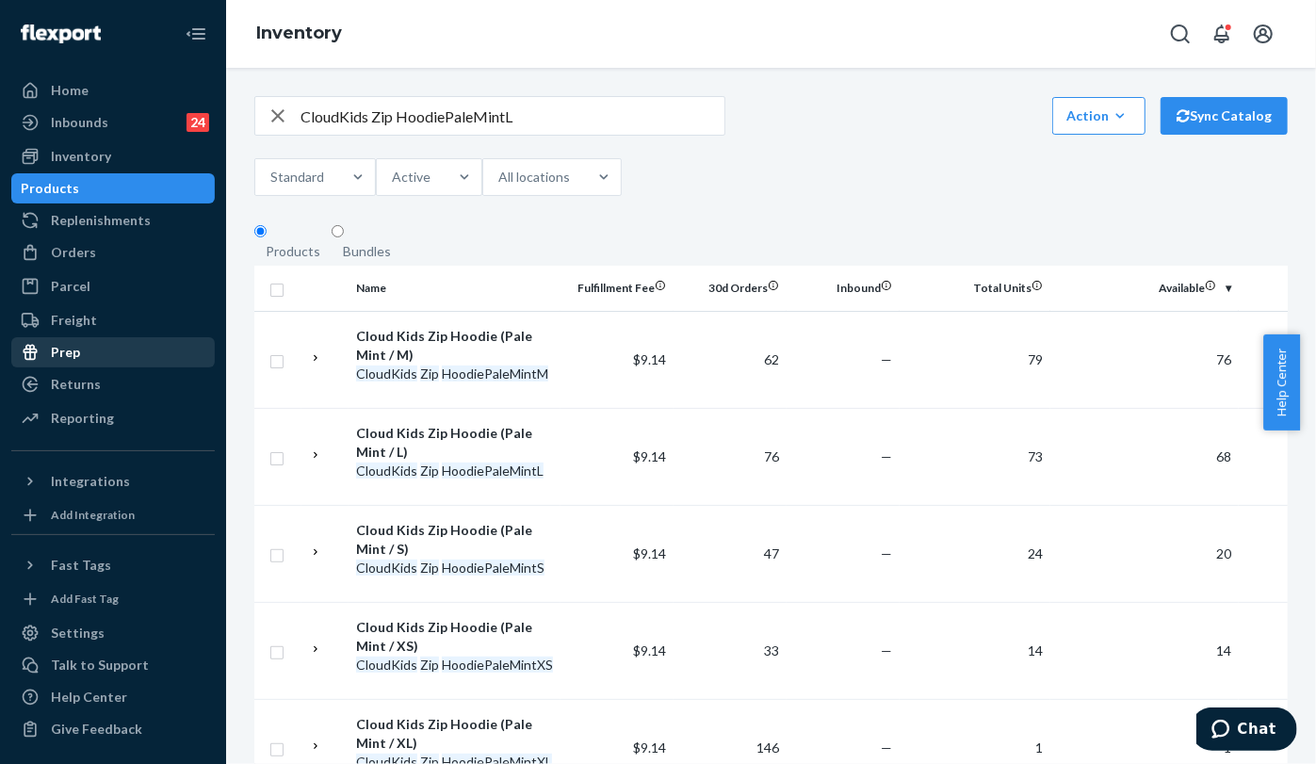
click at [51, 379] on div "Returns" at bounding box center [76, 384] width 50 height 19
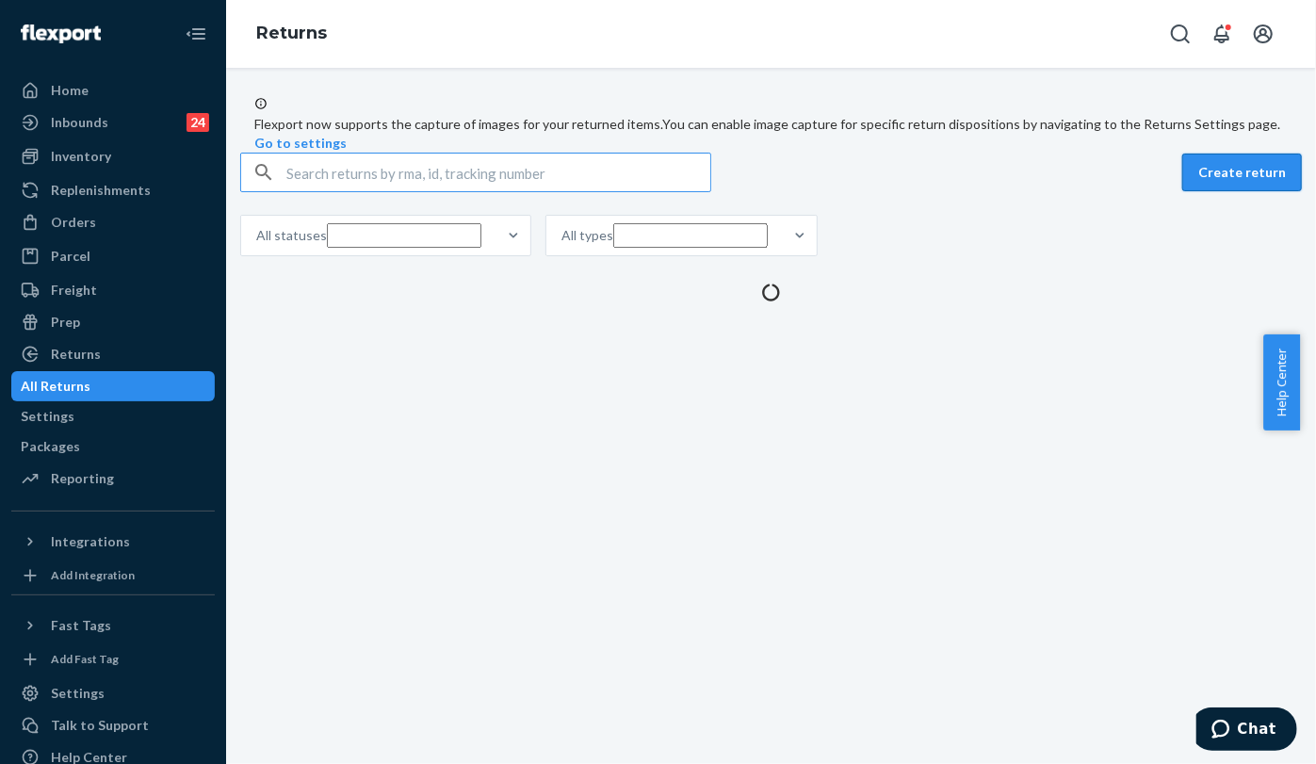
click at [1206, 191] on button "Create return" at bounding box center [1242, 172] width 120 height 38
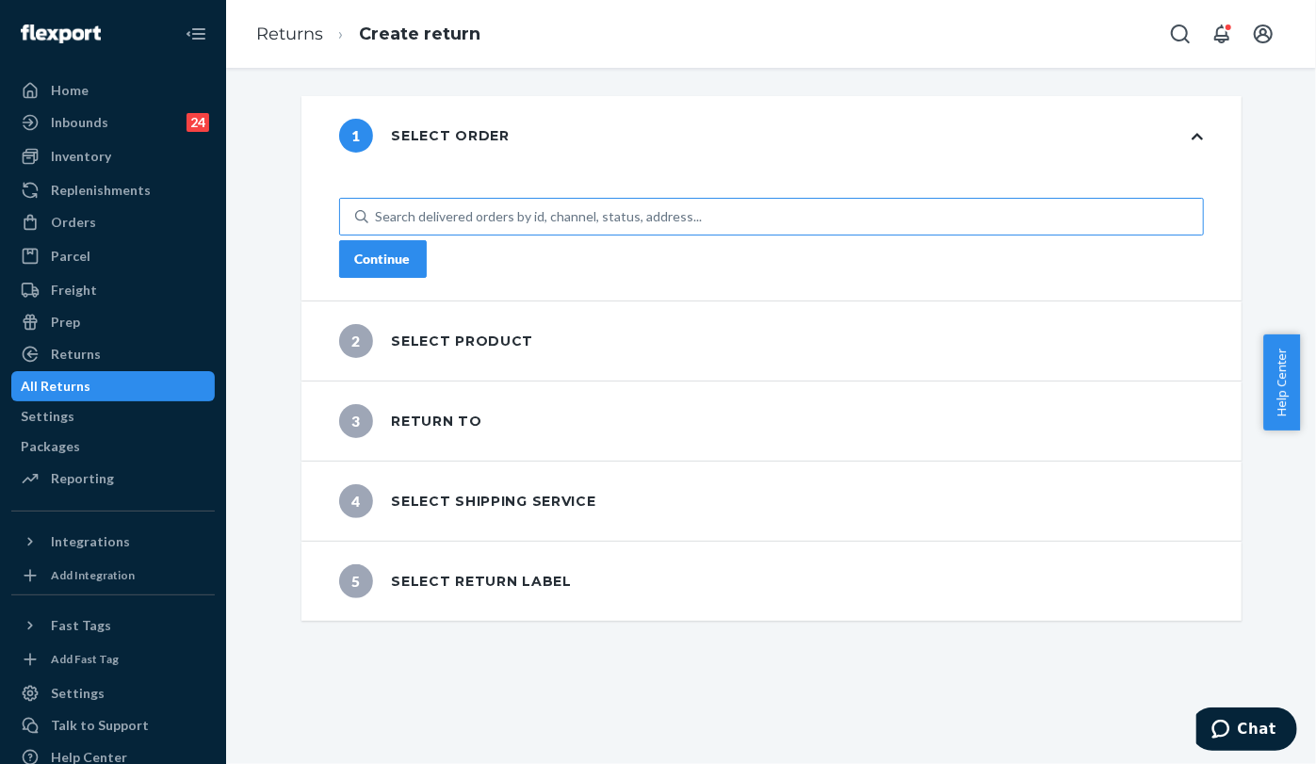
click at [603, 207] on div "Search delivered orders by id, channel, status, address..." at bounding box center [539, 216] width 327 height 19
click at [378, 207] on input "Search delivered orders by id, channel, status, address..." at bounding box center [377, 216] width 2 height 19
paste input "255222151"
type input "255222151"
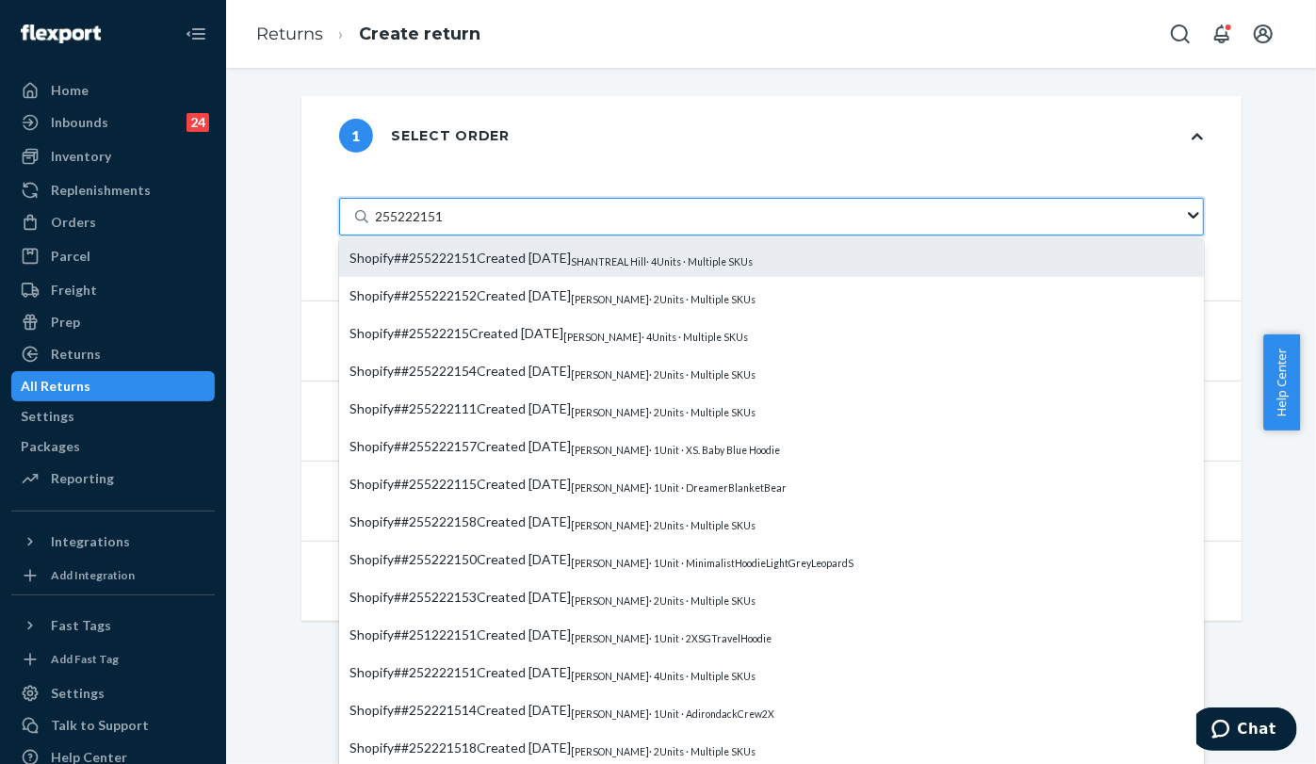
click at [477, 250] on span "Shopify # #255222151" at bounding box center [413, 258] width 127 height 16
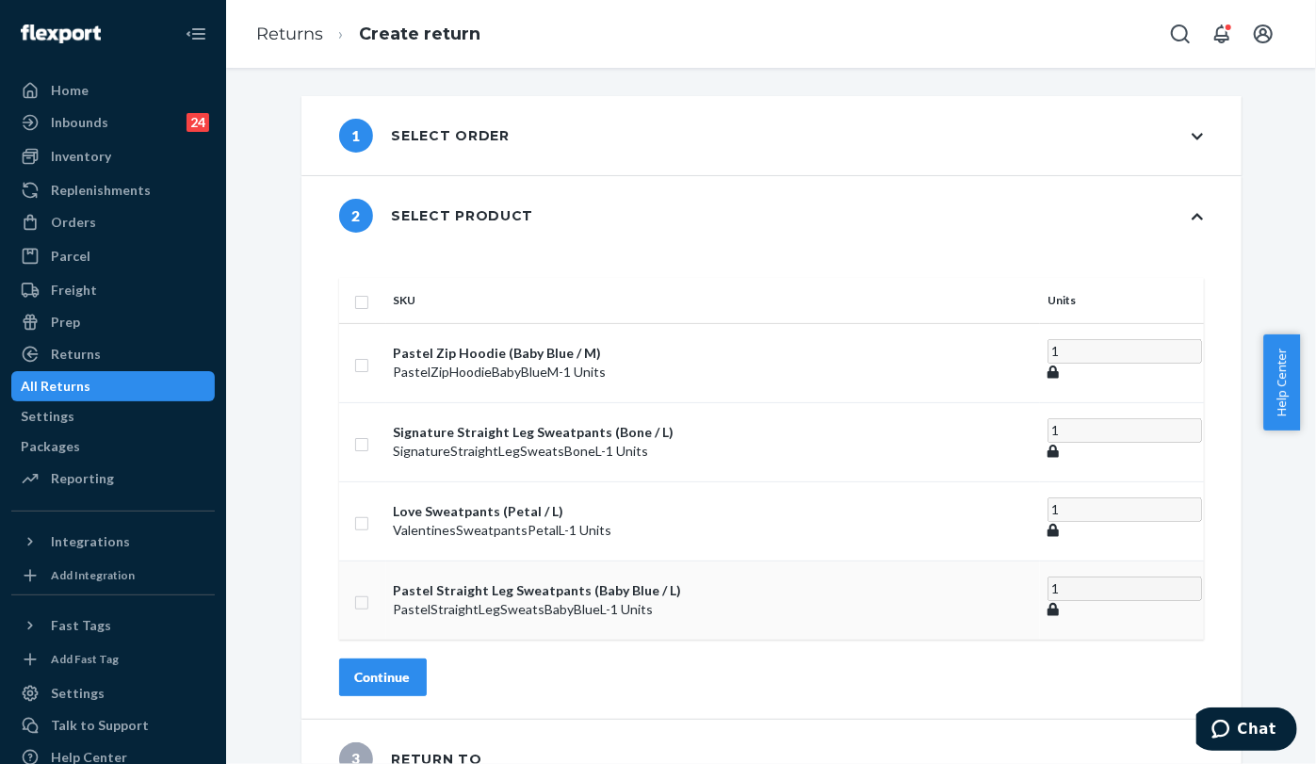
click at [369, 590] on input "checkbox" at bounding box center [361, 600] width 15 height 20
checkbox input "true"
click at [411, 662] on div "Continue" at bounding box center [383, 671] width 56 height 19
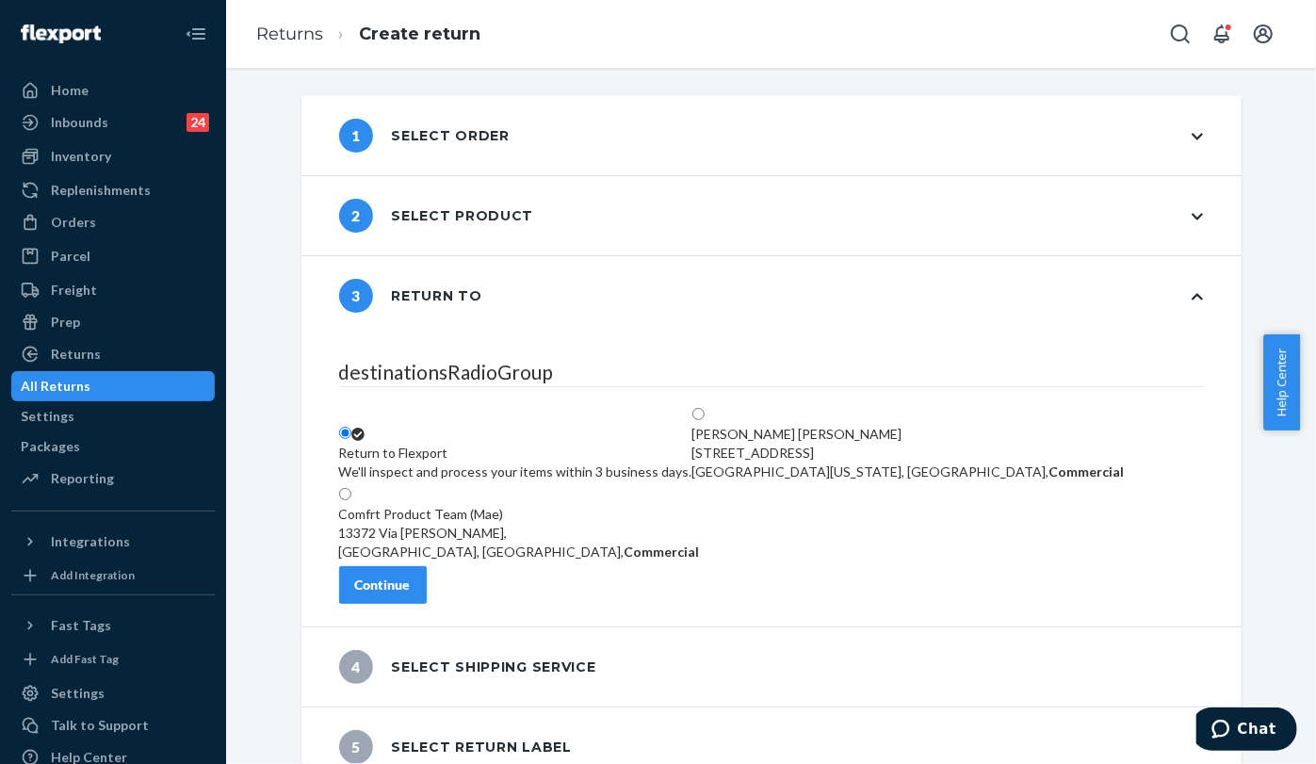
scroll to position [32, 0]
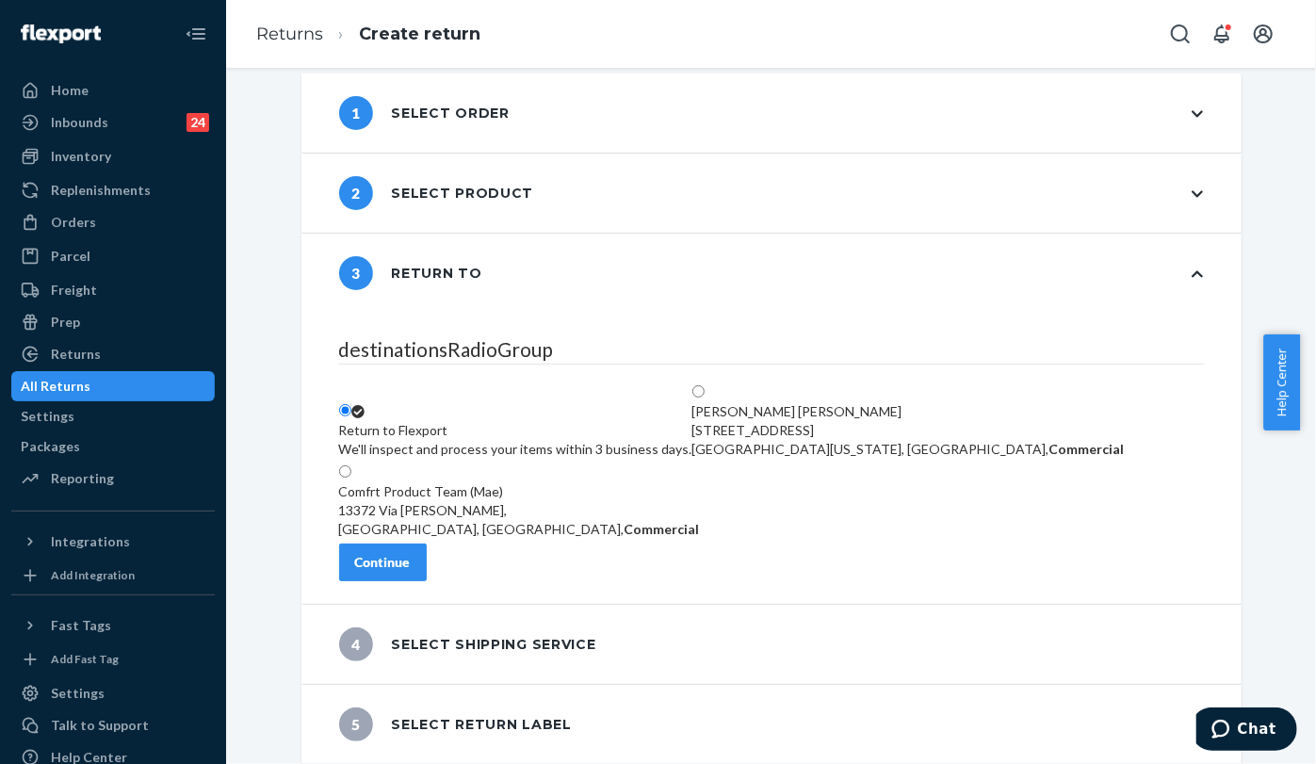
click at [411, 571] on div "Continue" at bounding box center [383, 562] width 56 height 19
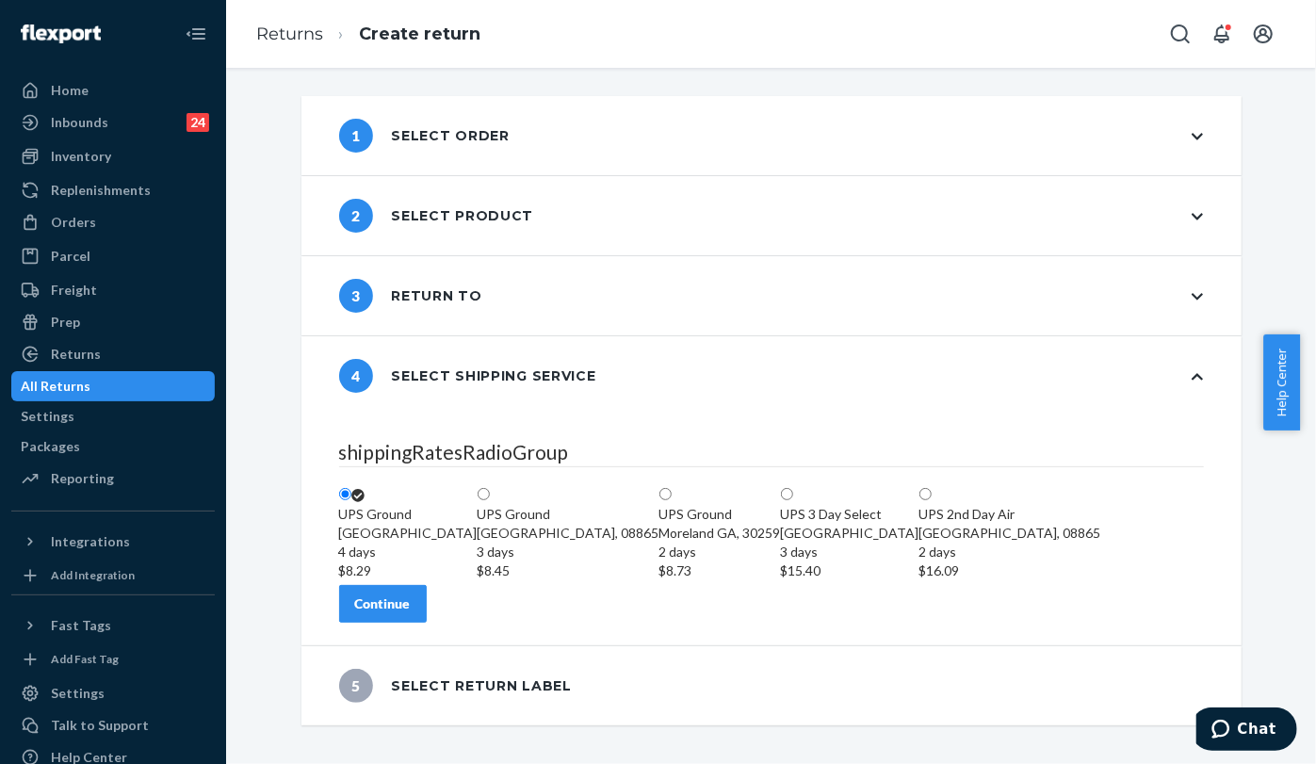
scroll to position [70, 0]
click at [411, 613] on div "Continue" at bounding box center [383, 603] width 56 height 19
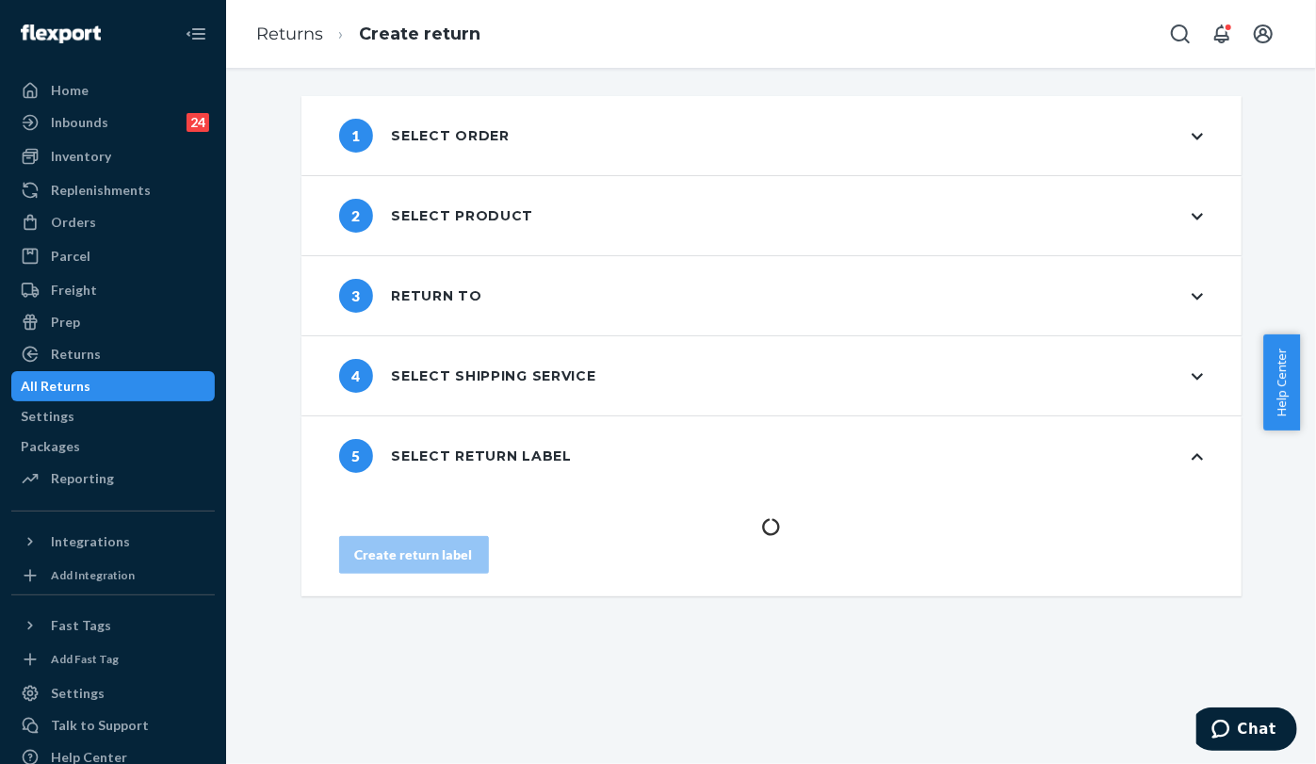
scroll to position [0, 0]
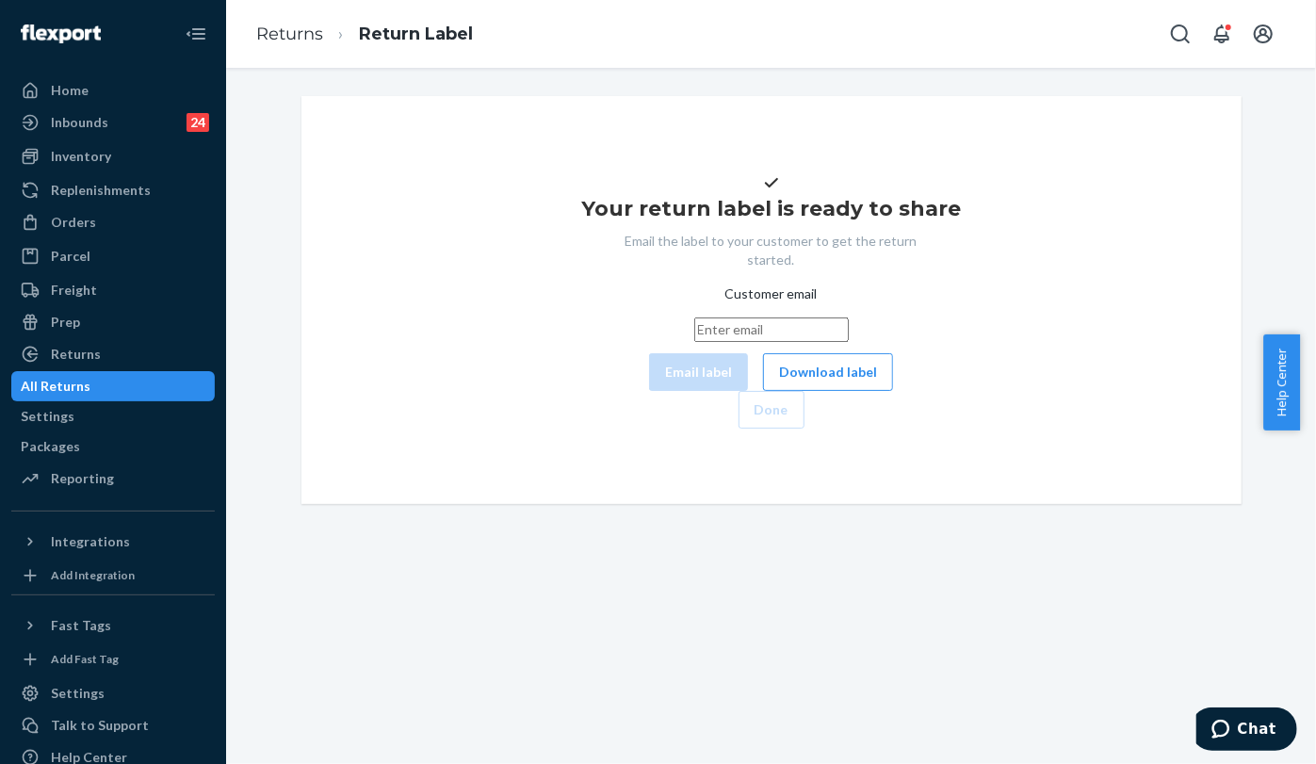
click at [694, 342] on input "Customer email" at bounding box center [771, 329] width 154 height 24
paste input "bshantreal@gmail.com"
type input "bshantreal@gmail.com"
click at [649, 391] on button "Email label" at bounding box center [698, 372] width 99 height 38
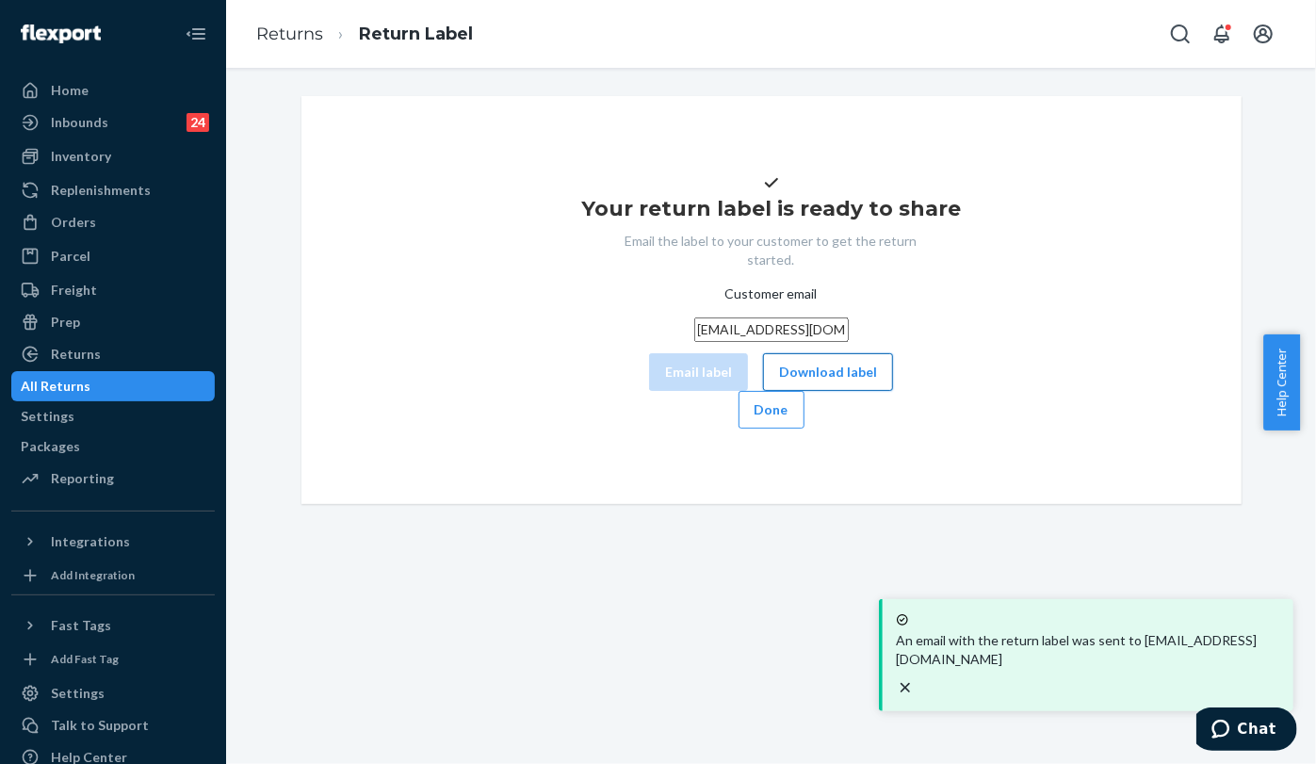
click at [763, 391] on button "Download label" at bounding box center [828, 372] width 130 height 38
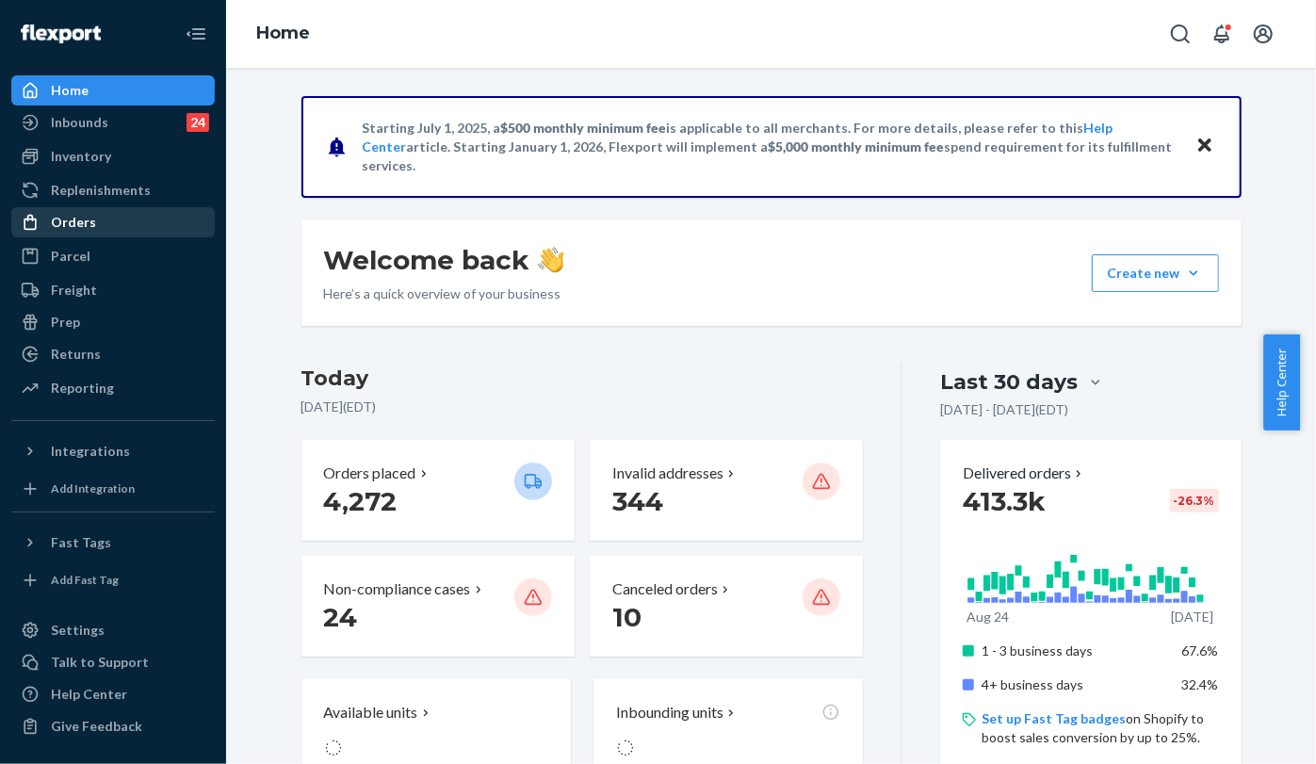
click at [67, 213] on div "Orders" at bounding box center [73, 222] width 45 height 19
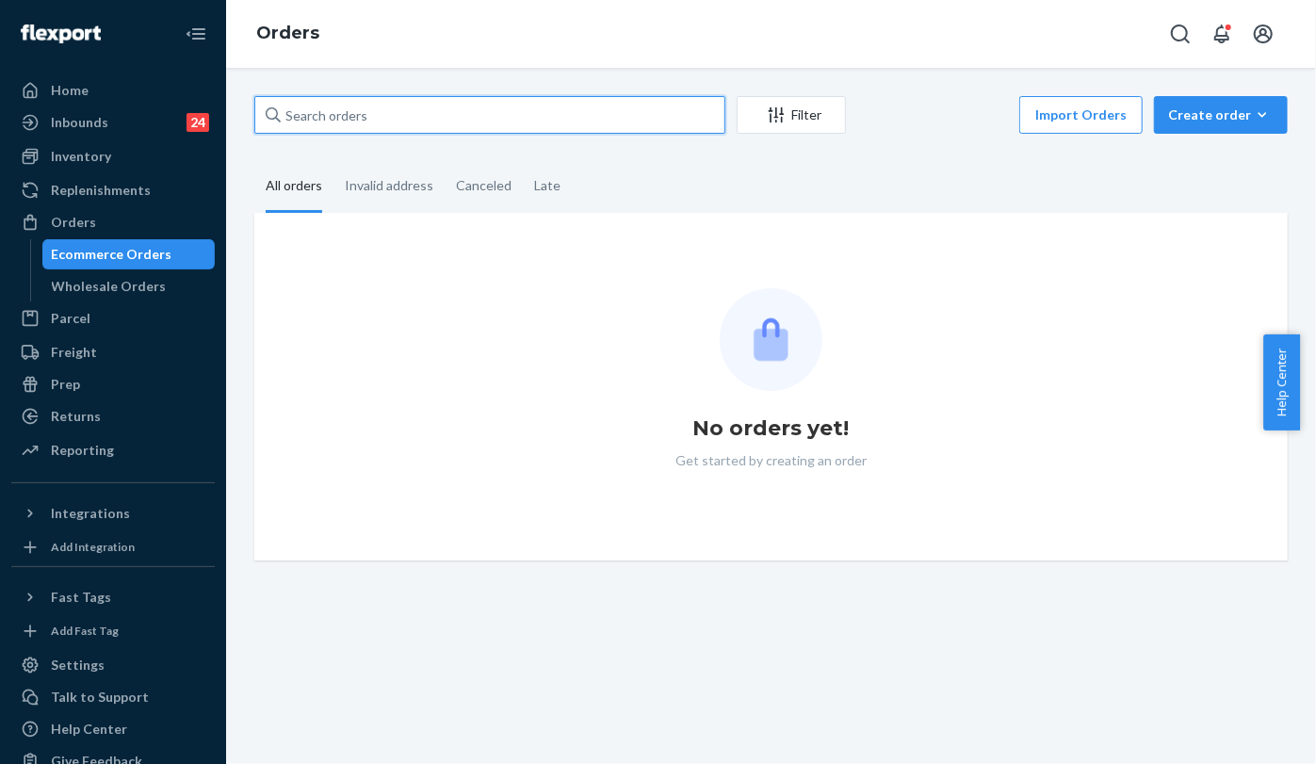
click at [379, 107] on input "text" at bounding box center [489, 115] width 471 height 38
paste input "255225400"
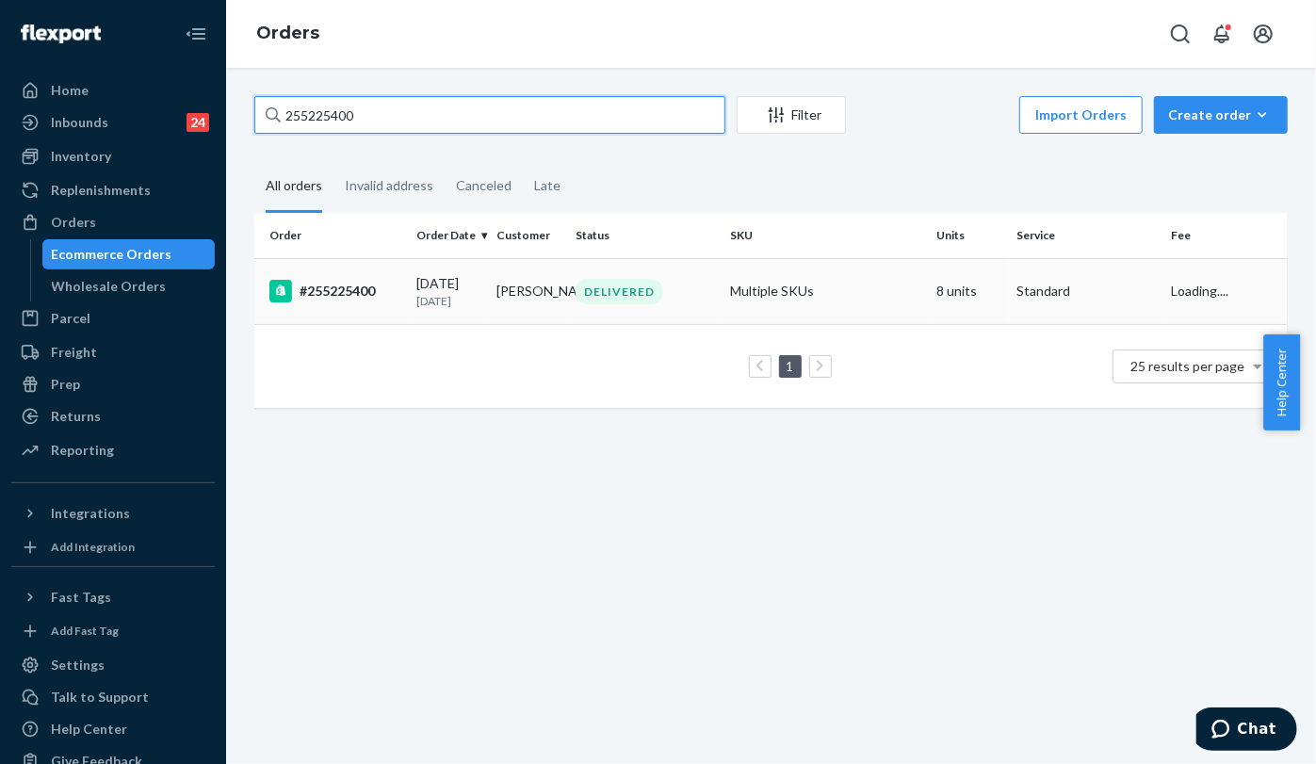
type input "255225400"
click at [417, 283] on div "[DATE] [DATE]" at bounding box center [449, 291] width 64 height 35
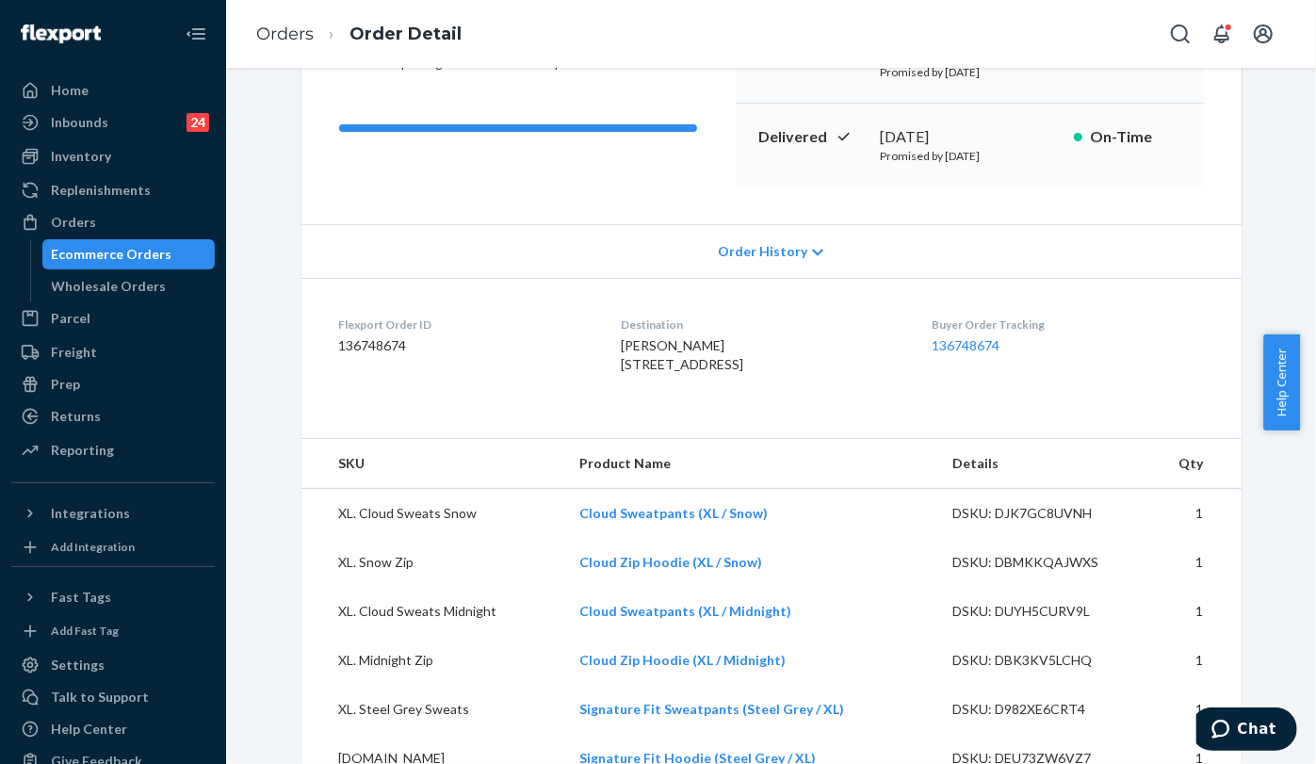
scroll to position [105, 0]
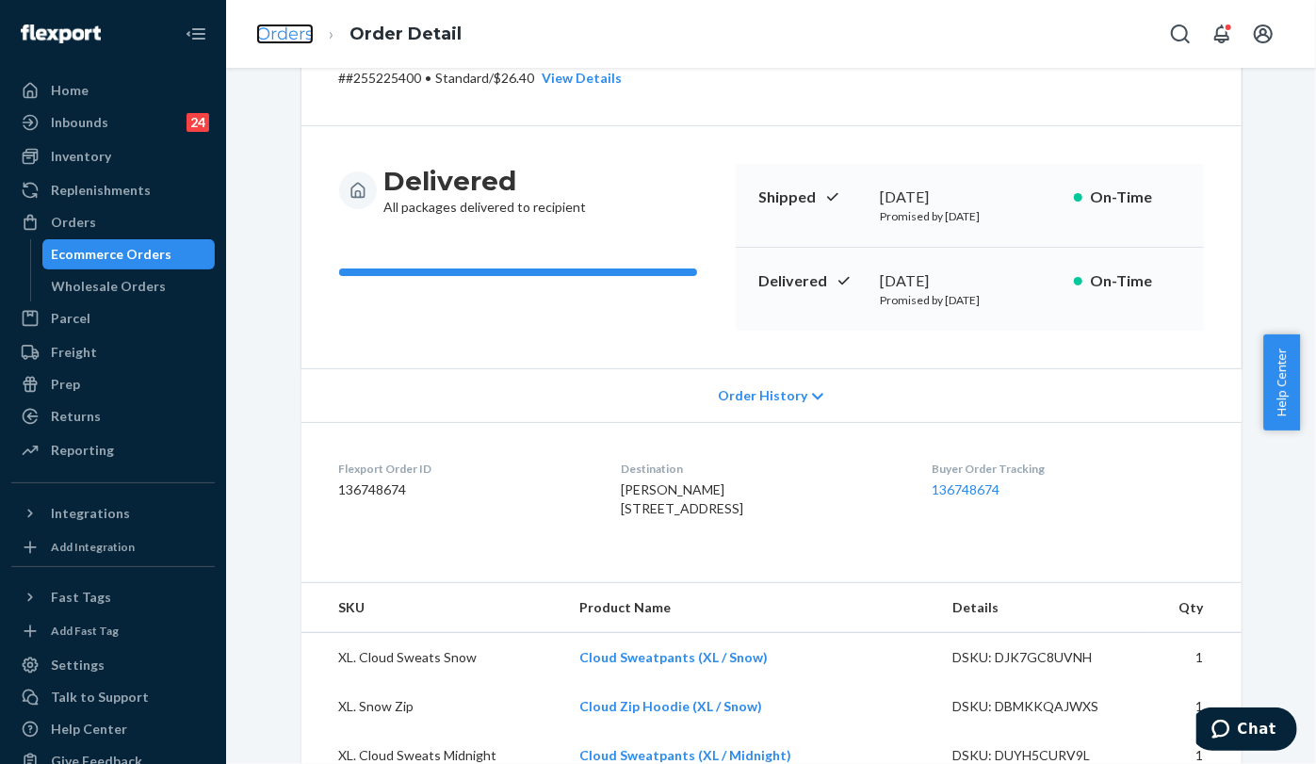
click at [286, 40] on link "Orders" at bounding box center [284, 34] width 57 height 21
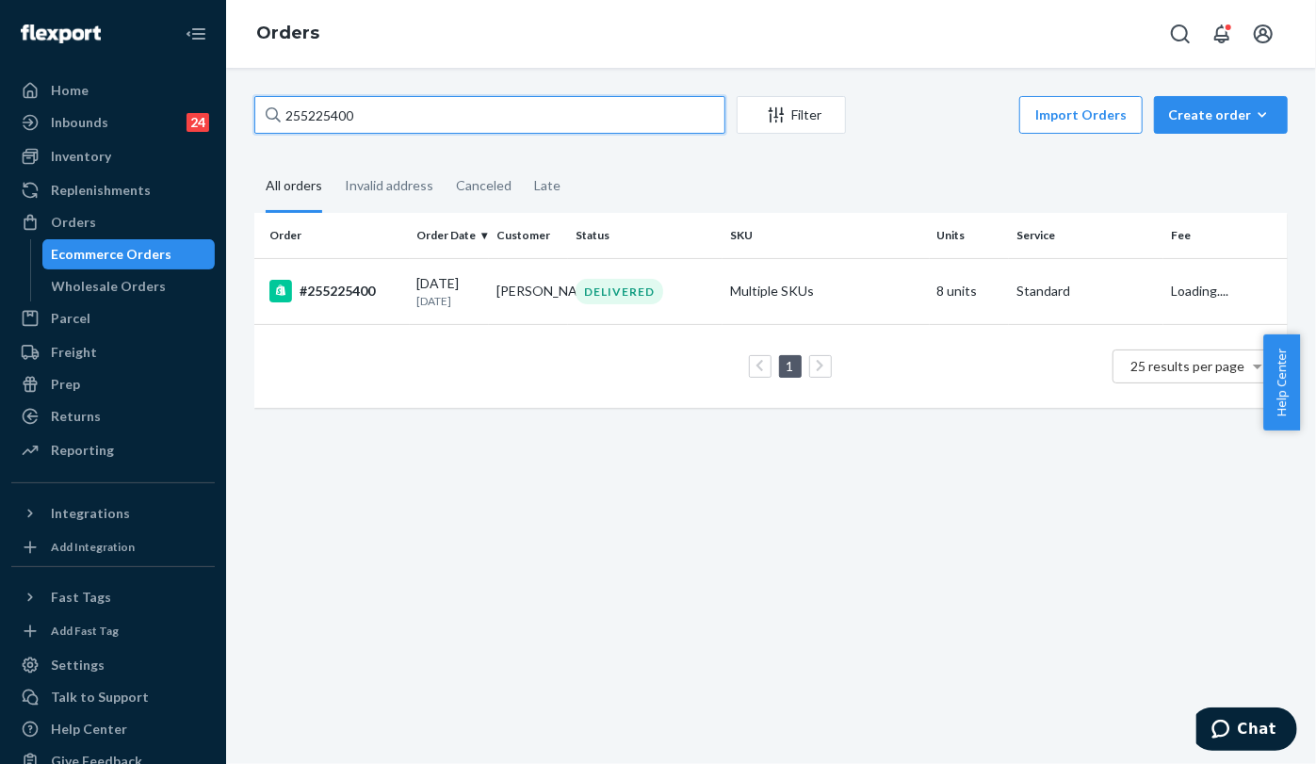
drag, startPoint x: 387, startPoint y: 117, endPoint x: 347, endPoint y: 113, distance: 39.7
click at [278, 113] on div "255225400" at bounding box center [489, 115] width 471 height 38
paste input "331549"
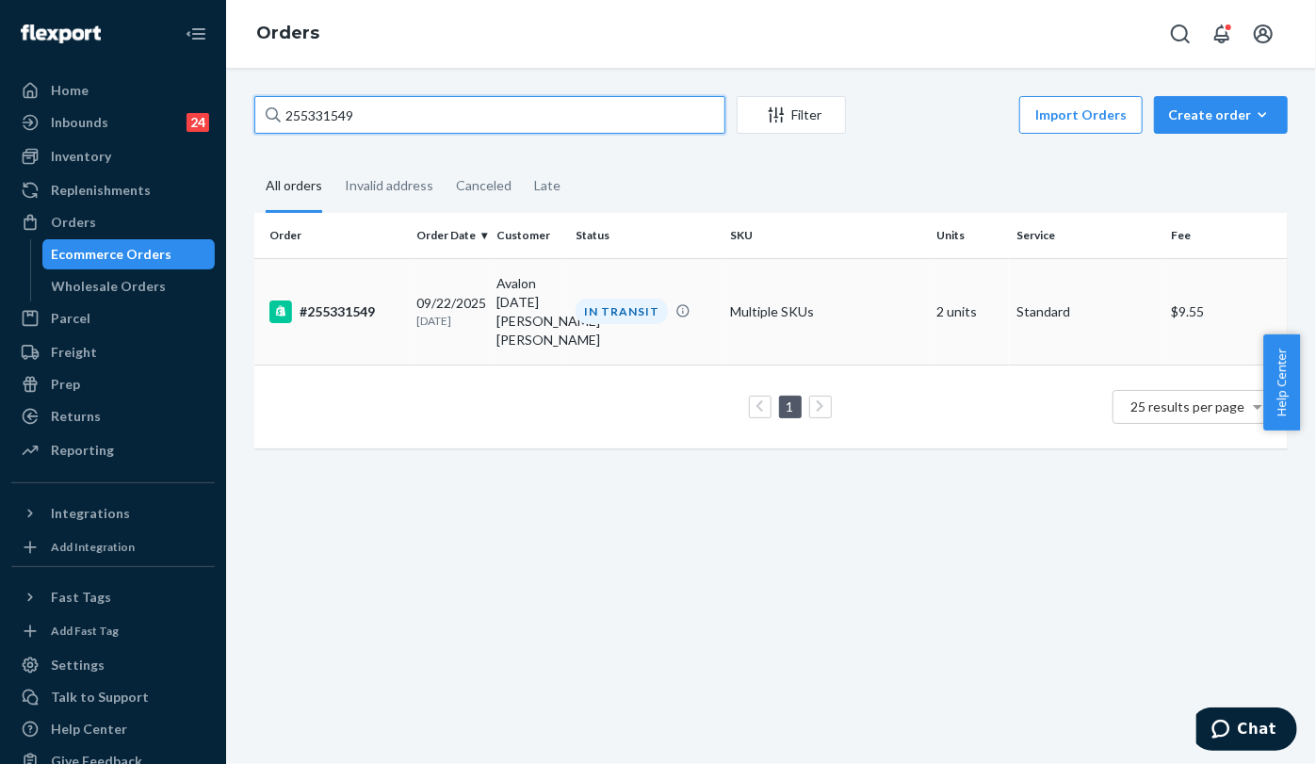
type input "255331549"
click at [337, 321] on div "#255331549" at bounding box center [335, 311] width 133 height 23
